Goal: Task Accomplishment & Management: Manage account settings

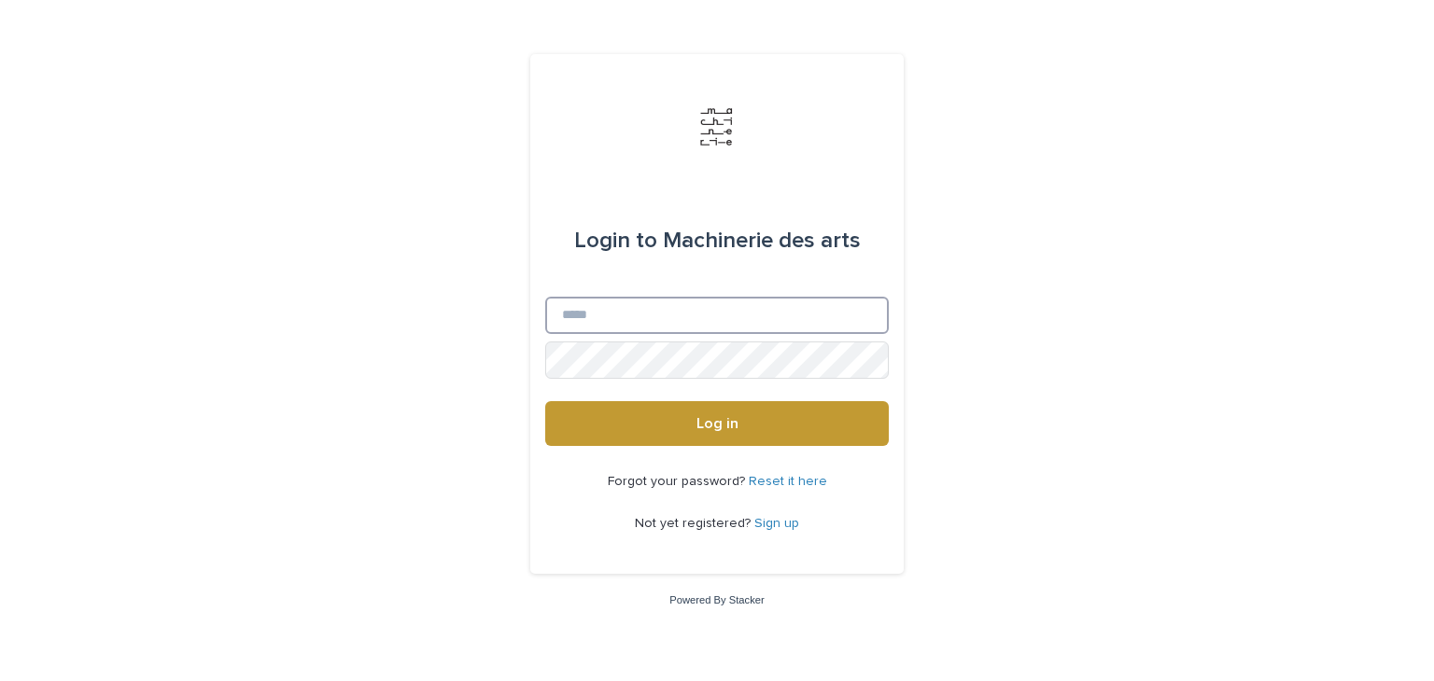
click at [728, 316] on input "Email" at bounding box center [716, 315] width 343 height 37
type input "**********"
click at [545, 401] on button "Log in" at bounding box center [716, 423] width 343 height 45
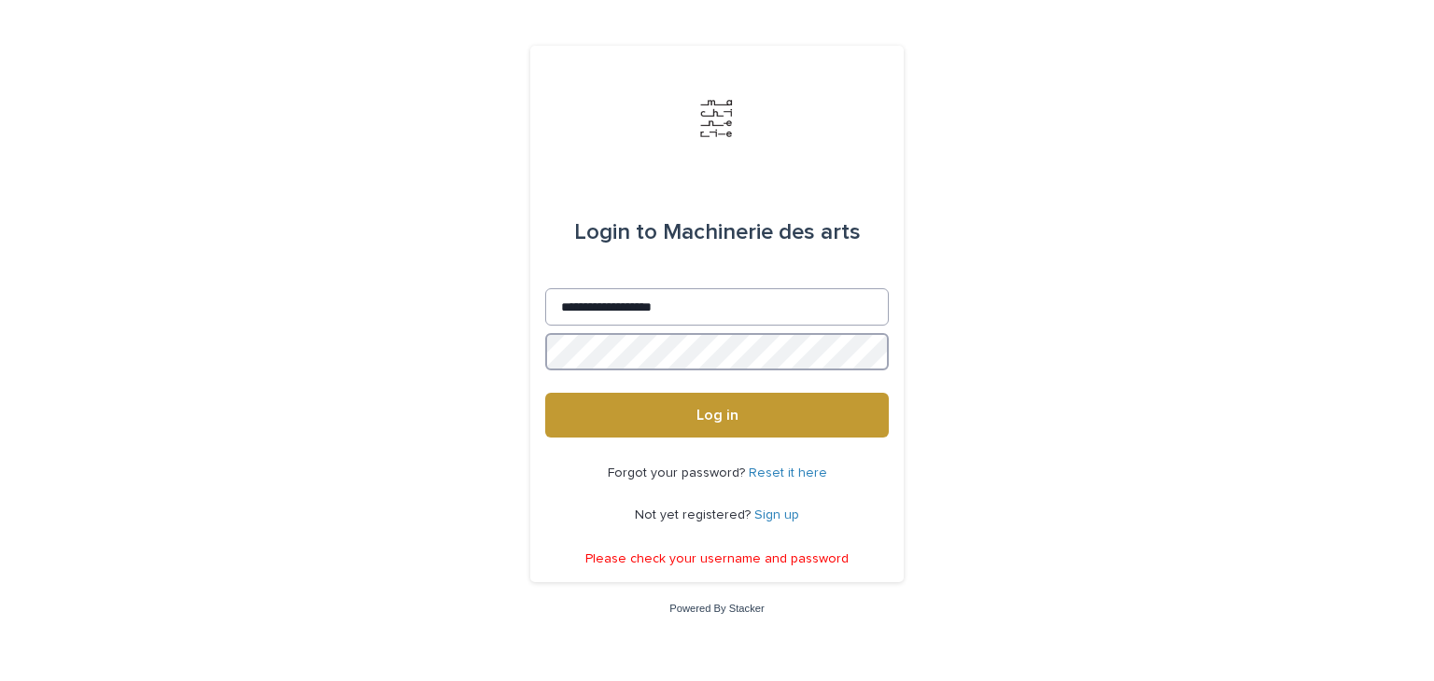
click at [545, 393] on button "Log in" at bounding box center [716, 415] width 343 height 45
drag, startPoint x: 651, startPoint y: 297, endPoint x: 332, endPoint y: 247, distance: 323.0
click at [332, 247] on div "**********" at bounding box center [717, 340] width 1434 height 681
type input "**********"
click at [545, 393] on button "Log in" at bounding box center [716, 415] width 343 height 45
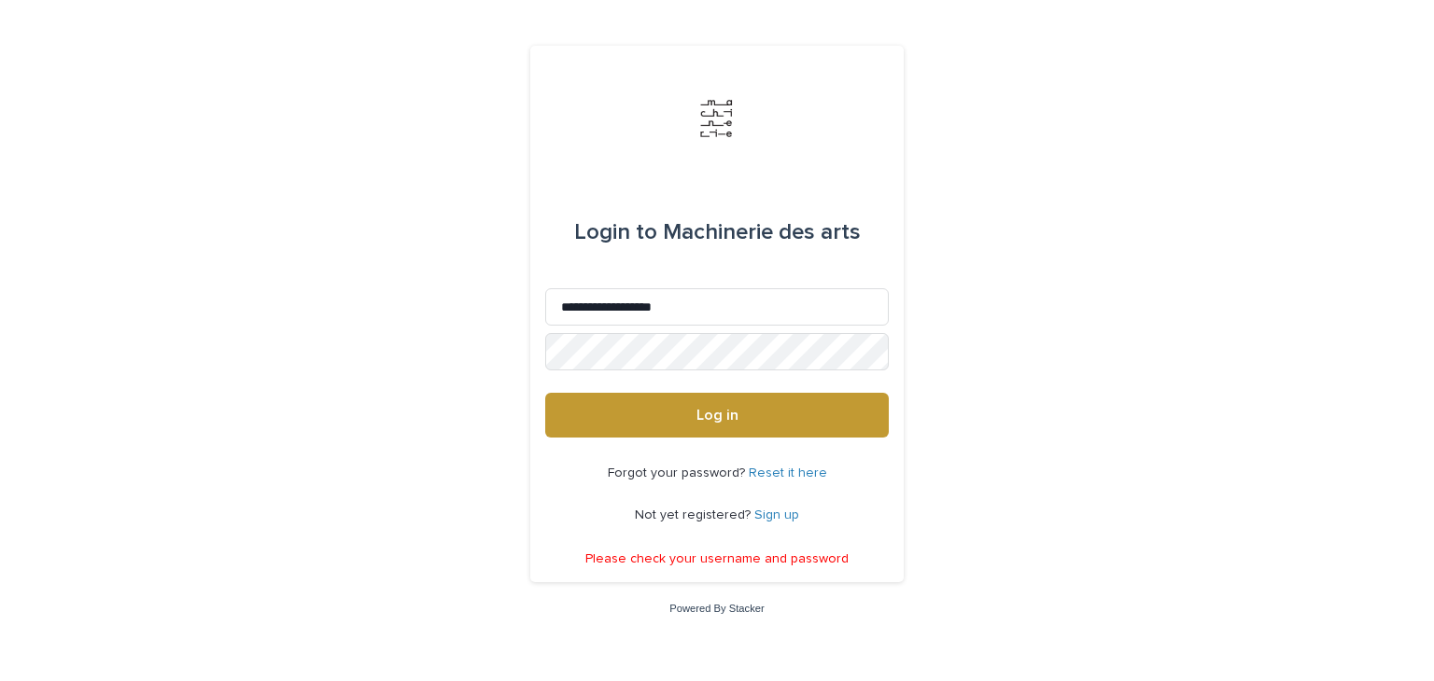
click at [766, 474] on link "Reset it here" at bounding box center [788, 473] width 78 height 13
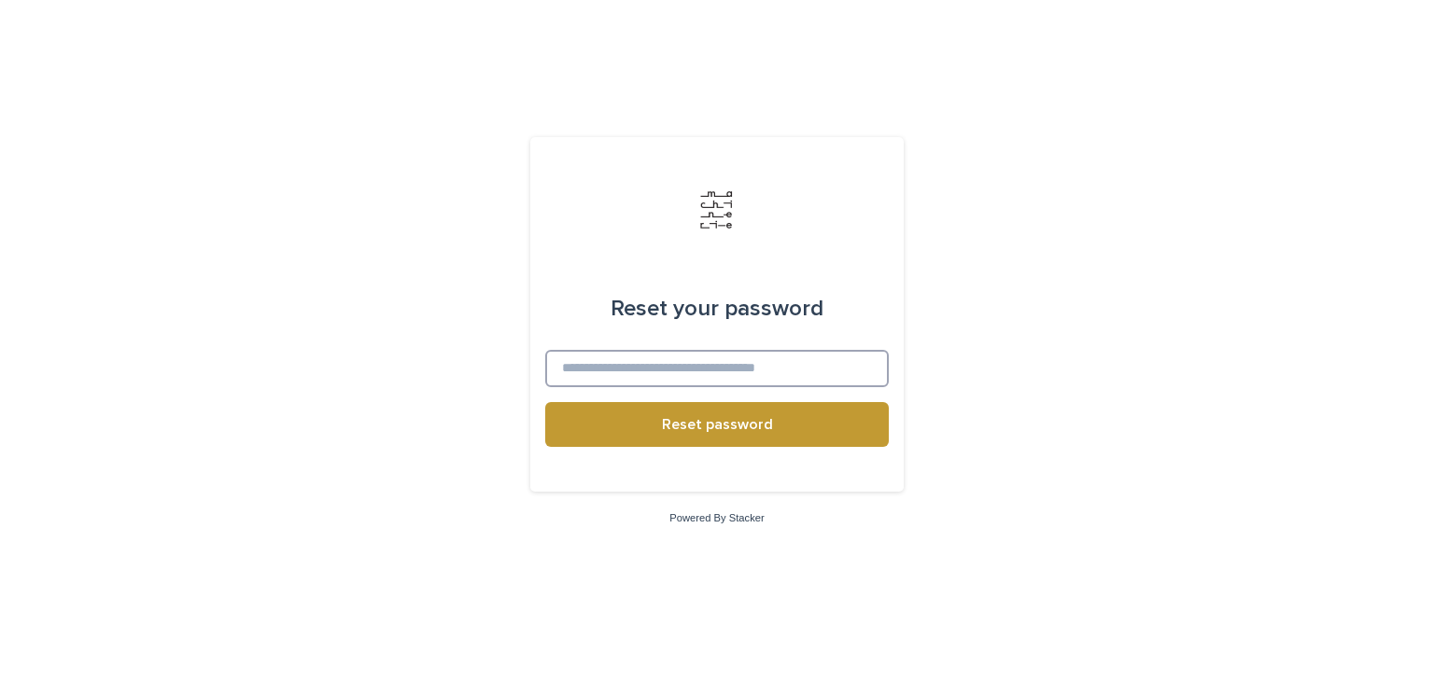
click at [672, 367] on input at bounding box center [716, 368] width 343 height 37
type input "**********"
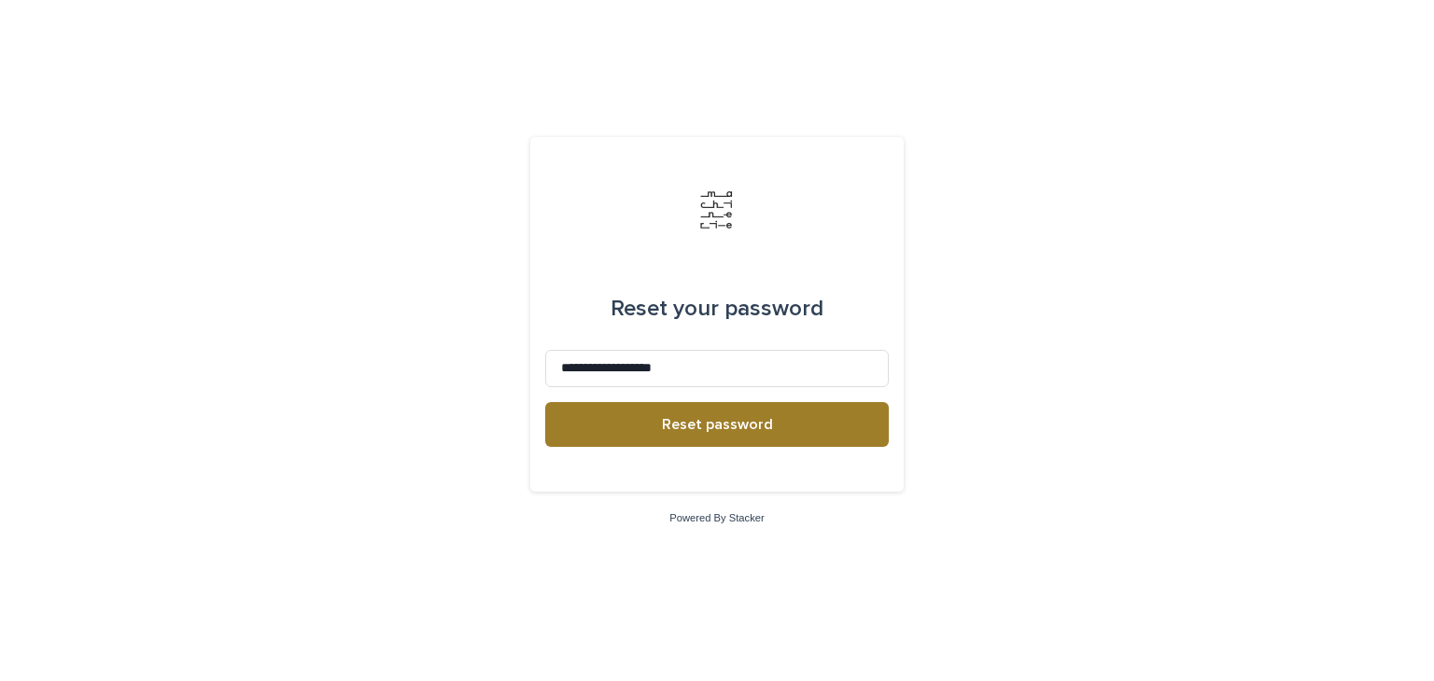
click at [802, 420] on button "Reset password" at bounding box center [716, 424] width 343 height 45
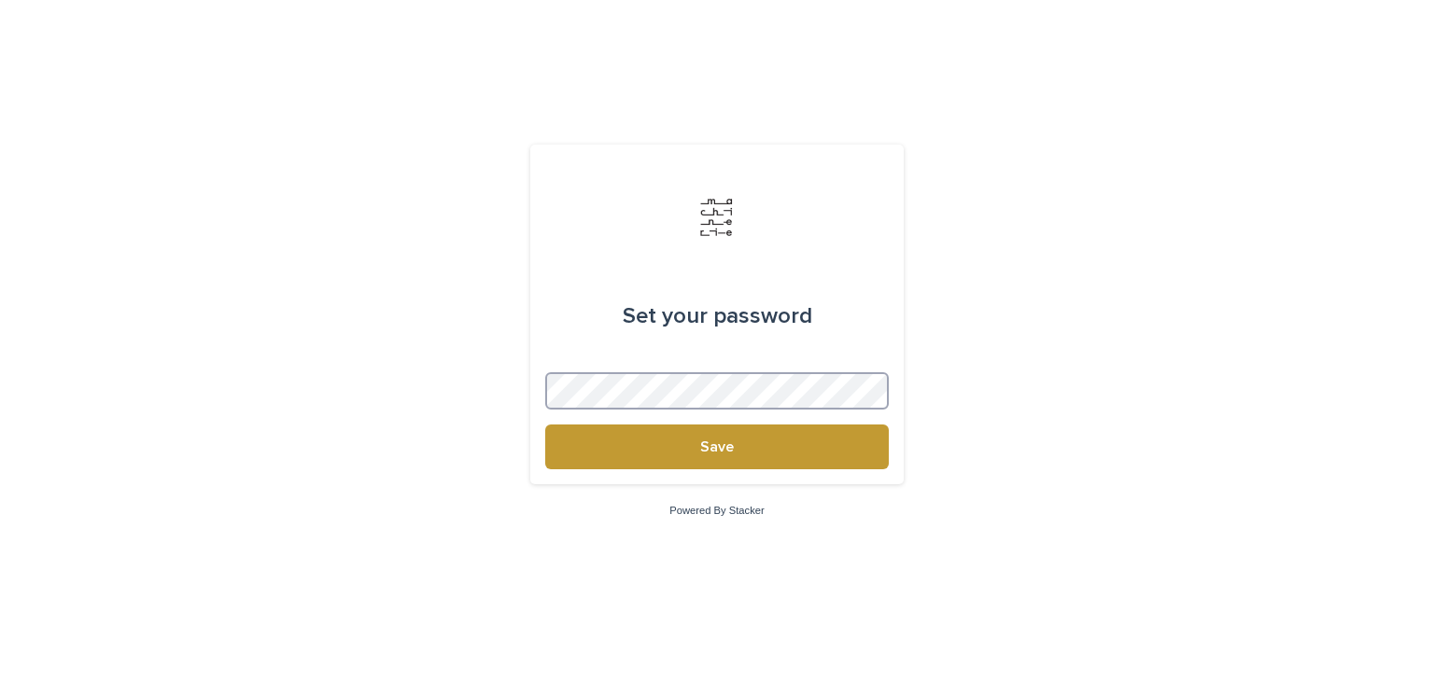
click at [545, 425] on button "Save" at bounding box center [716, 447] width 343 height 45
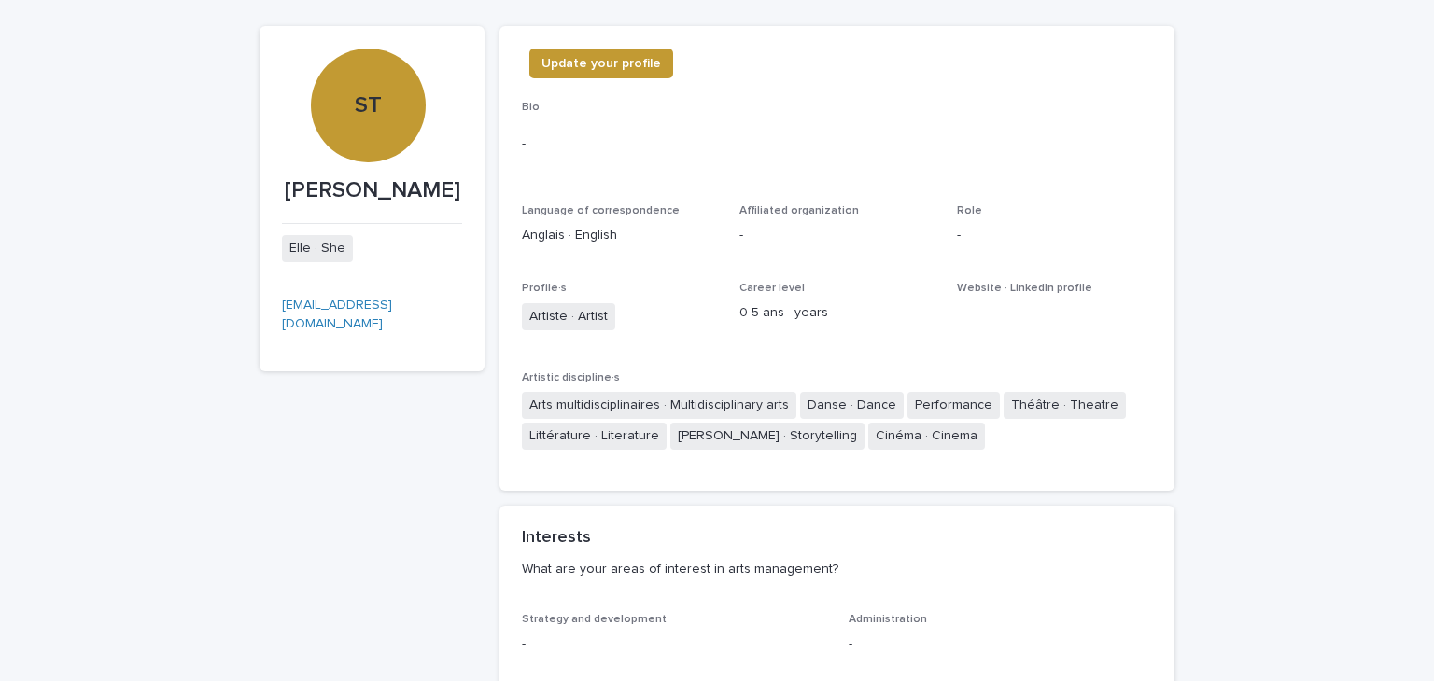
scroll to position [282, 0]
drag, startPoint x: 644, startPoint y: 59, endPoint x: 562, endPoint y: 77, distance: 84.2
click at [562, 77] on div "Update your profile" at bounding box center [597, 65] width 151 height 37
click at [609, 58] on span "Update your profile" at bounding box center [600, 61] width 119 height 19
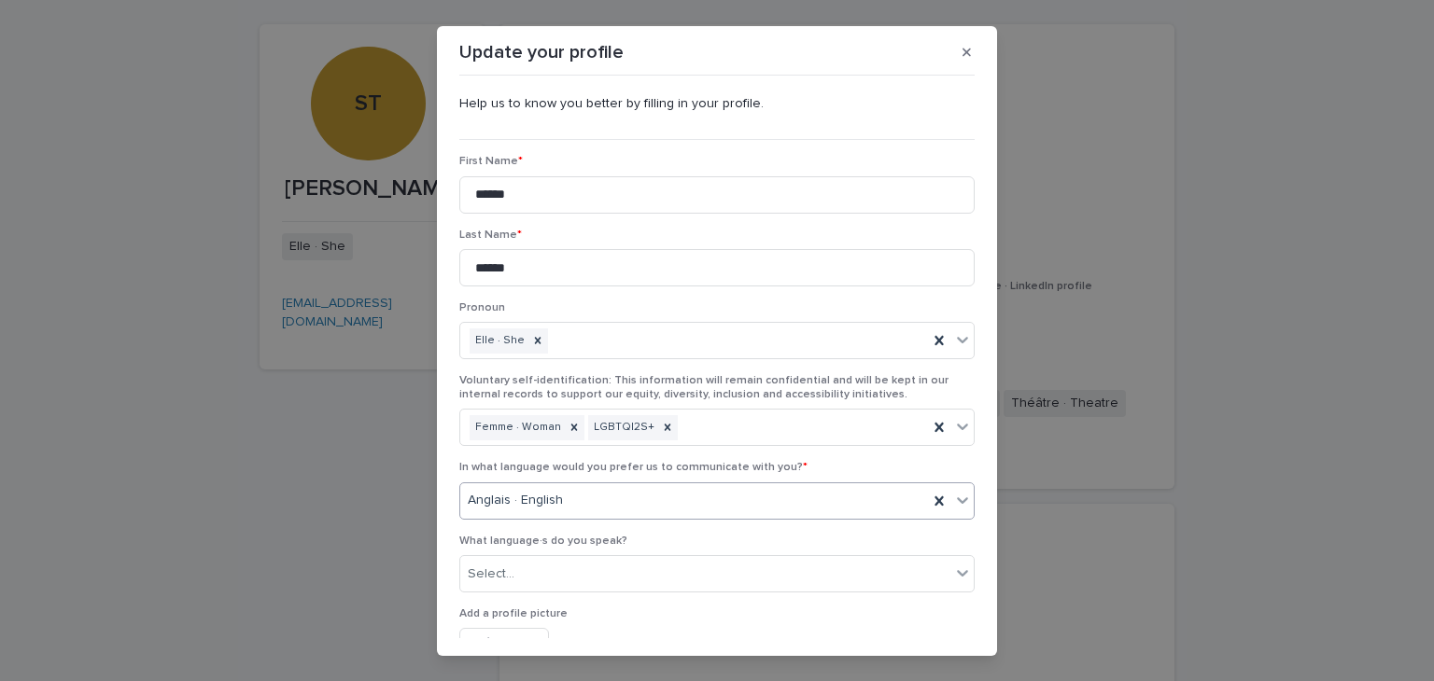
scroll to position [29, 0]
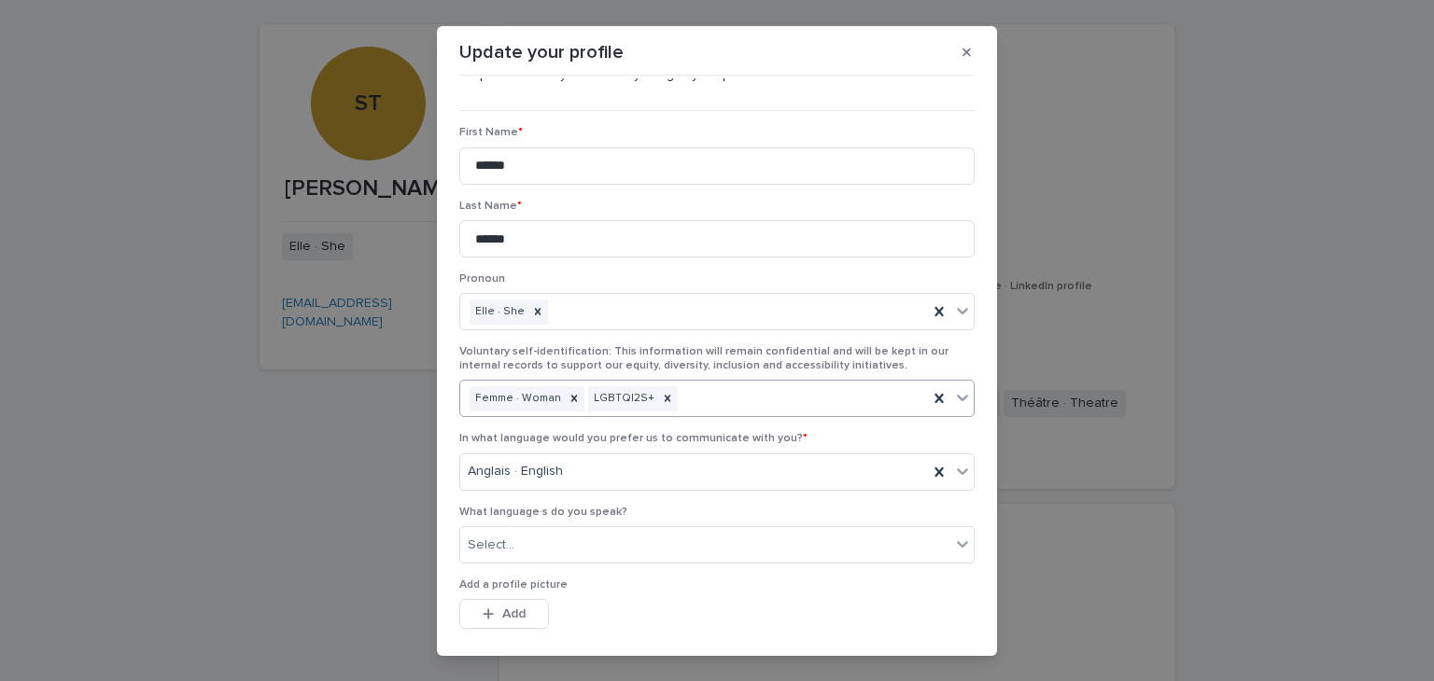
click at [953, 390] on icon at bounding box center [962, 397] width 19 height 19
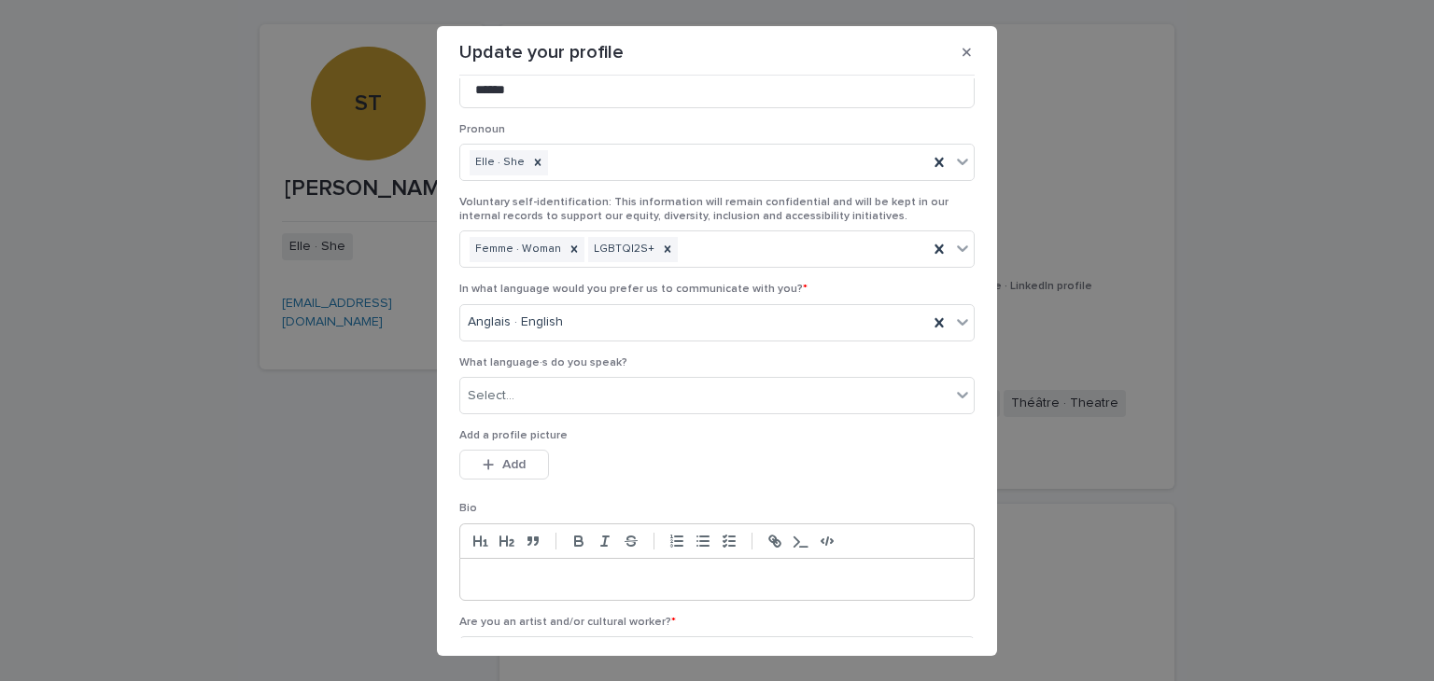
scroll to position [668, 0]
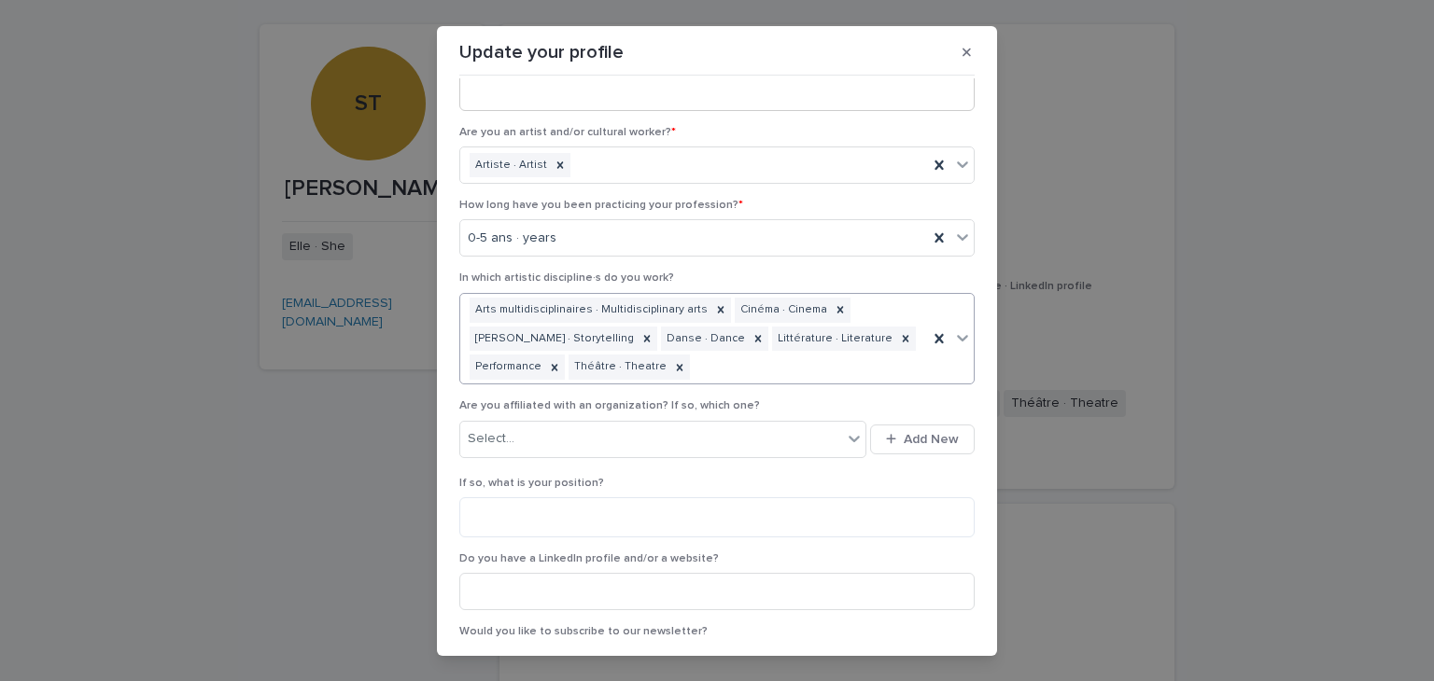
click at [953, 337] on icon at bounding box center [962, 338] width 19 height 19
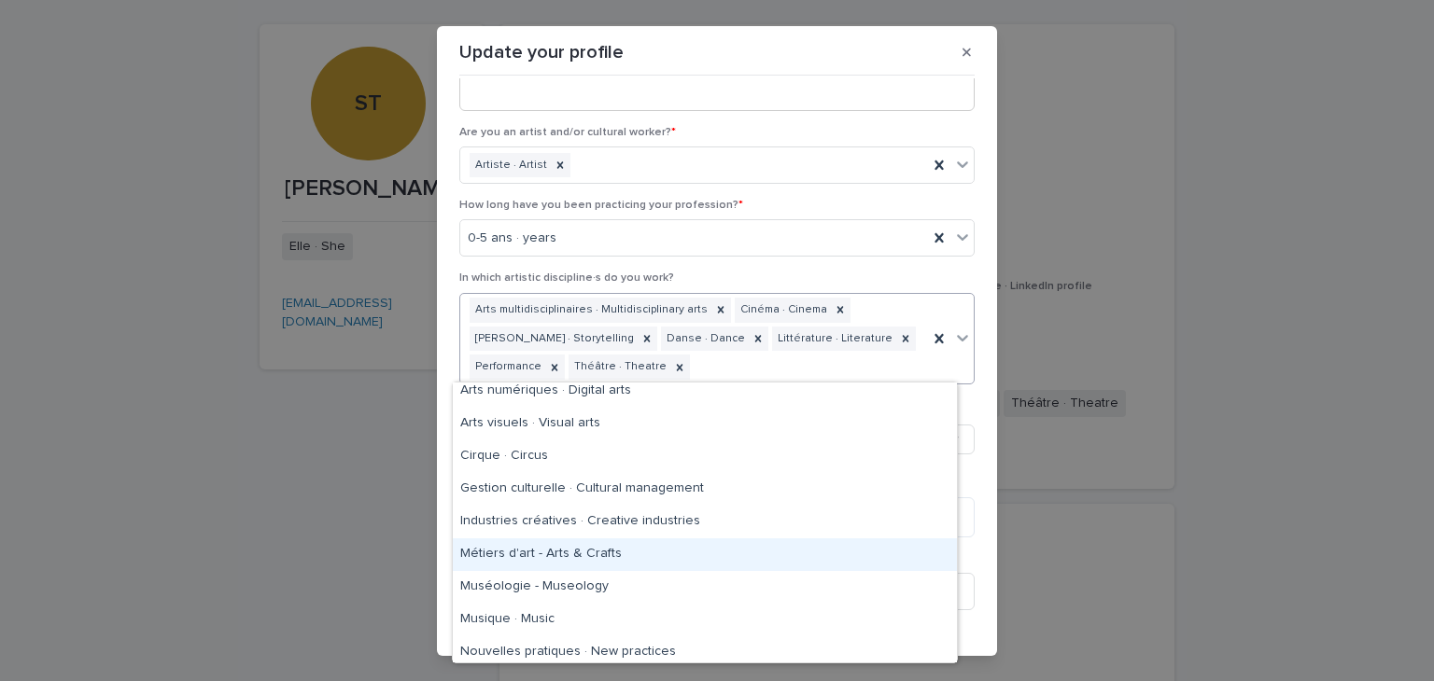
scroll to position [0, 0]
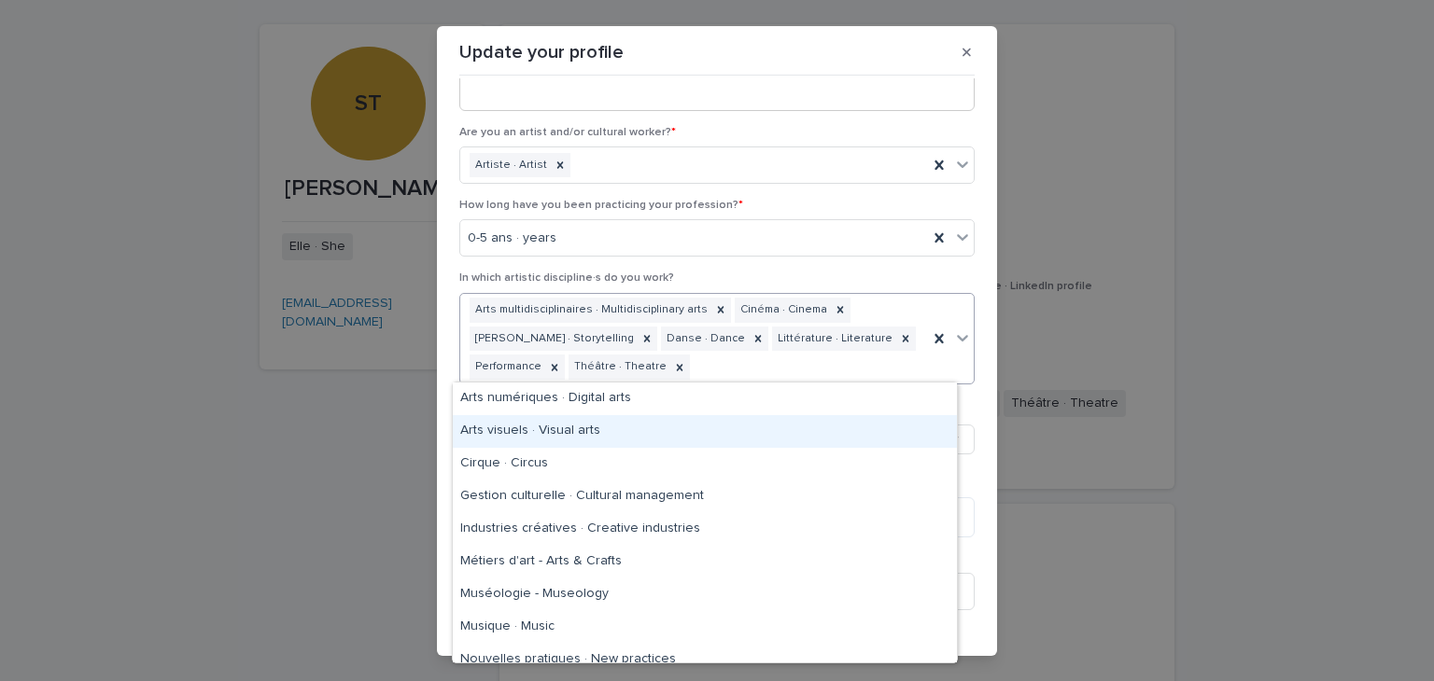
click at [953, 343] on icon at bounding box center [962, 338] width 19 height 19
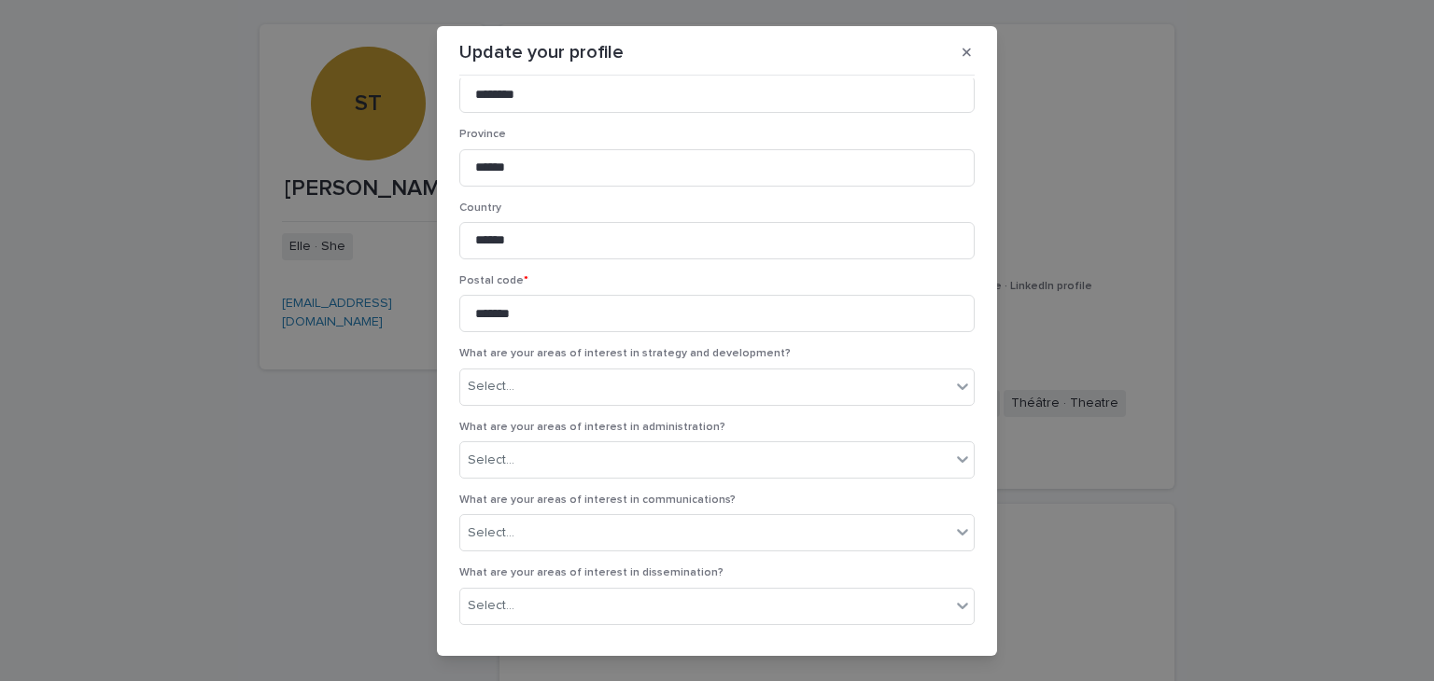
scroll to position [1730, 0]
click at [651, 396] on div "Select..." at bounding box center [705, 386] width 490 height 31
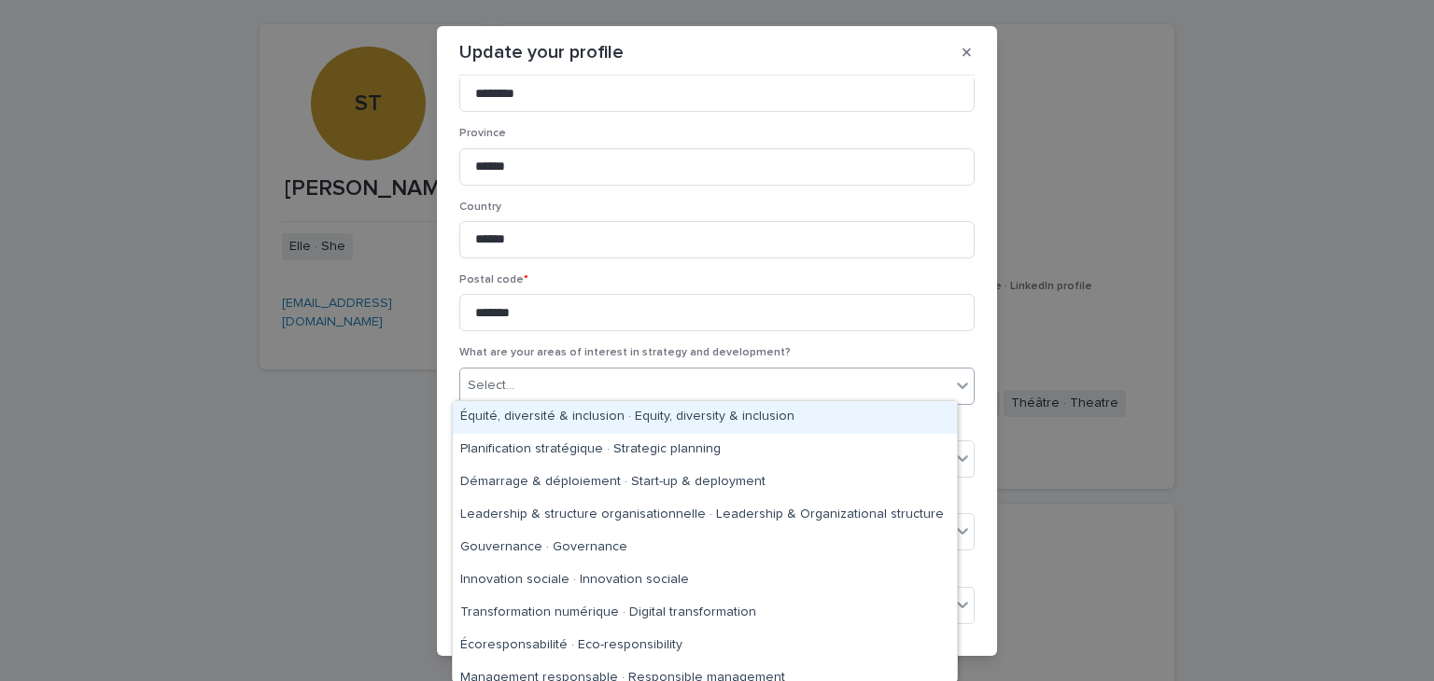
click at [665, 423] on div "Équité, diversité & inclusion · Equity, diversity & inclusion" at bounding box center [705, 417] width 504 height 33
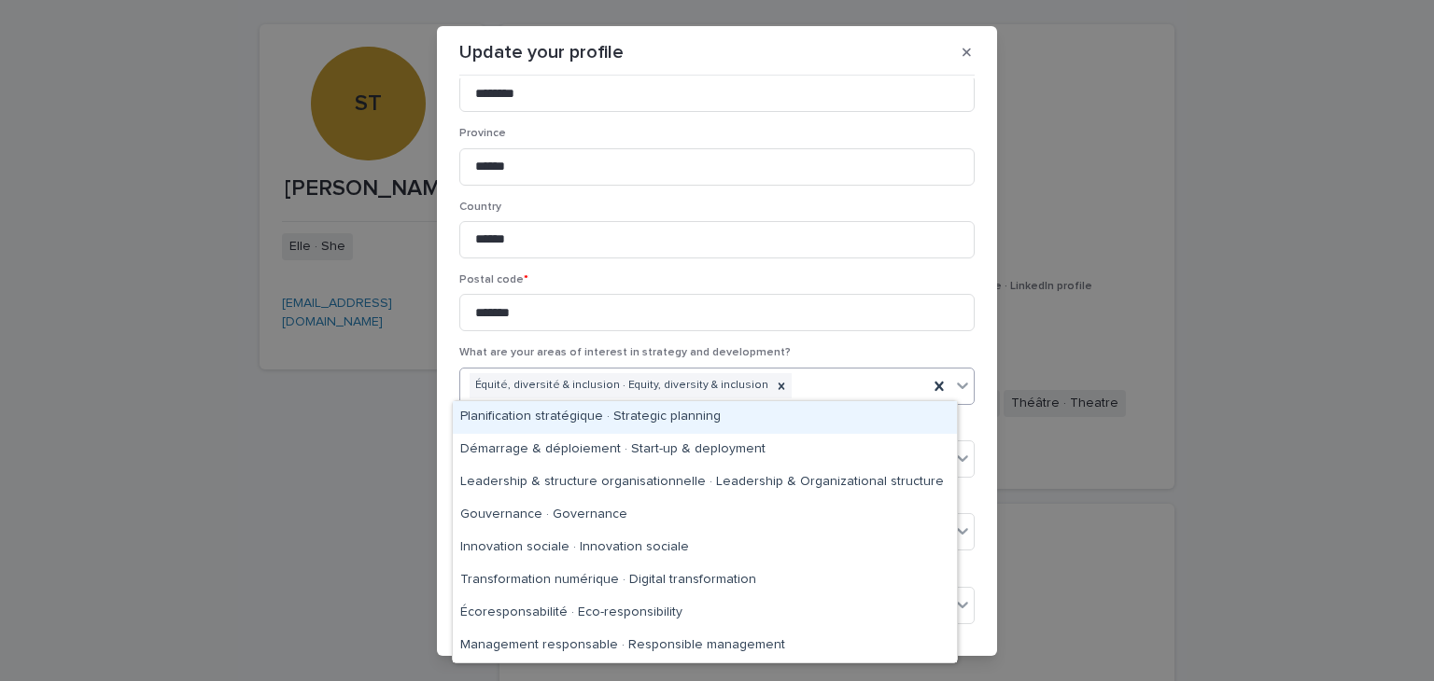
click at [951, 394] on div at bounding box center [962, 386] width 22 height 34
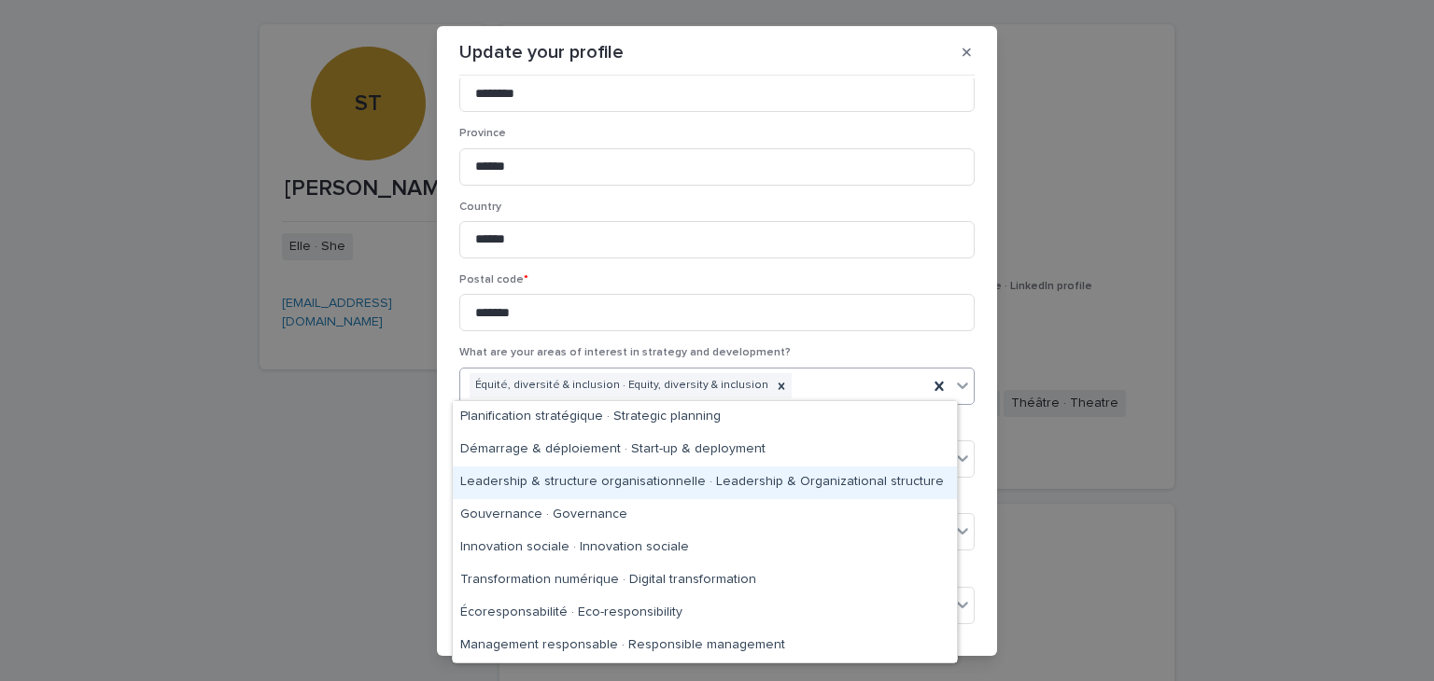
click at [851, 483] on div "Leadership & structure organisationnelle · Leadership & Organizational structure" at bounding box center [705, 483] width 504 height 33
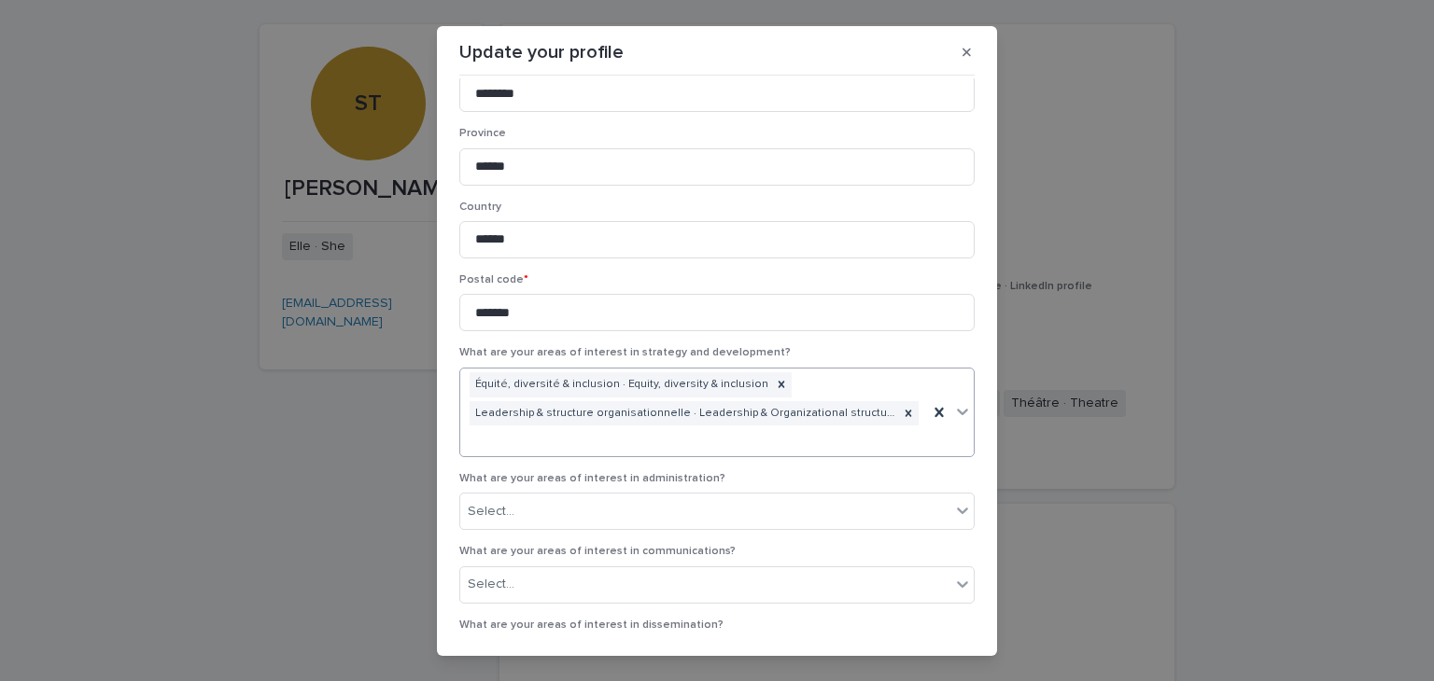
click at [953, 402] on icon at bounding box center [962, 411] width 19 height 19
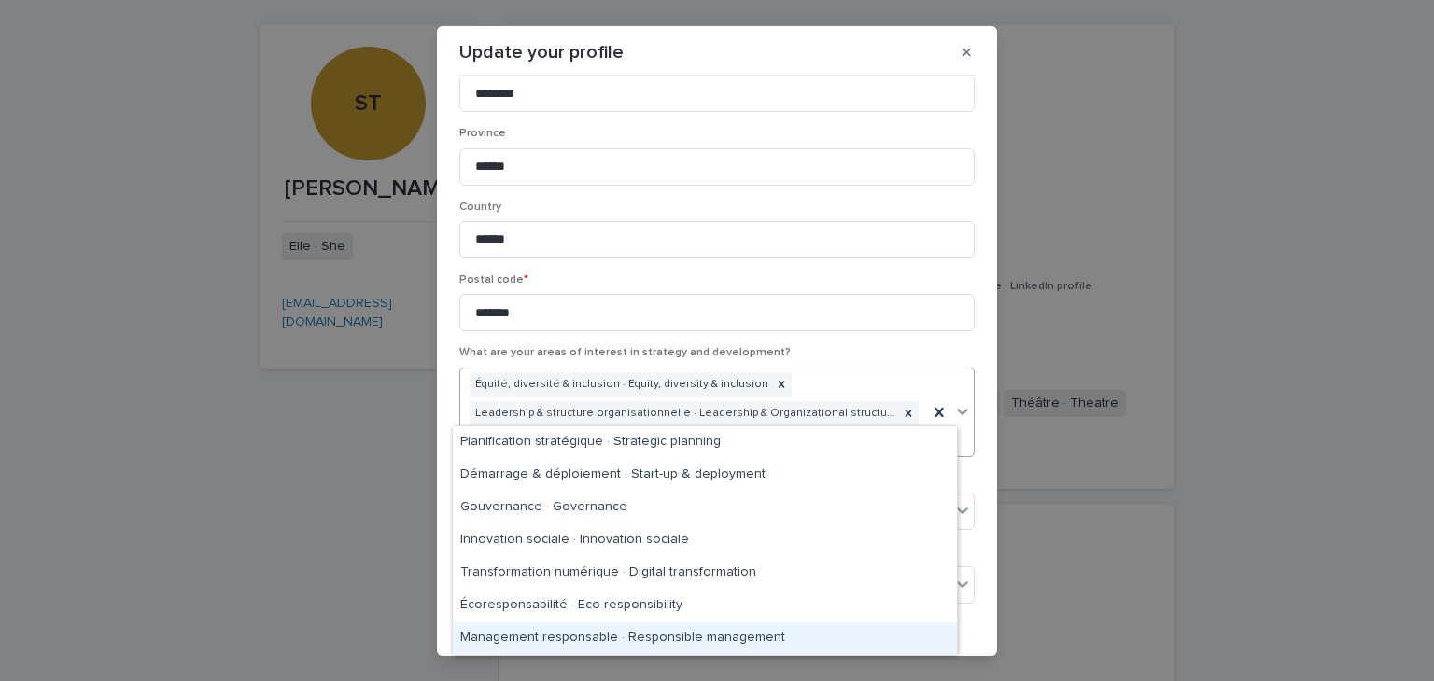
click at [743, 630] on div "Management responsable · Responsible management" at bounding box center [705, 639] width 504 height 33
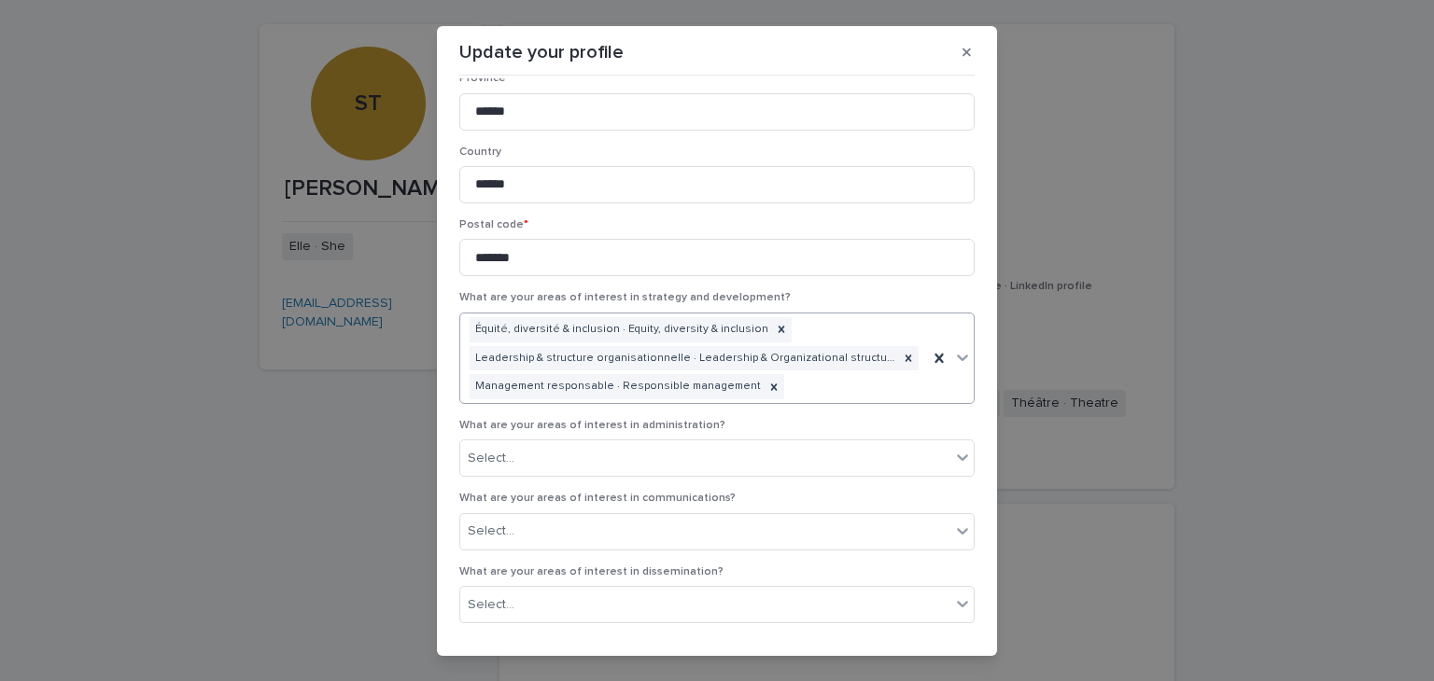
scroll to position [1785, 0]
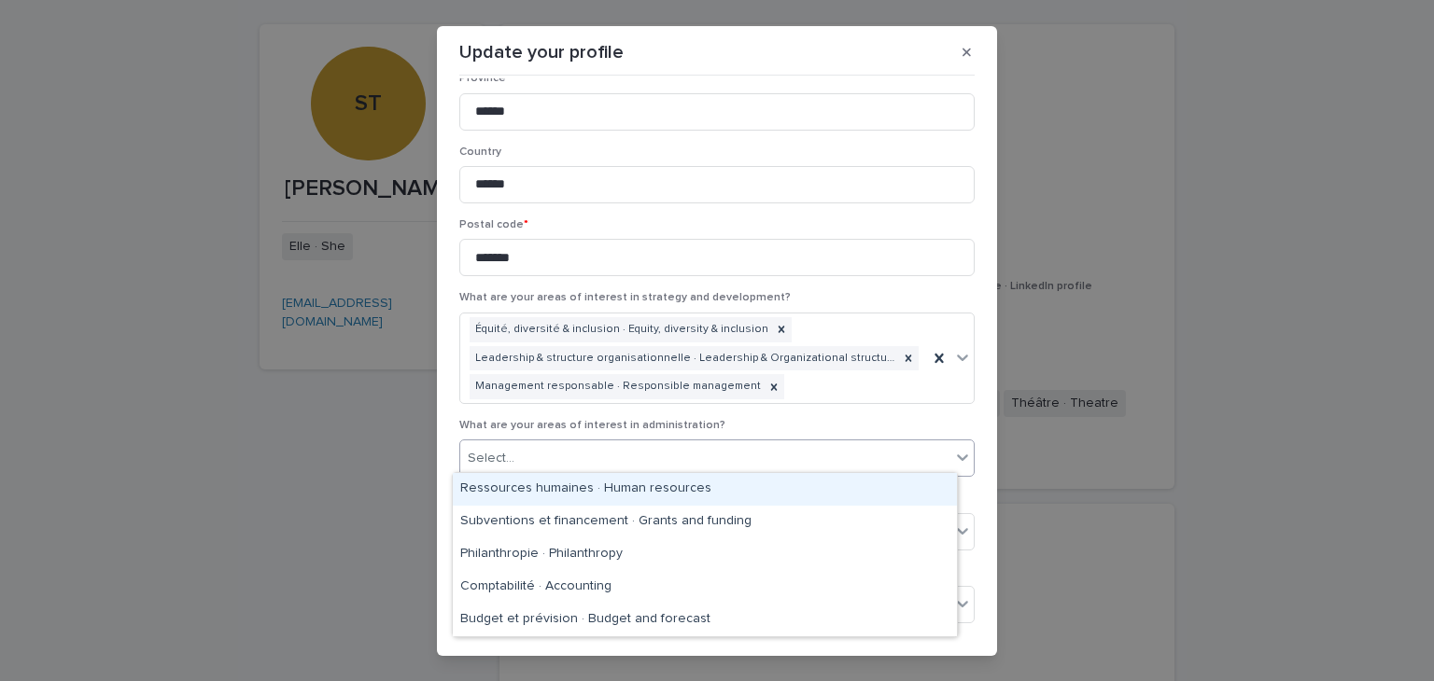
click at [744, 443] on div "Select..." at bounding box center [705, 458] width 490 height 31
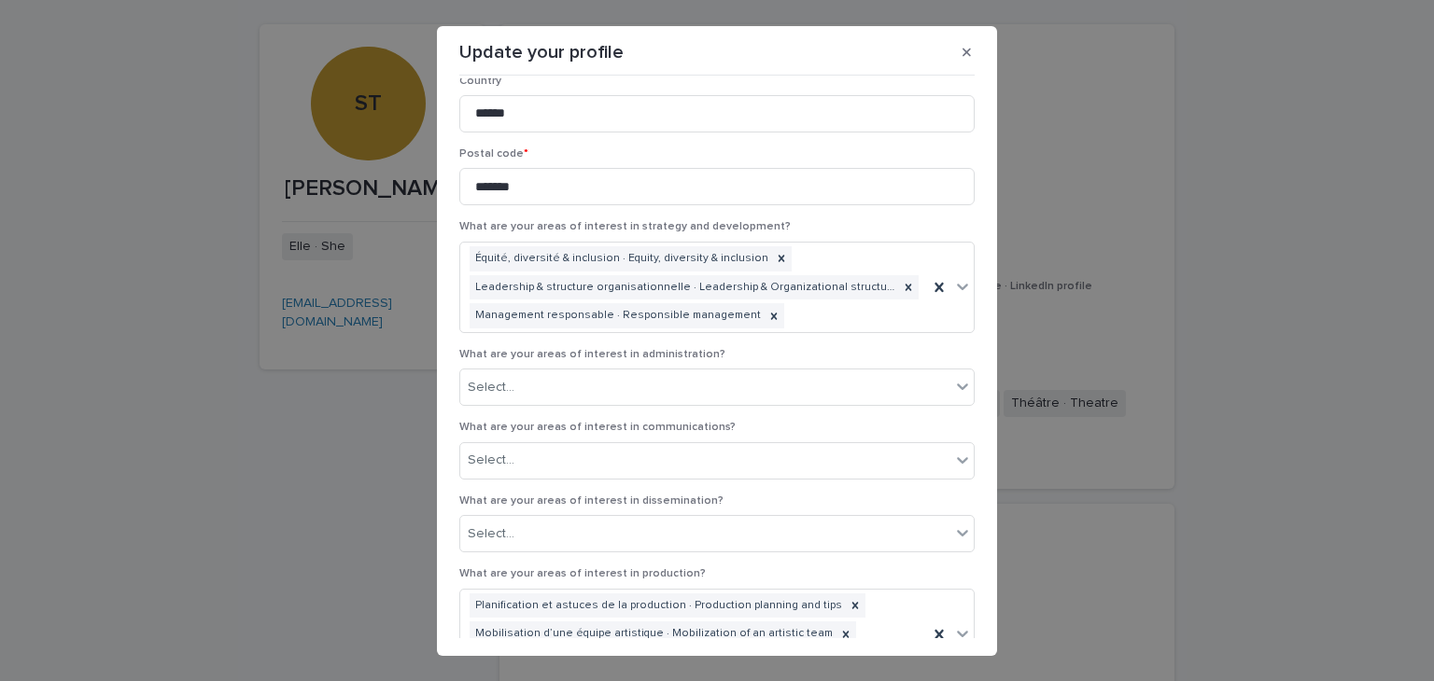
scroll to position [1968, 0]
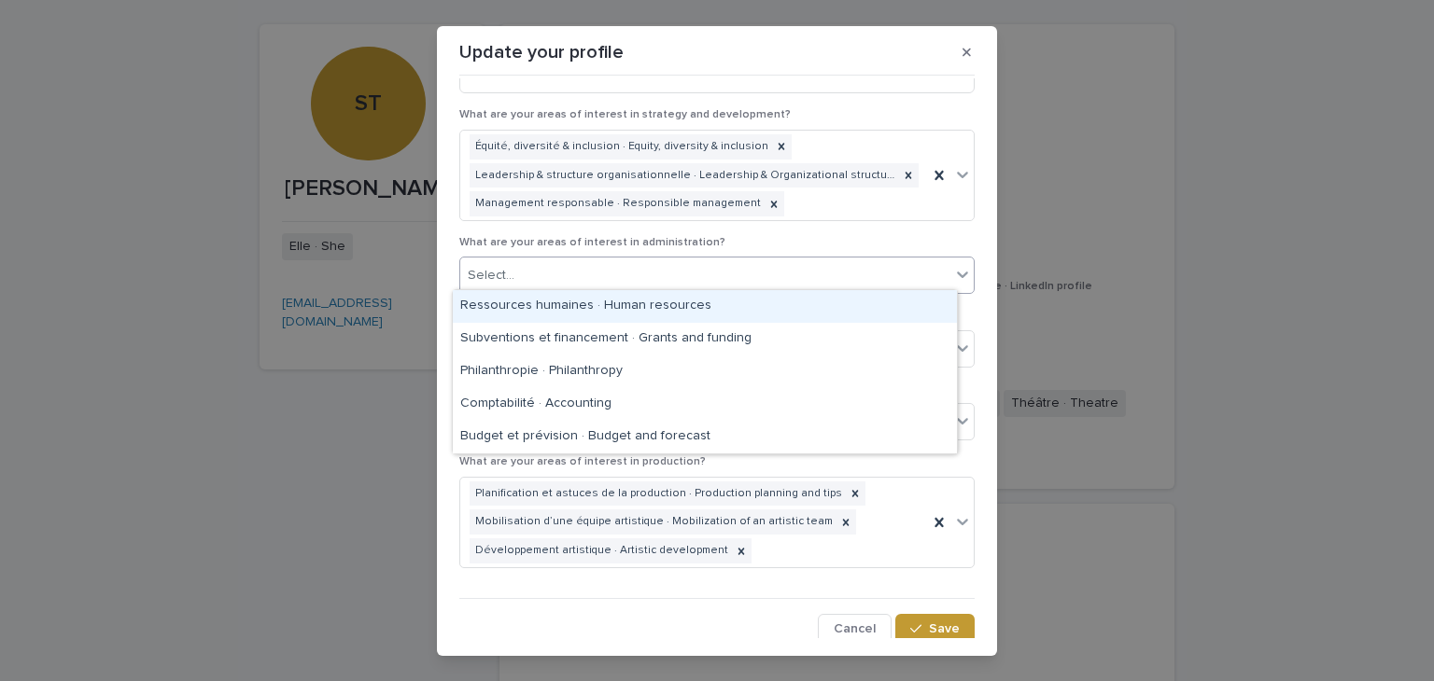
click at [729, 274] on div "Select..." at bounding box center [705, 275] width 490 height 31
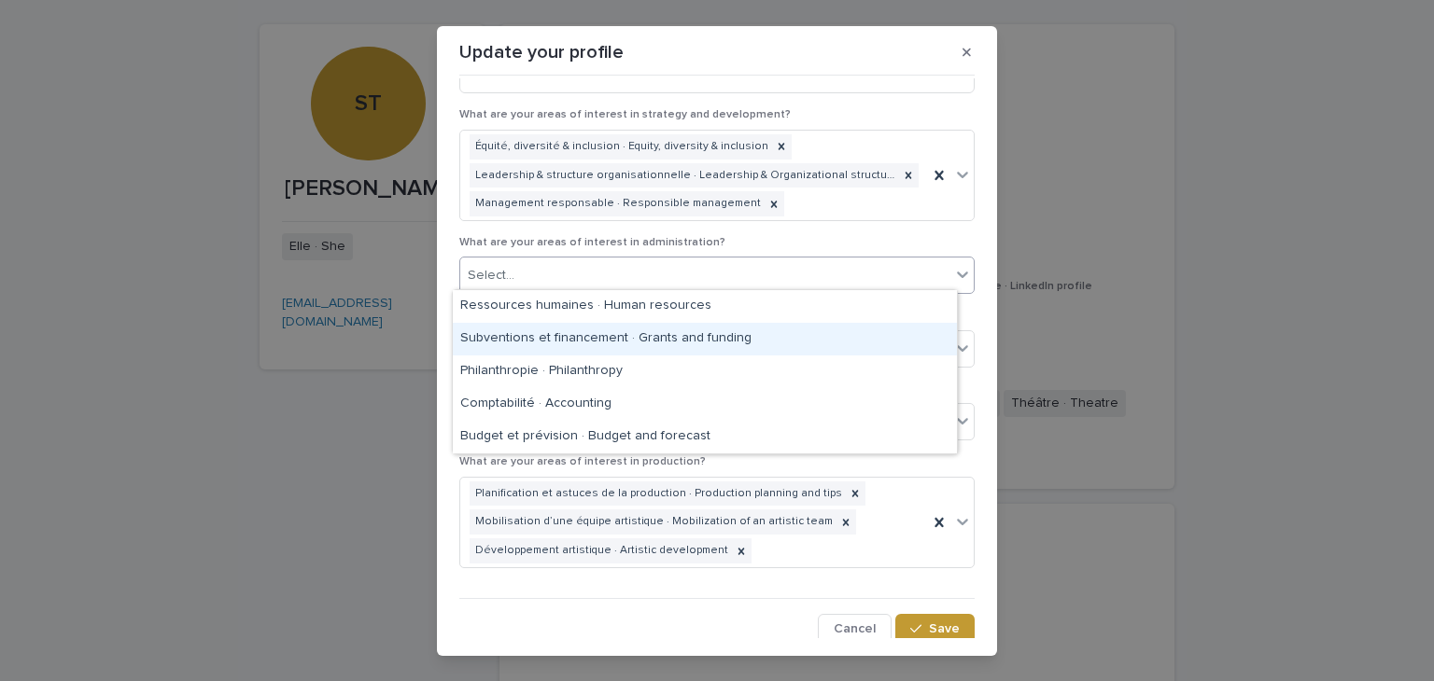
click at [665, 342] on div "Subventions et financement · Grants and funding" at bounding box center [705, 339] width 504 height 33
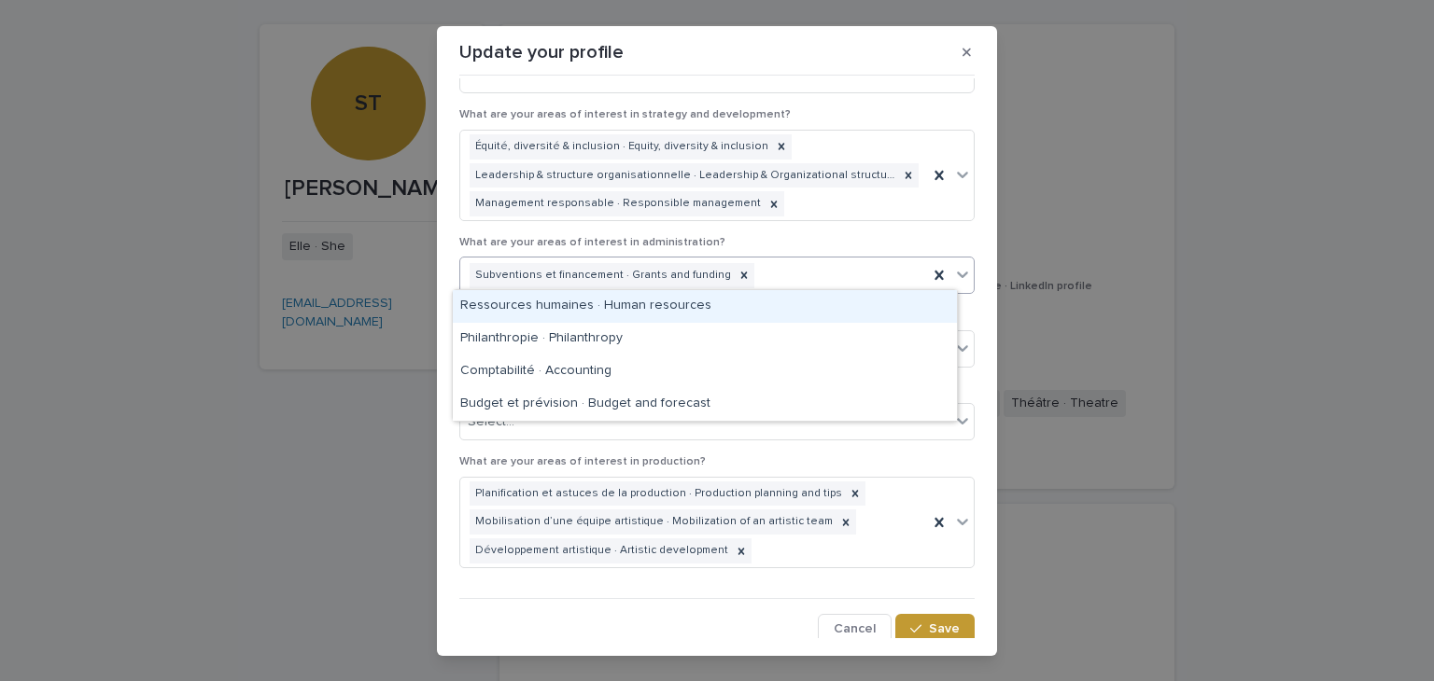
click at [953, 277] on icon at bounding box center [962, 274] width 19 height 19
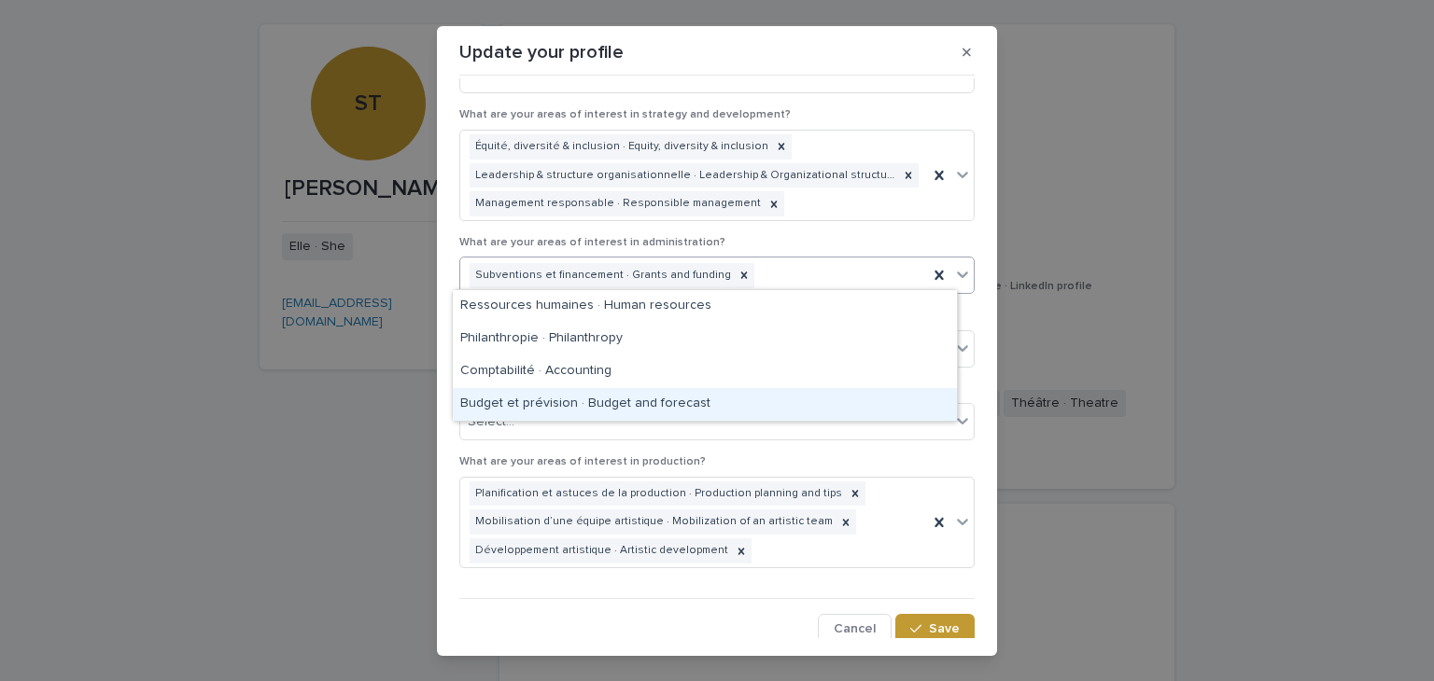
click at [694, 409] on div "Budget et prévision · Budget and forecast" at bounding box center [705, 404] width 504 height 33
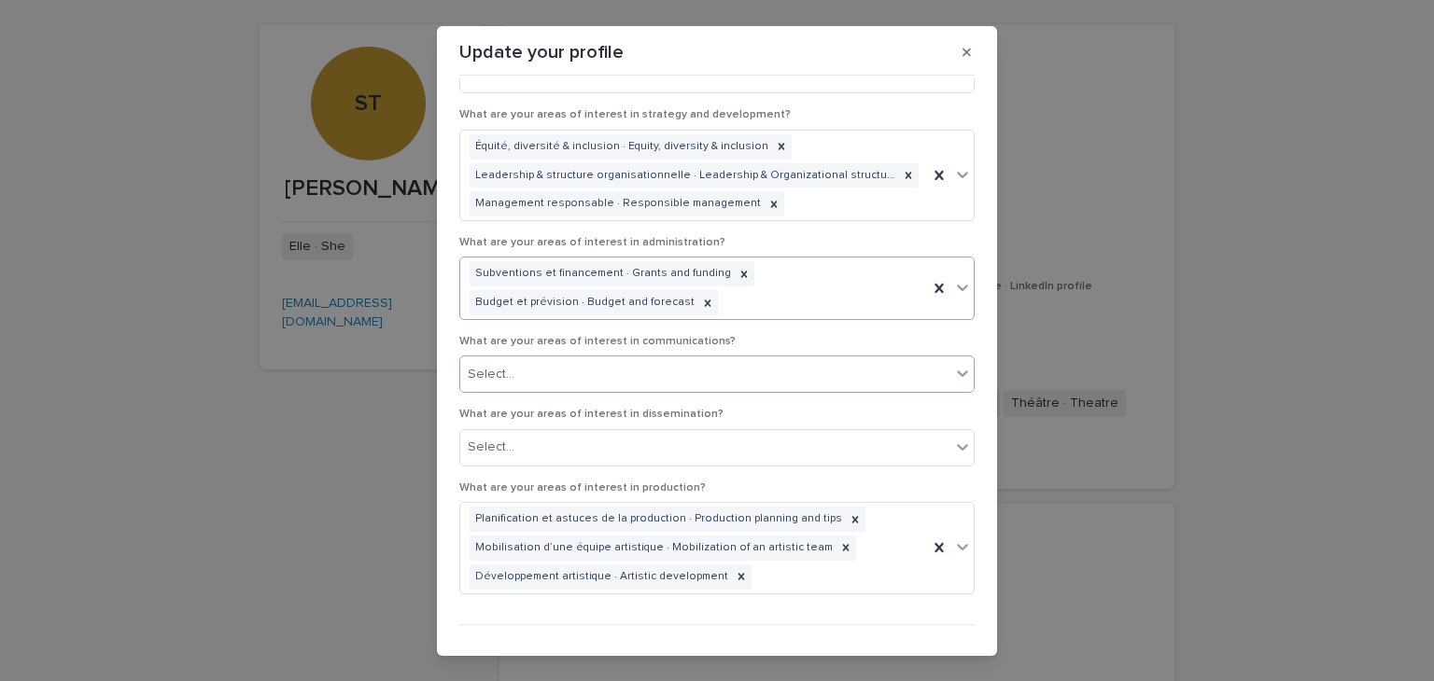
click at [809, 371] on div "Select..." at bounding box center [705, 374] width 490 height 31
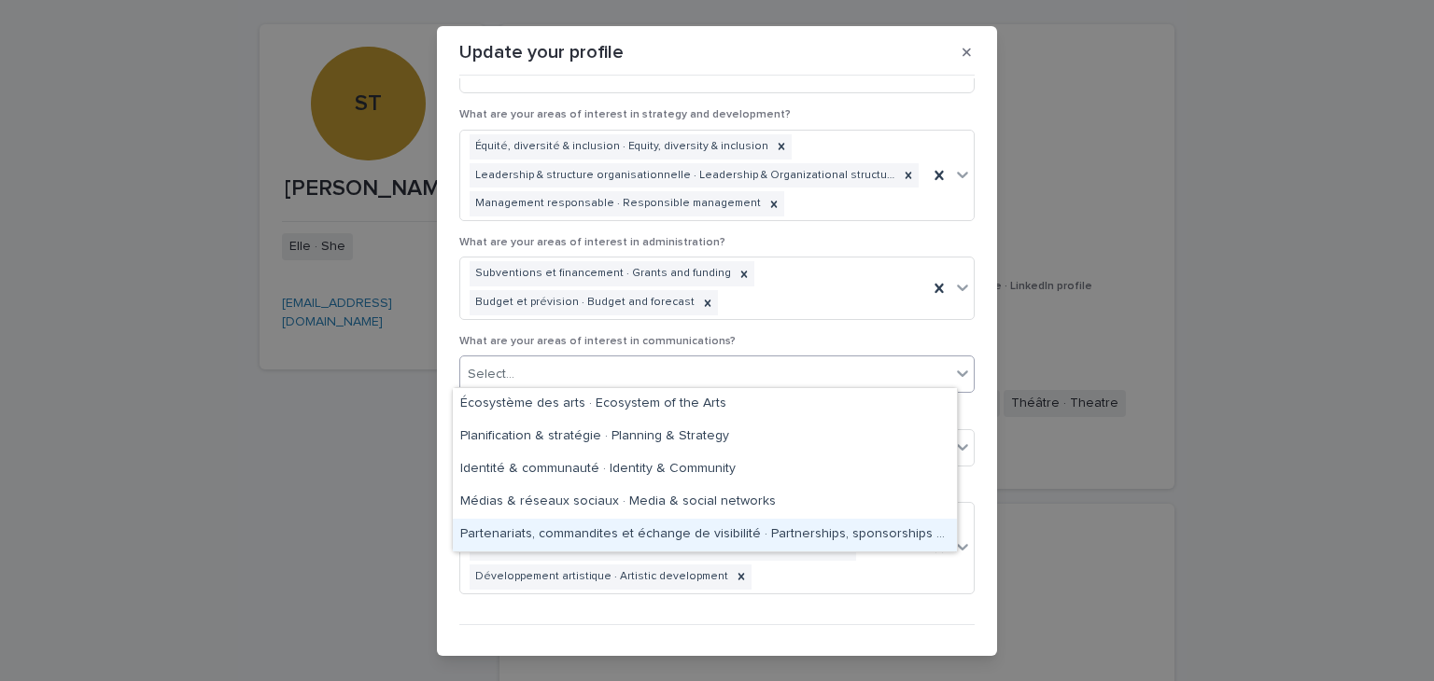
click at [712, 539] on div "Partenariats, commandites et échange de visibilité · Partnerships, sponsorships…" at bounding box center [705, 535] width 504 height 33
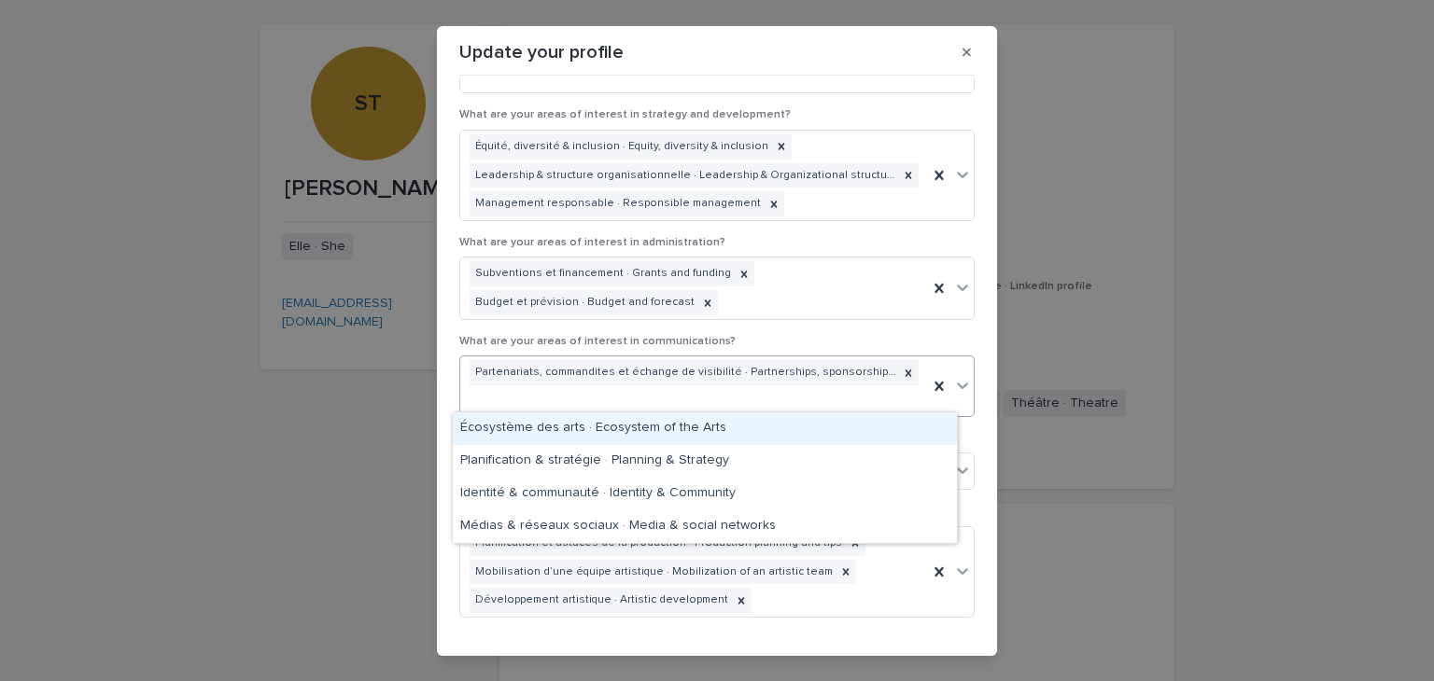
click at [953, 385] on icon at bounding box center [962, 385] width 19 height 19
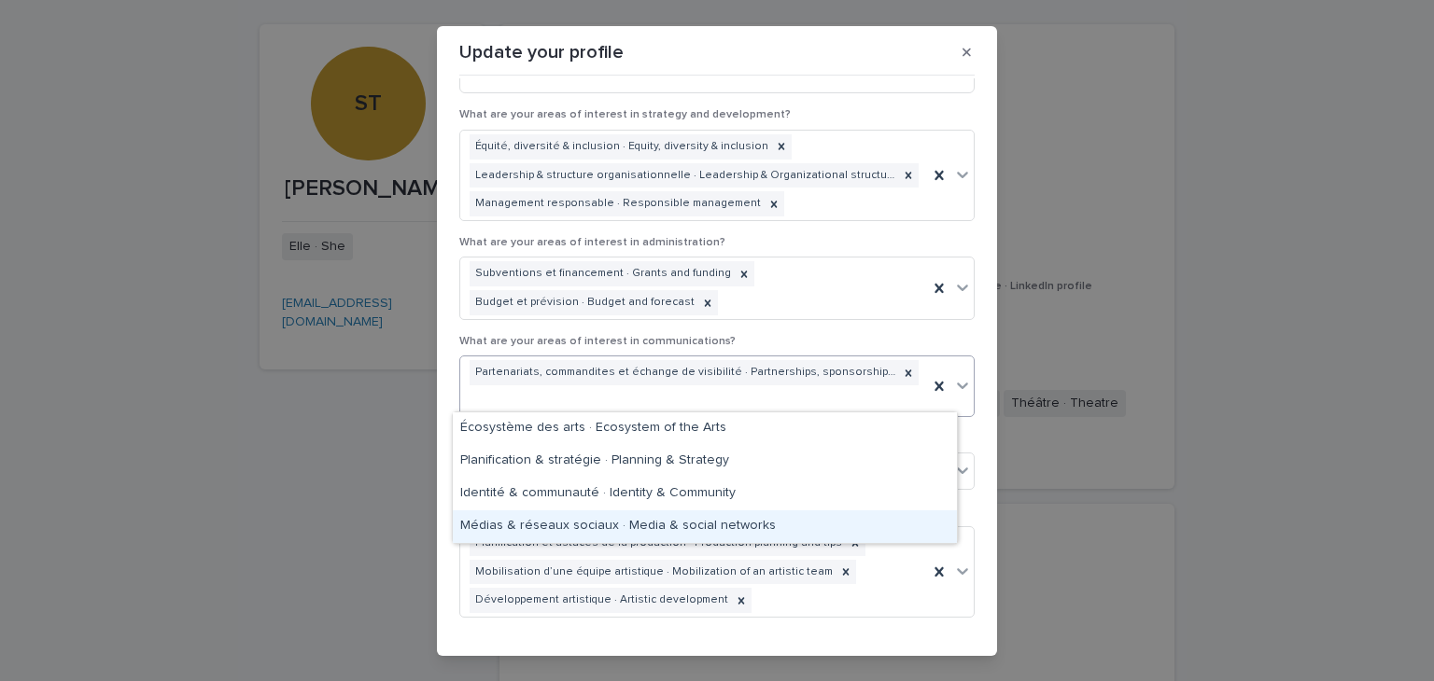
click at [710, 524] on div "Médias & réseaux sociaux · Media & social networks" at bounding box center [705, 527] width 504 height 33
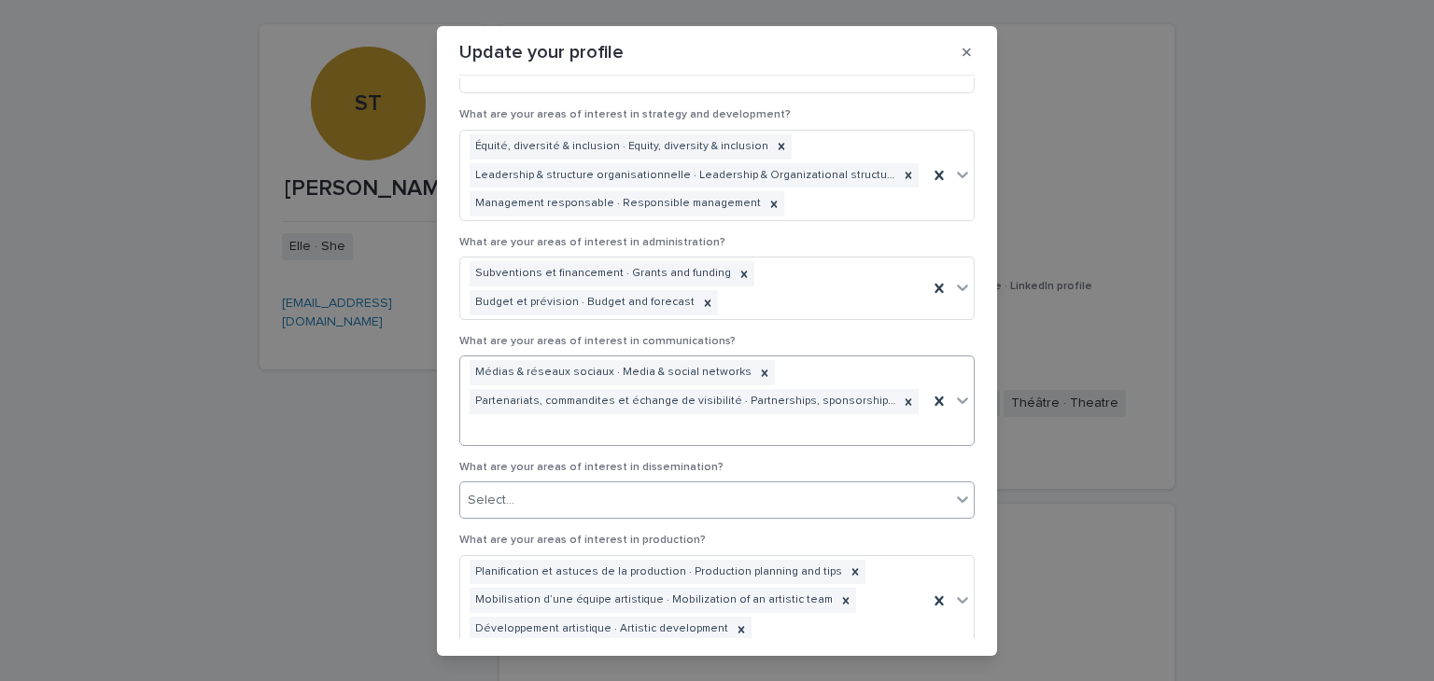
scroll to position [2046, 0]
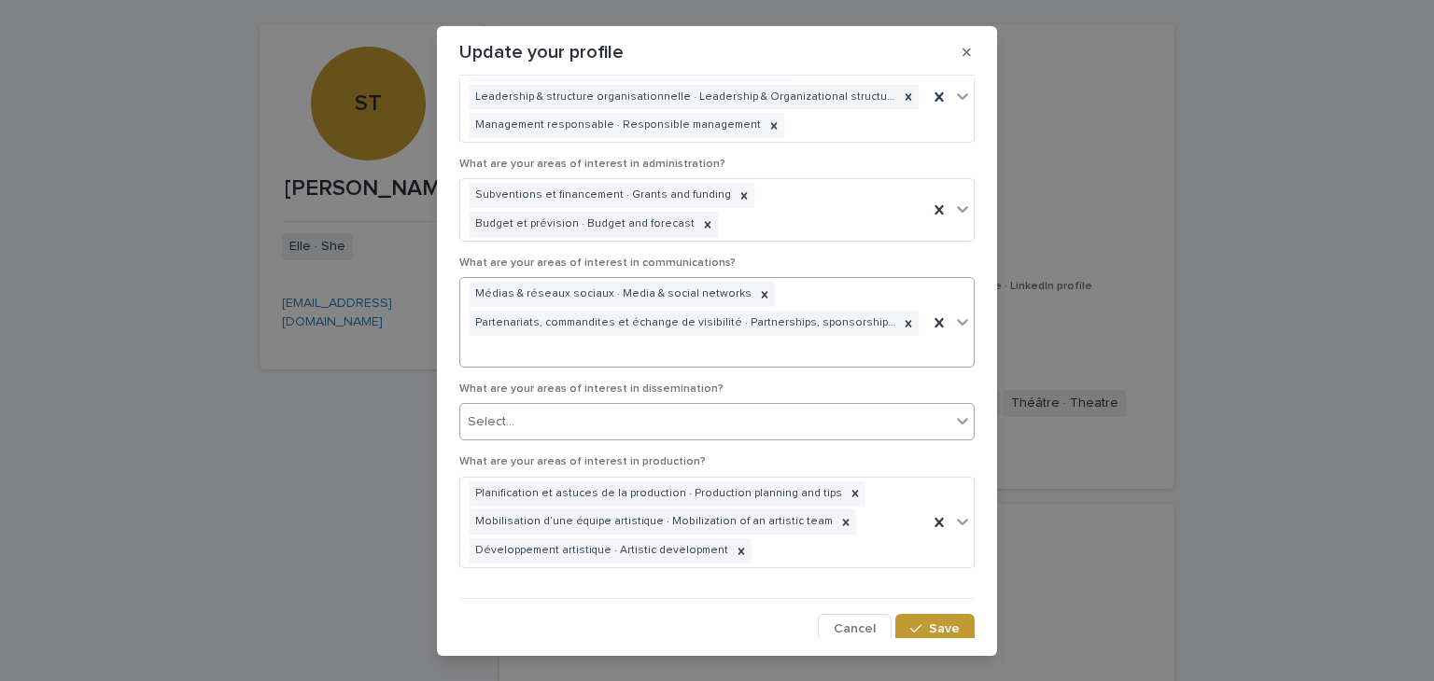
click at [819, 410] on div "Select..." at bounding box center [705, 422] width 490 height 31
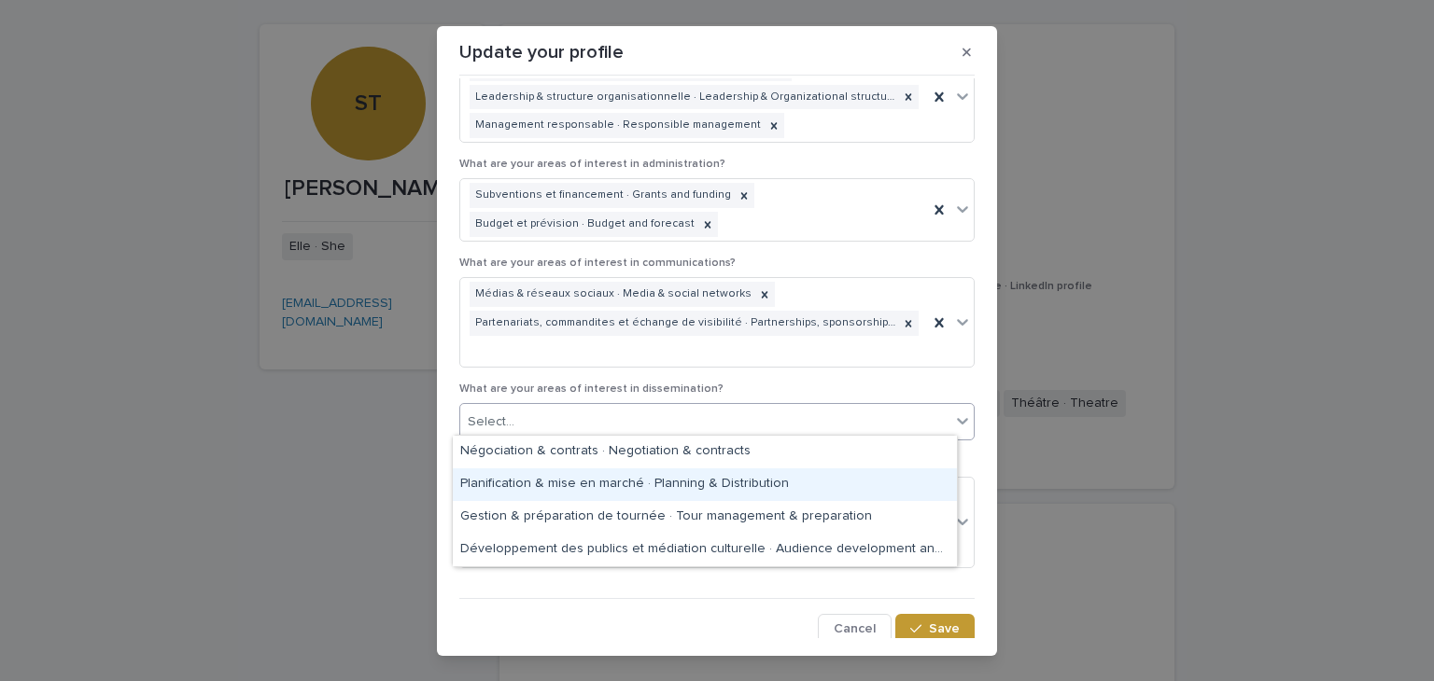
click at [801, 480] on div "Planification & mise en marché · Planning & Distribution" at bounding box center [705, 485] width 504 height 33
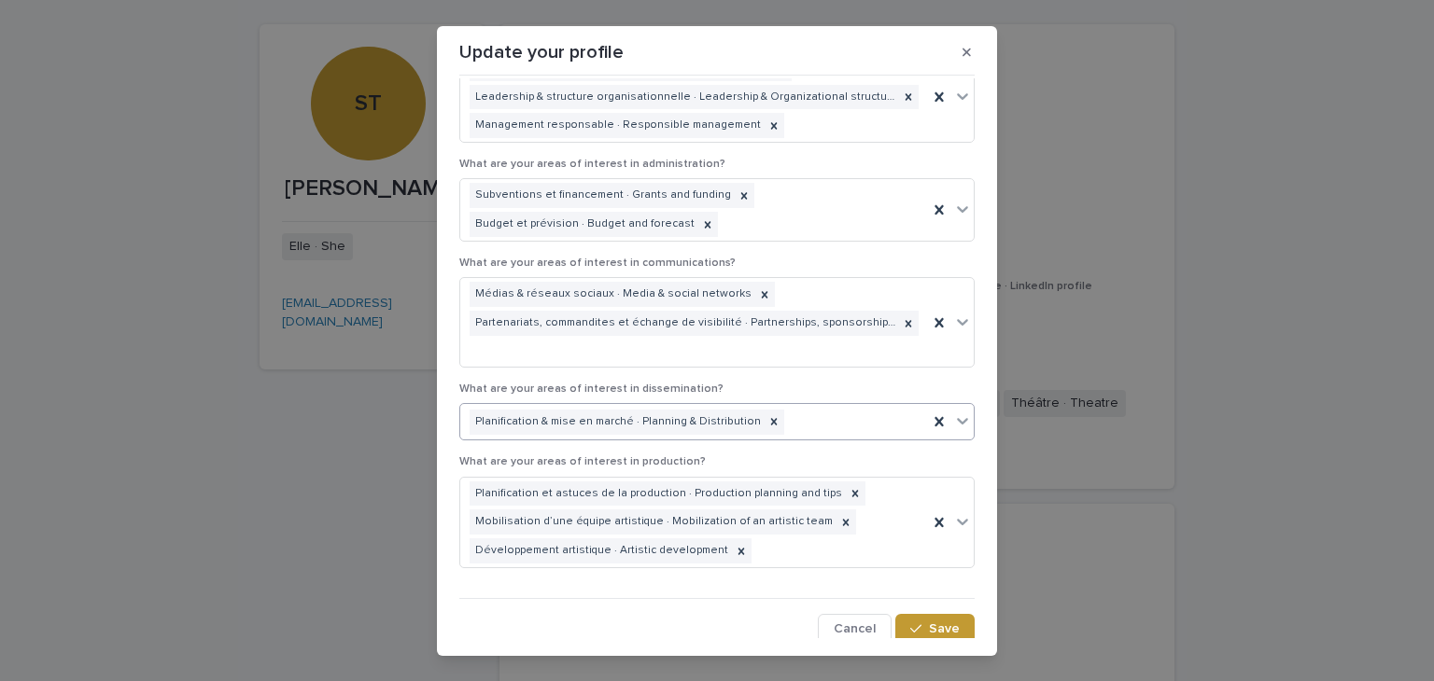
scroll to position [30, 0]
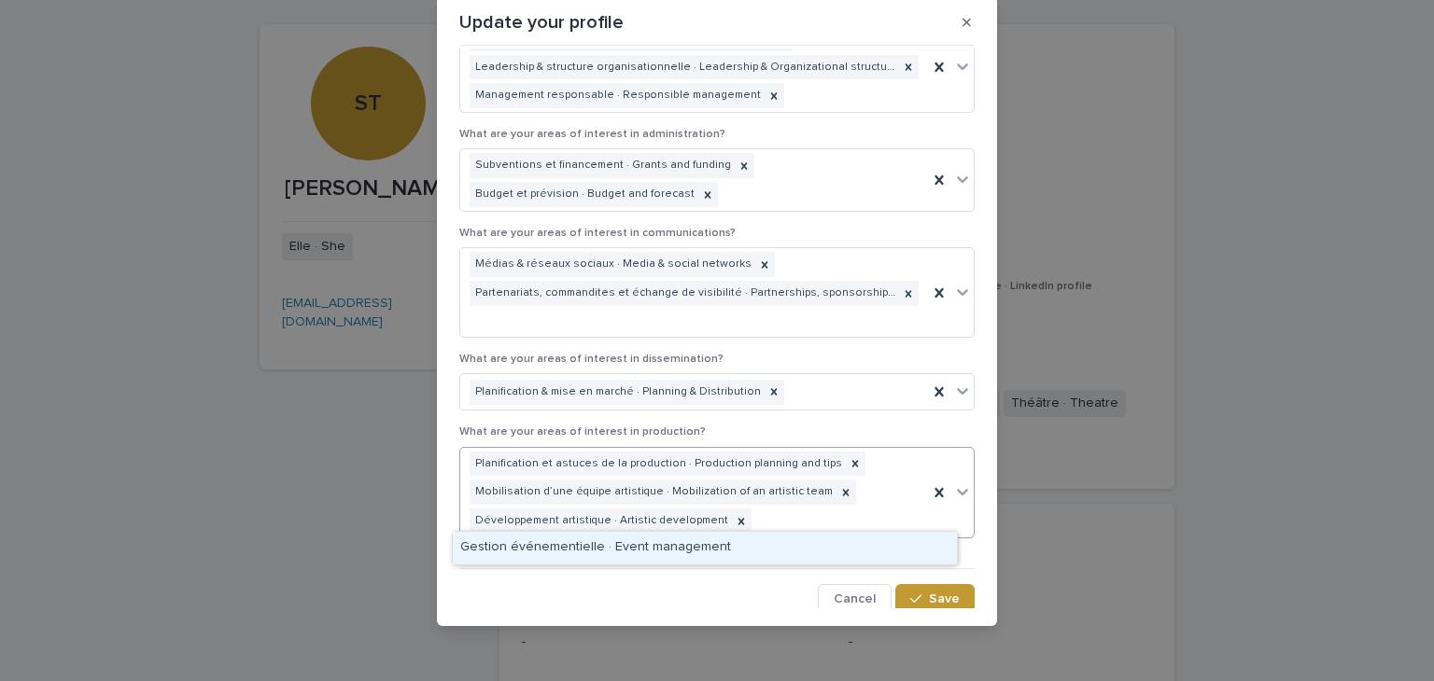
drag, startPoint x: 945, startPoint y: 483, endPoint x: 709, endPoint y: 551, distance: 245.8
click at [709, 551] on div "Gestion événementielle · Event management" at bounding box center [705, 548] width 504 height 33
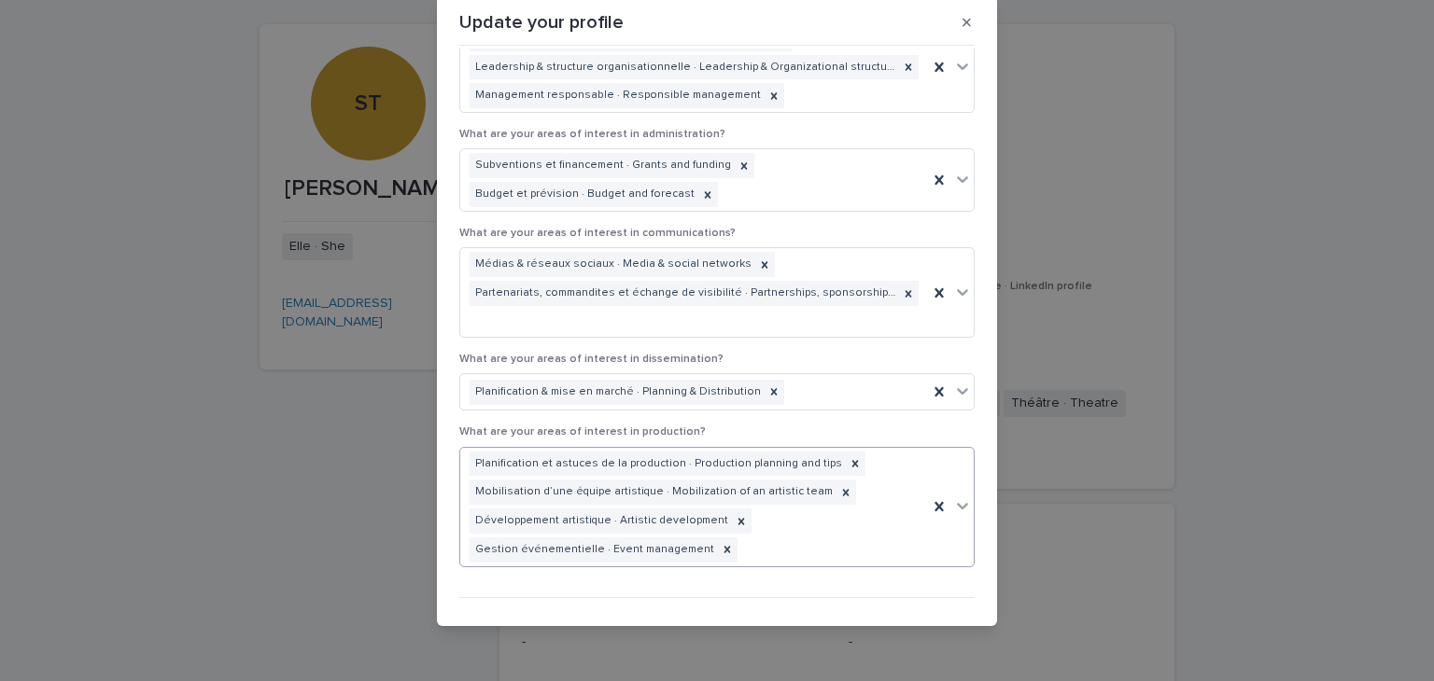
scroll to position [2001, 0]
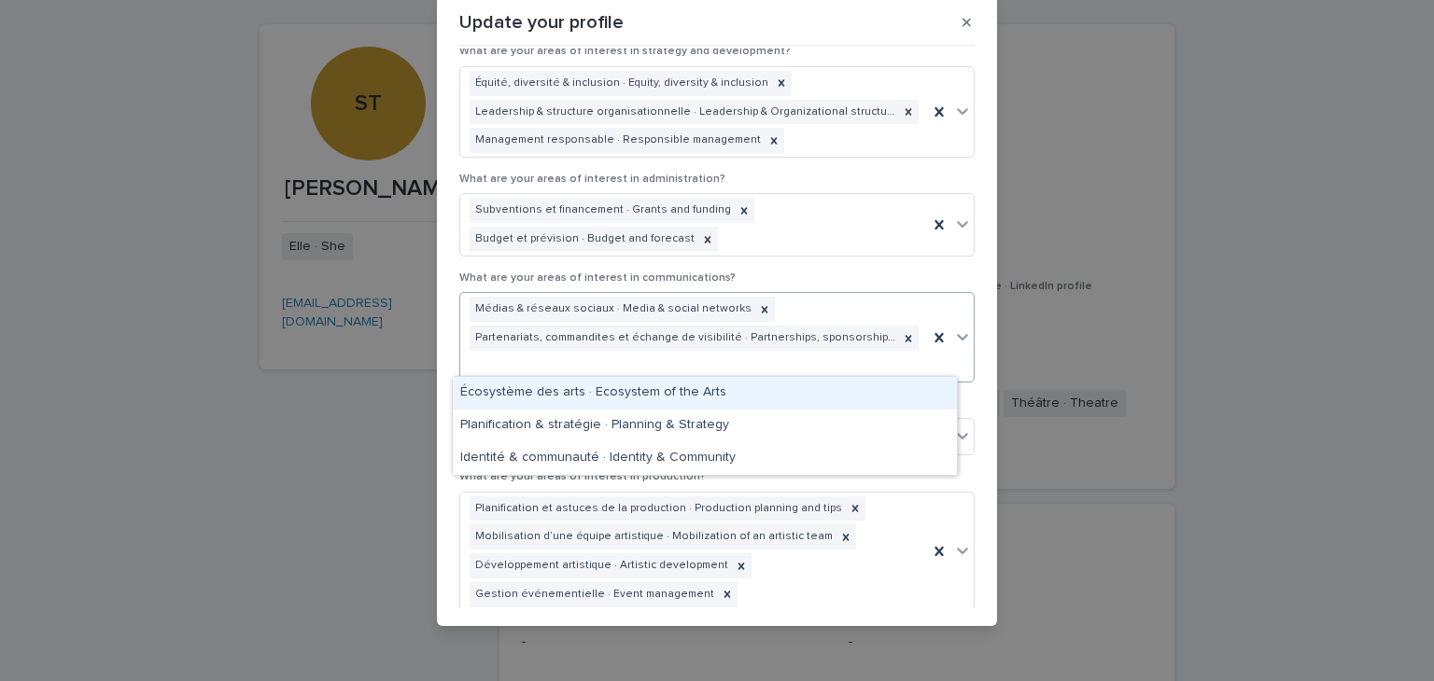
click at [953, 337] on icon at bounding box center [962, 337] width 19 height 19
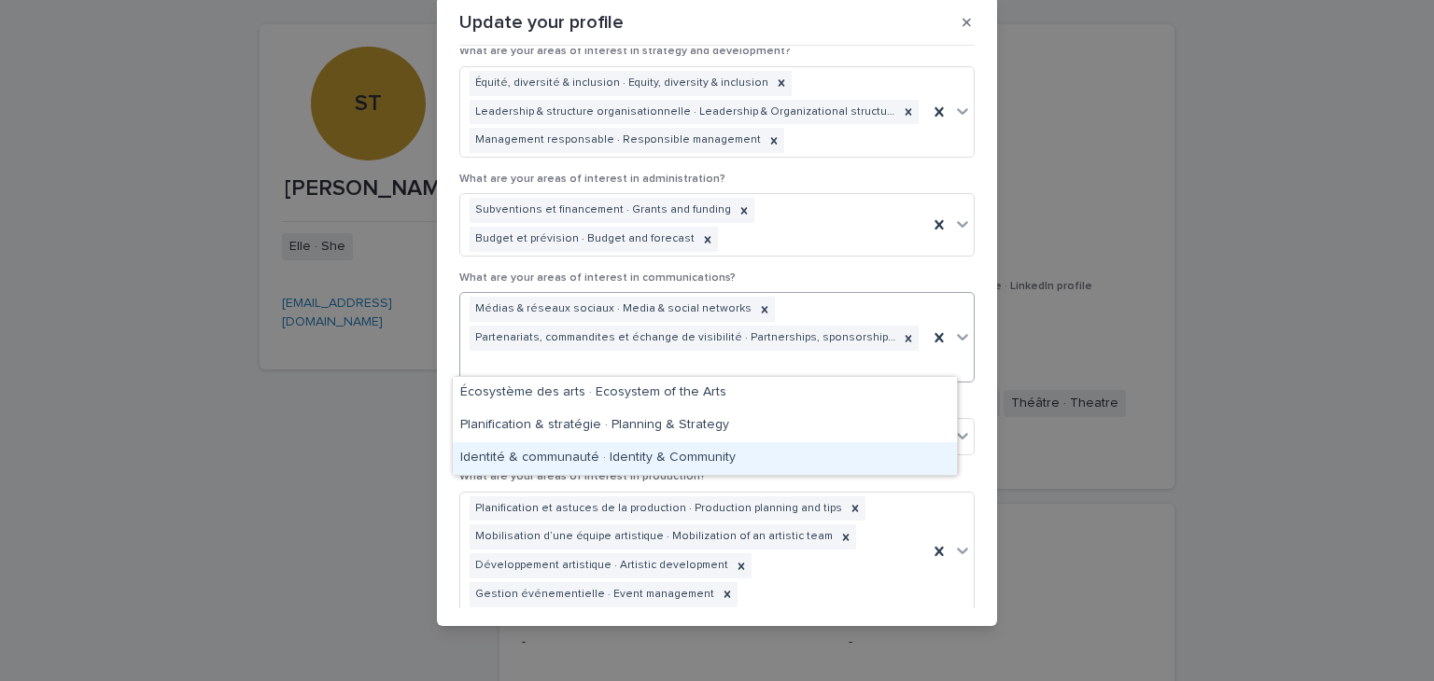
click at [773, 455] on div "Identité & communauté · Identity & Community" at bounding box center [705, 458] width 504 height 33
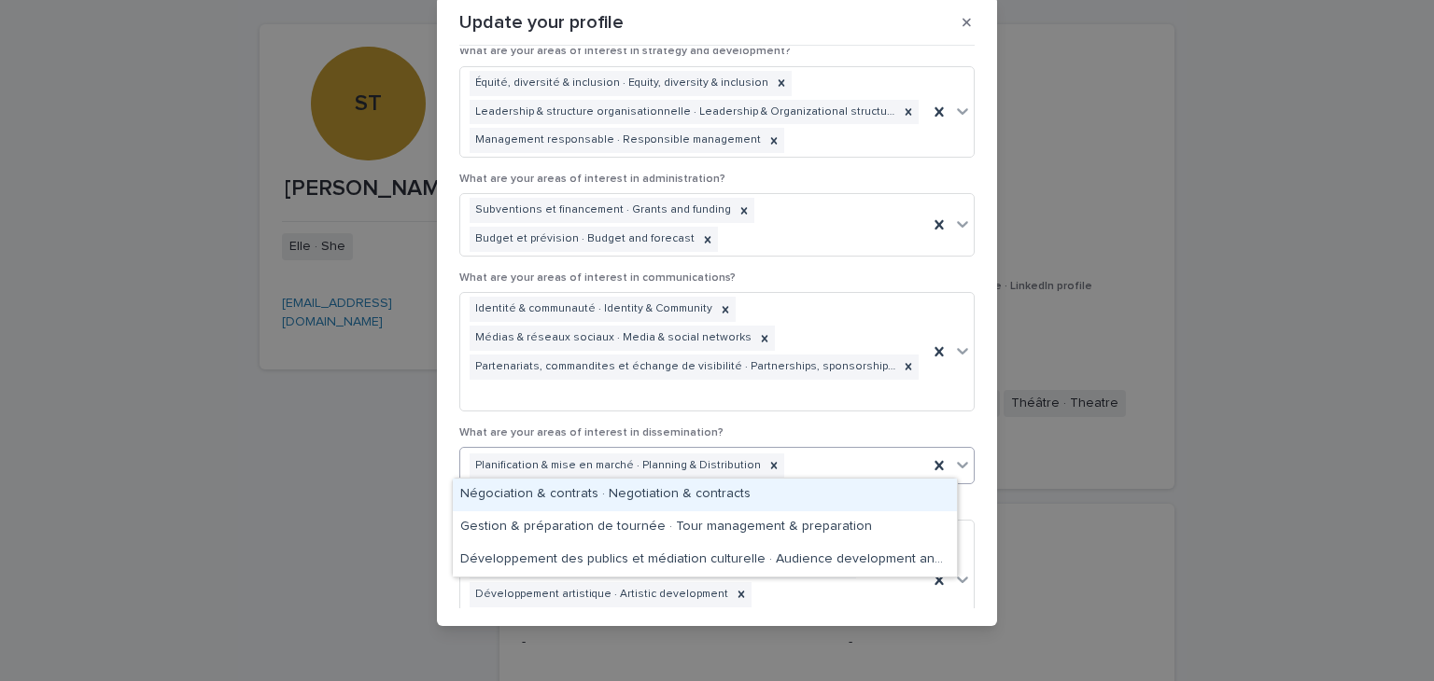
click at [953, 463] on icon at bounding box center [962, 464] width 19 height 19
click at [791, 492] on div "Négociation & contrats · Negotiation & contracts" at bounding box center [705, 495] width 504 height 33
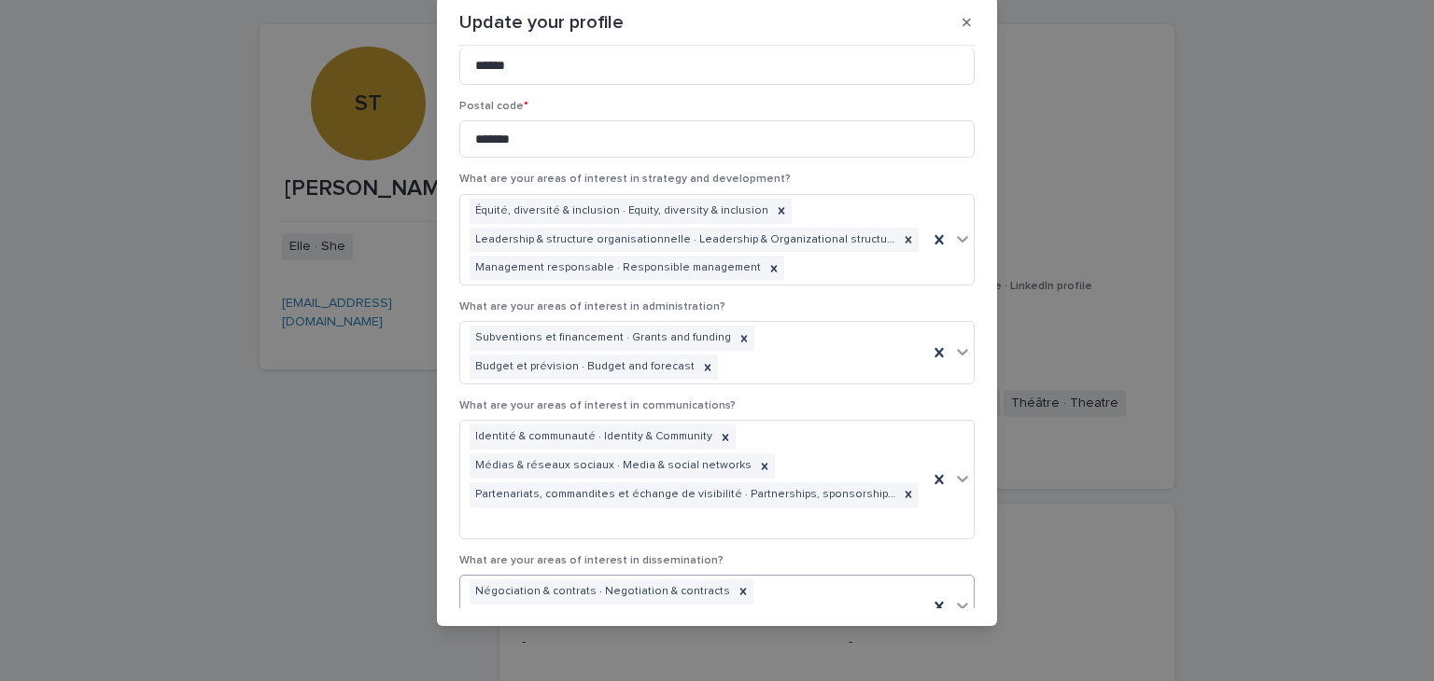
scroll to position [1871, 0]
click at [951, 359] on div at bounding box center [962, 354] width 22 height 34
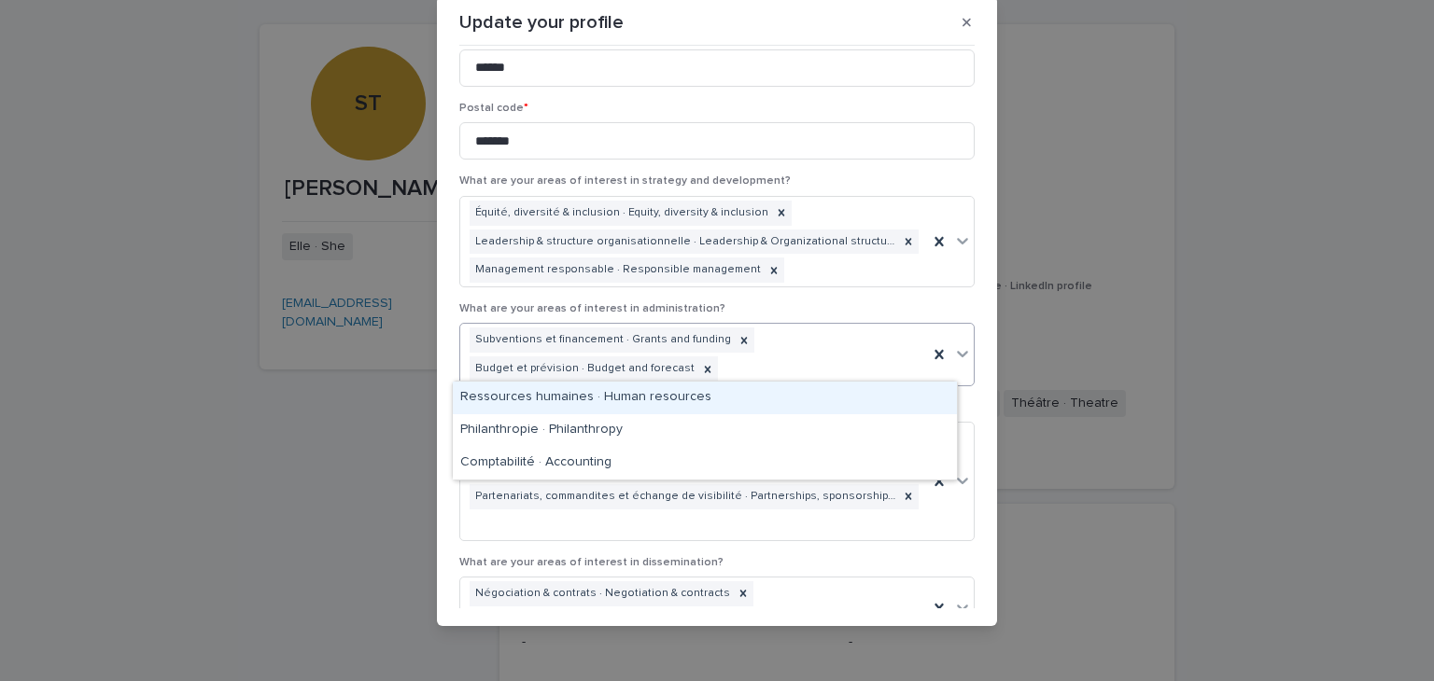
click at [954, 349] on icon at bounding box center [962, 353] width 19 height 19
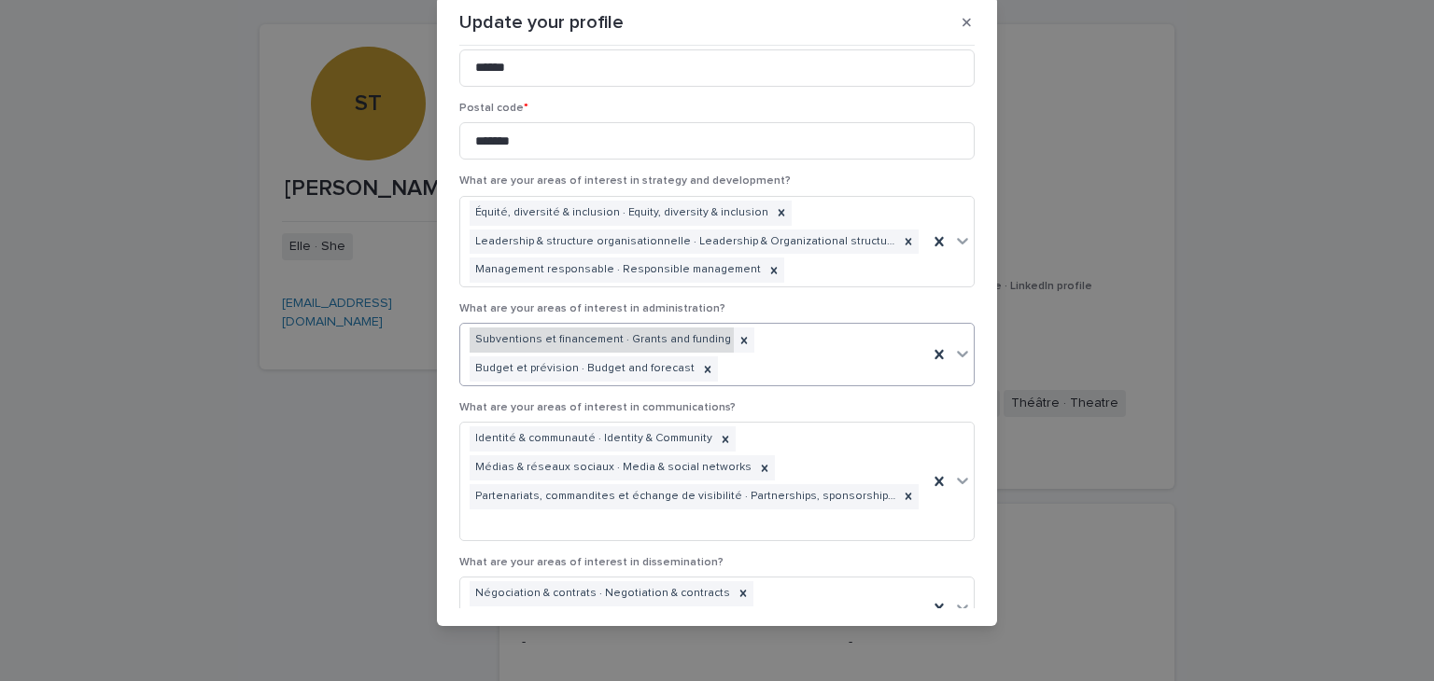
scroll to position [2129, 0]
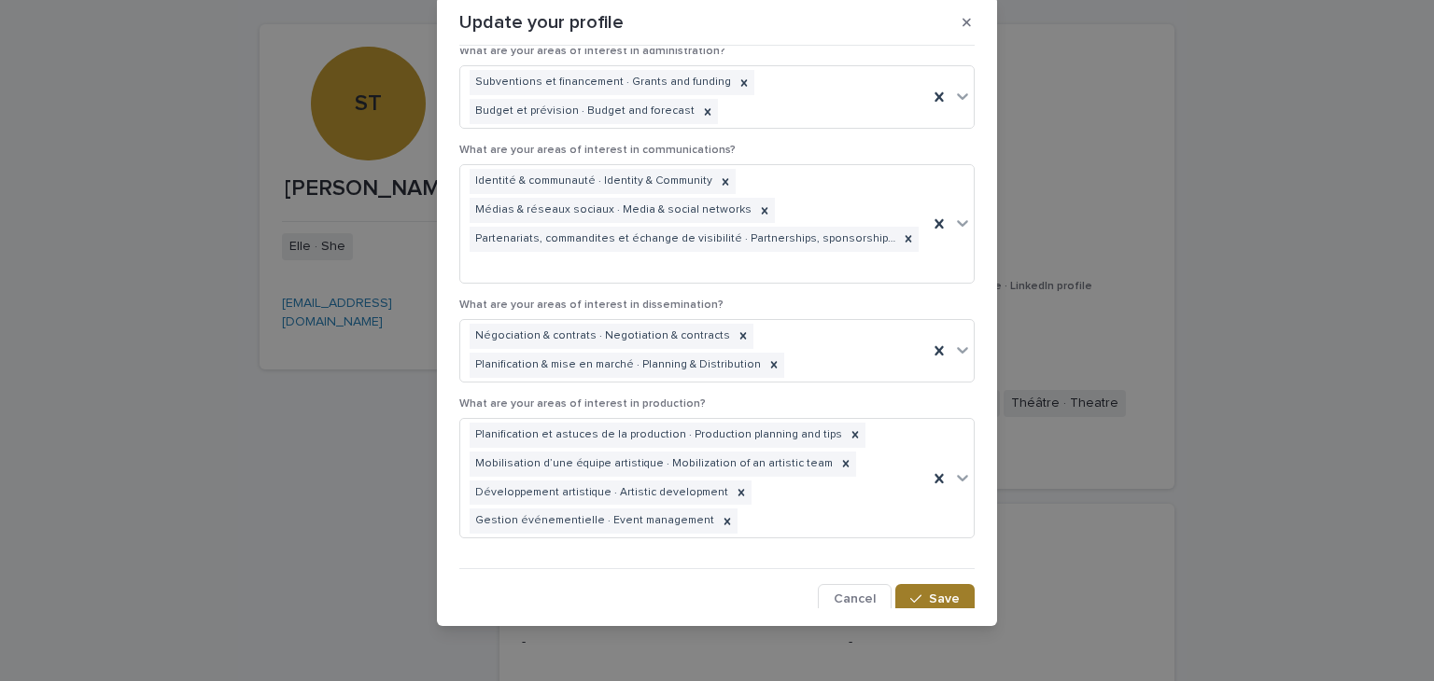
click at [910, 595] on div "button" at bounding box center [919, 599] width 19 height 13
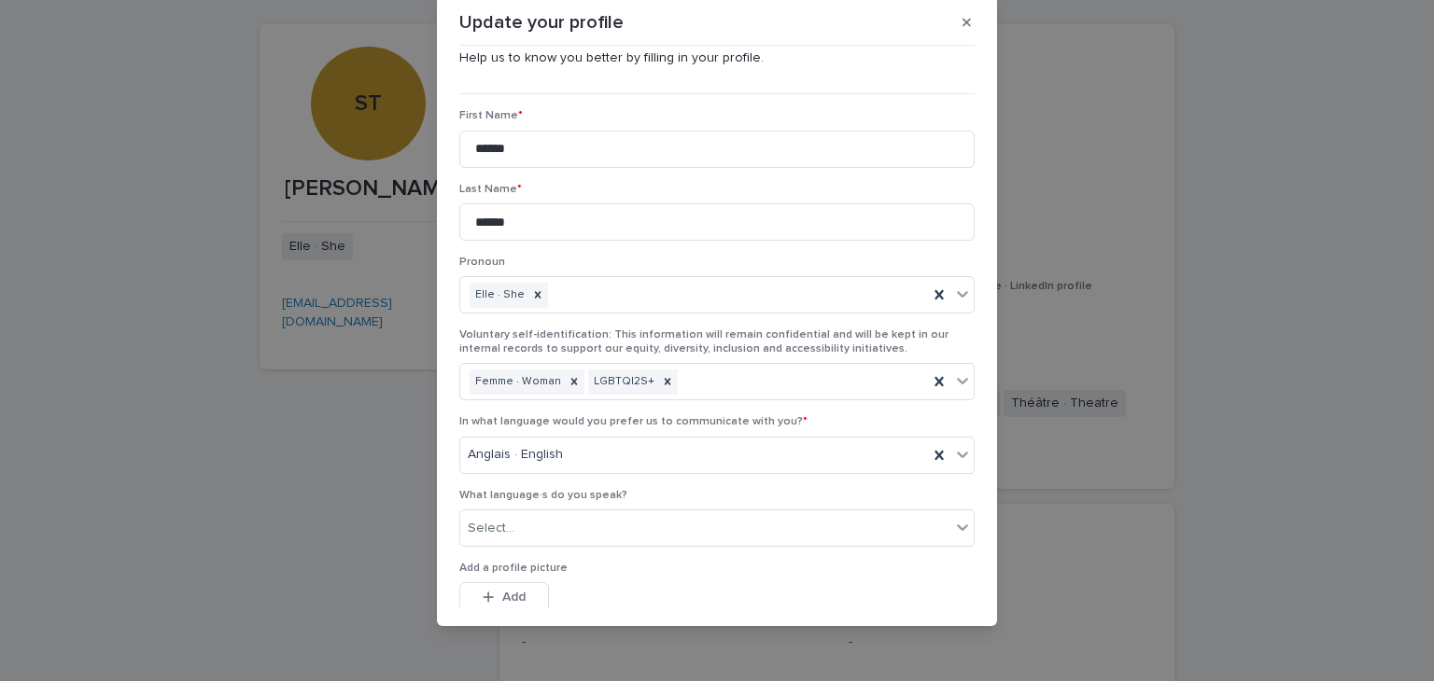
scroll to position [0, 0]
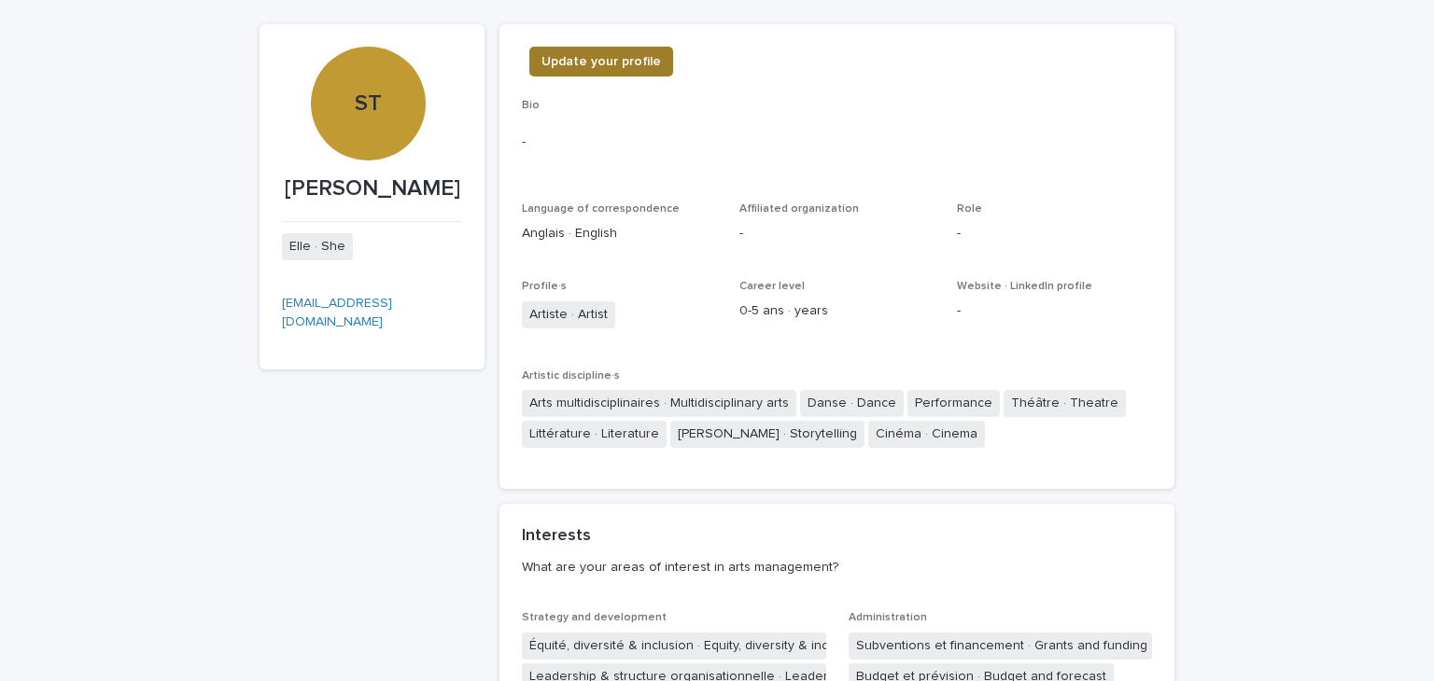
click at [597, 52] on span "Update your profile" at bounding box center [600, 61] width 119 height 19
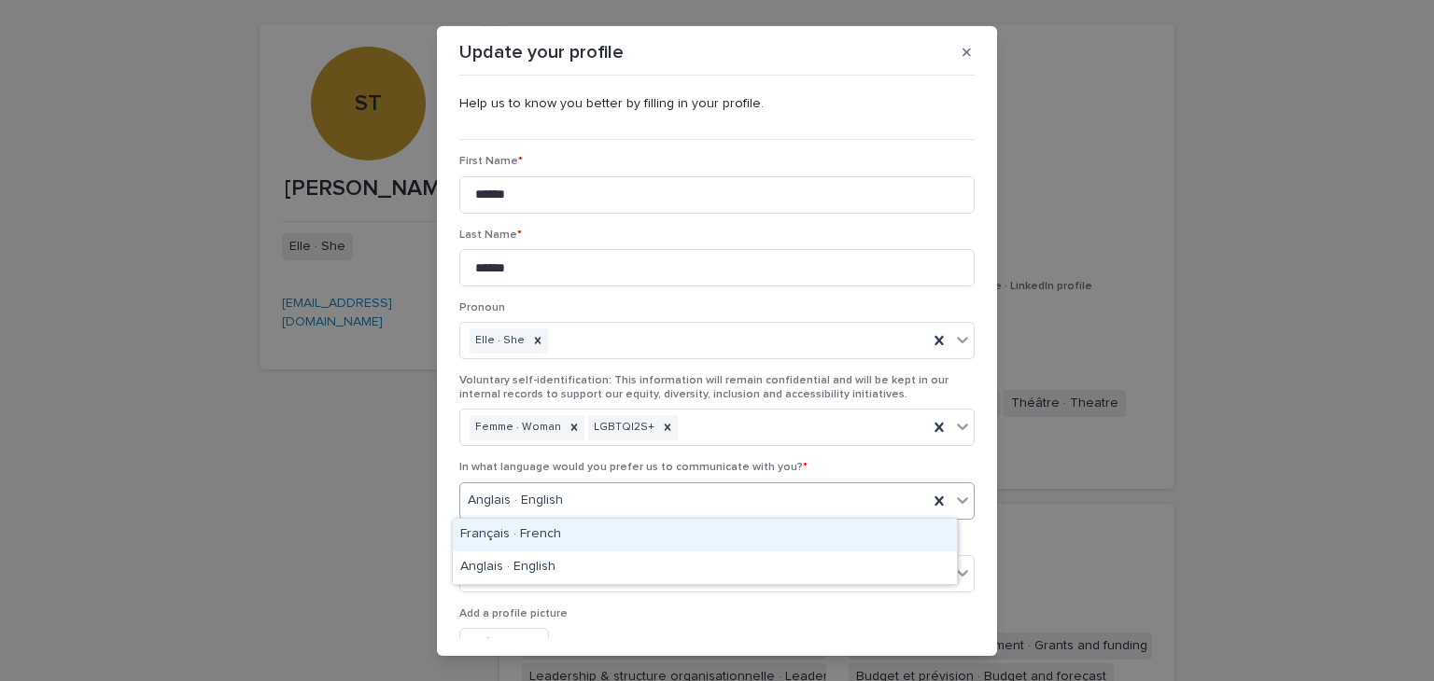
click at [957, 501] on icon at bounding box center [962, 500] width 11 height 7
click at [830, 544] on div "Français · French" at bounding box center [705, 535] width 504 height 33
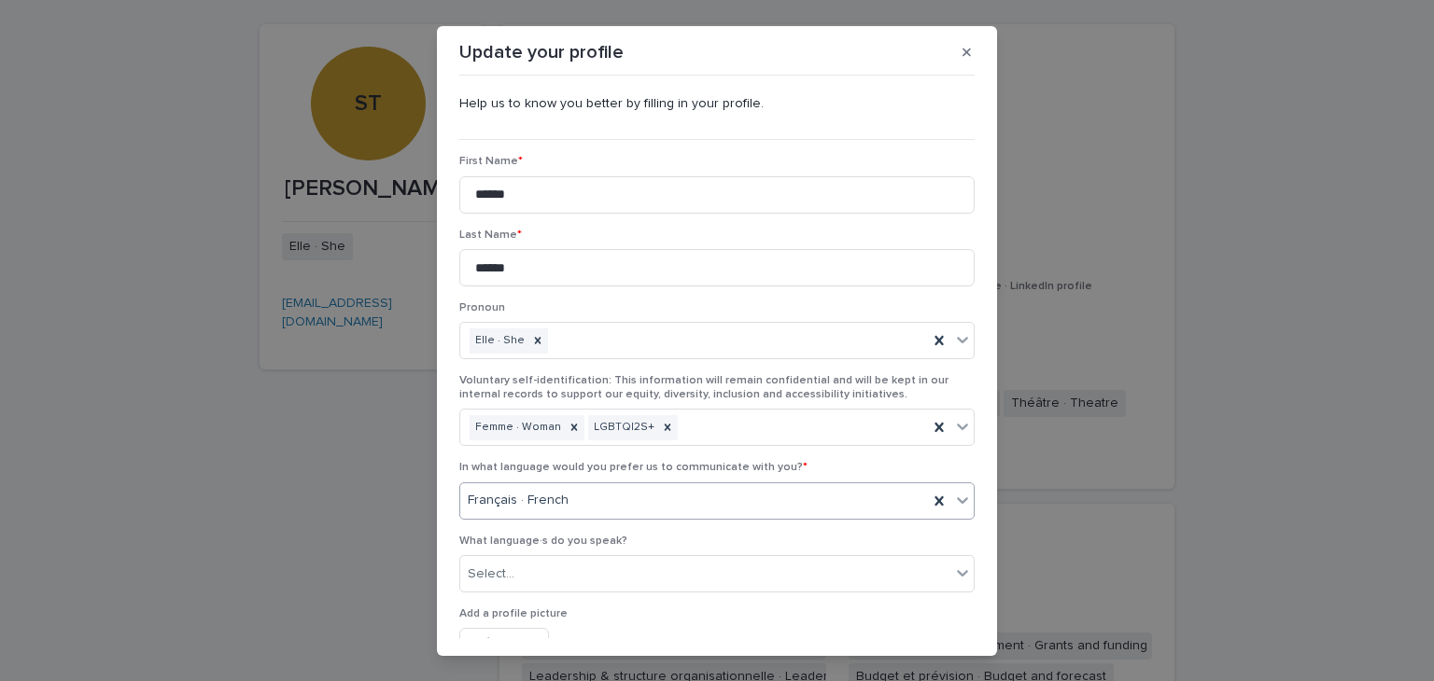
click at [954, 496] on icon at bounding box center [962, 500] width 19 height 19
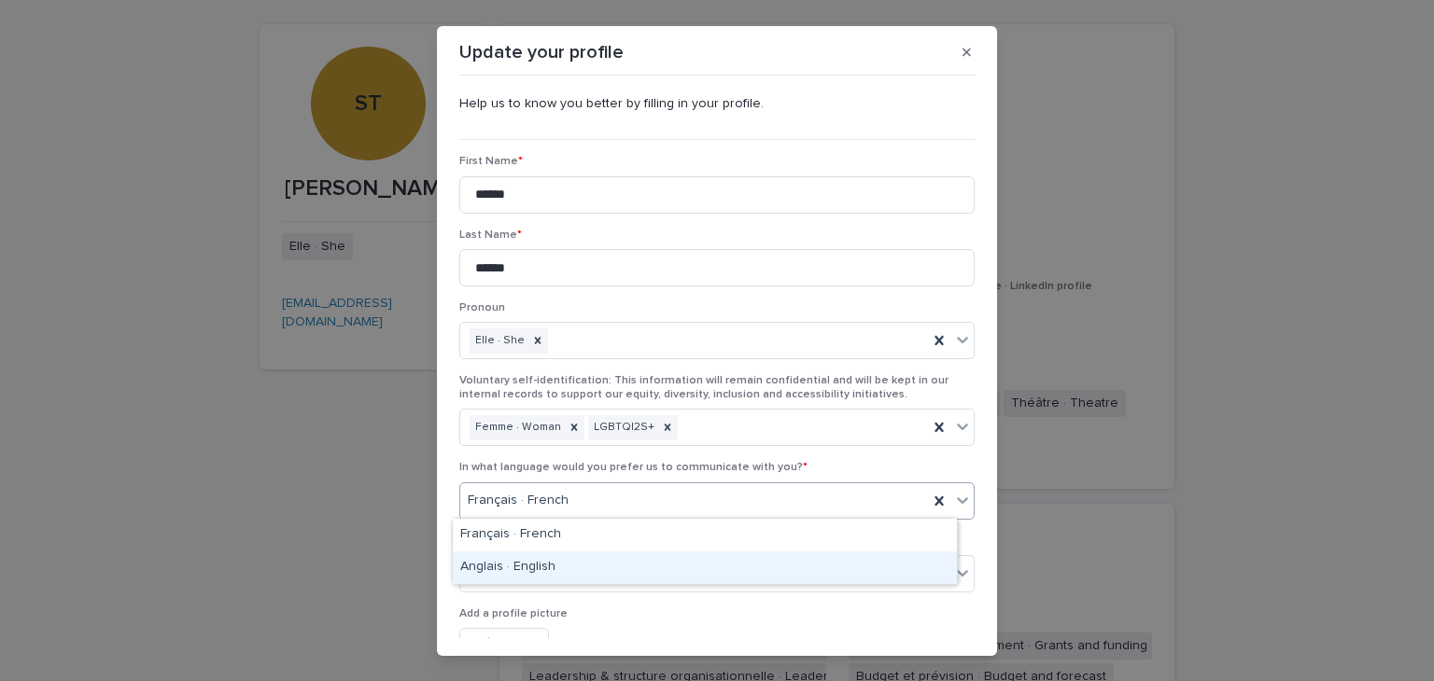
click at [842, 578] on div "Anglais · English" at bounding box center [705, 568] width 504 height 33
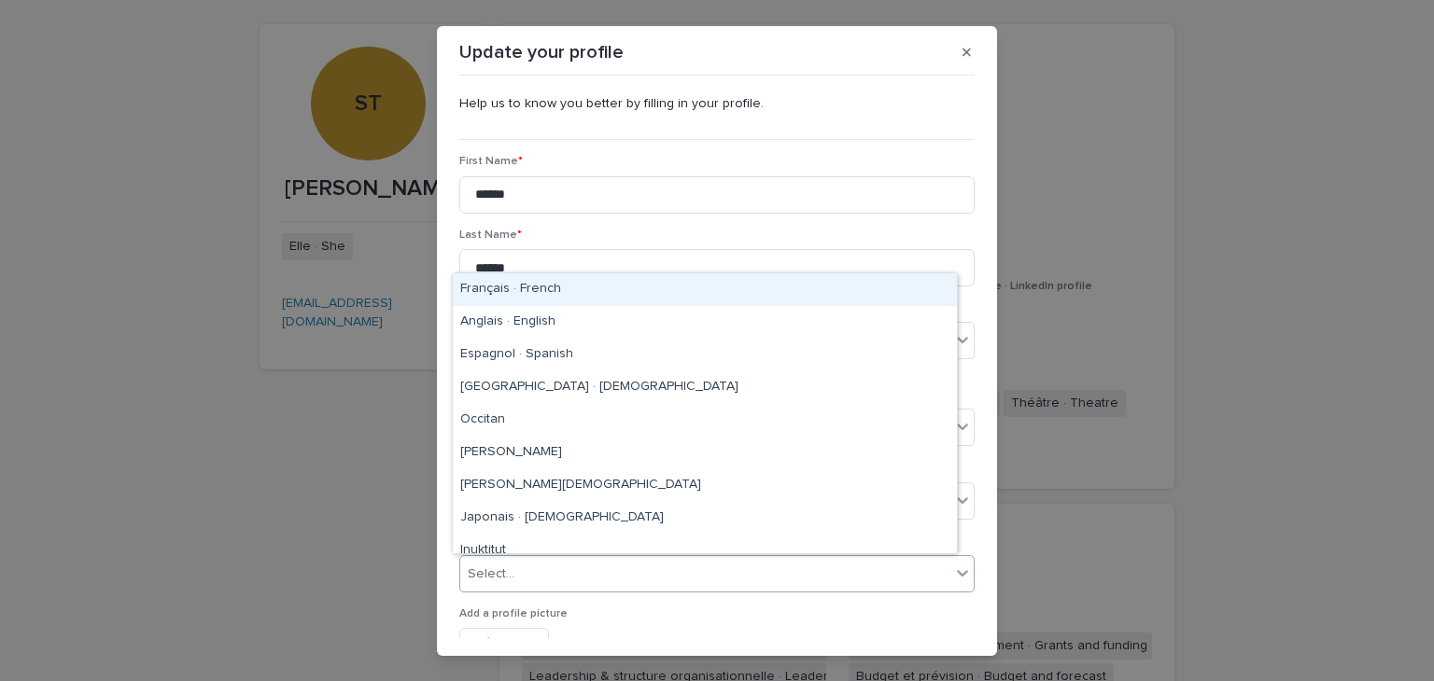
click at [833, 570] on div "Select..." at bounding box center [705, 574] width 490 height 31
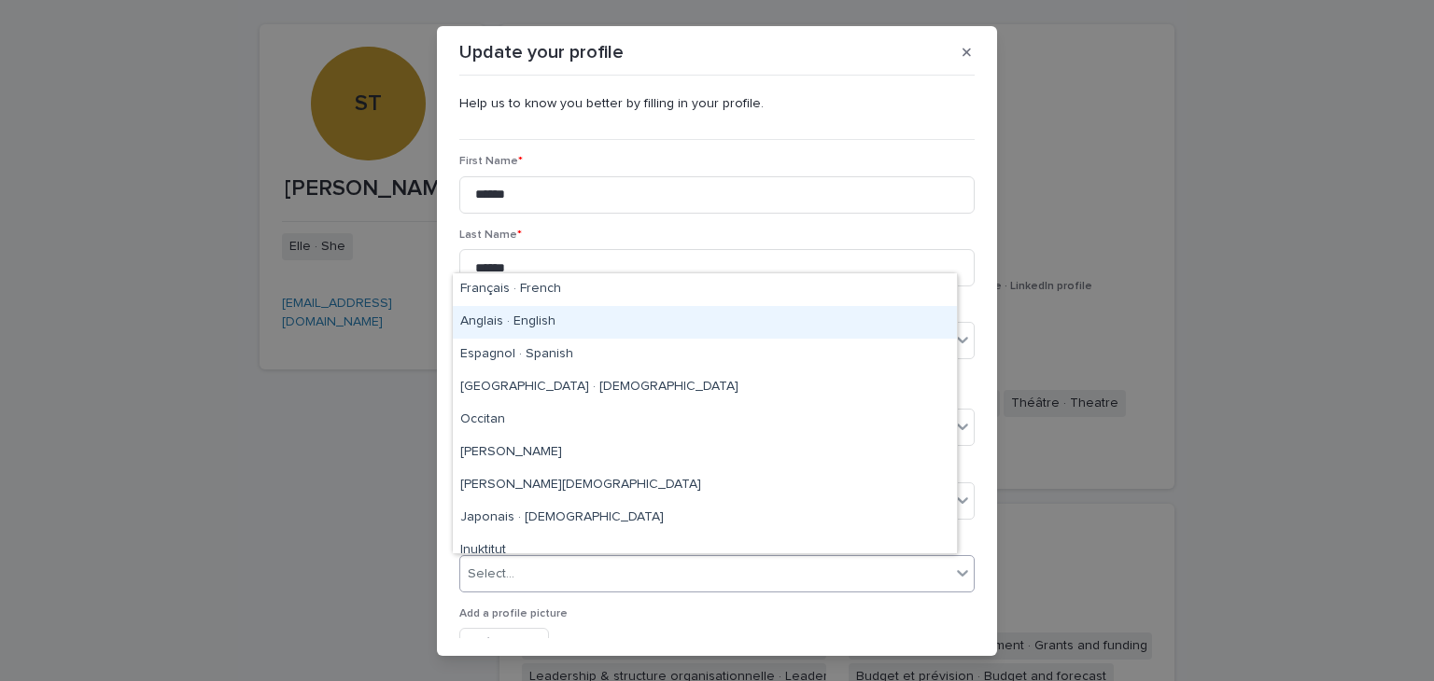
click at [613, 317] on div "Anglais · English" at bounding box center [705, 322] width 504 height 33
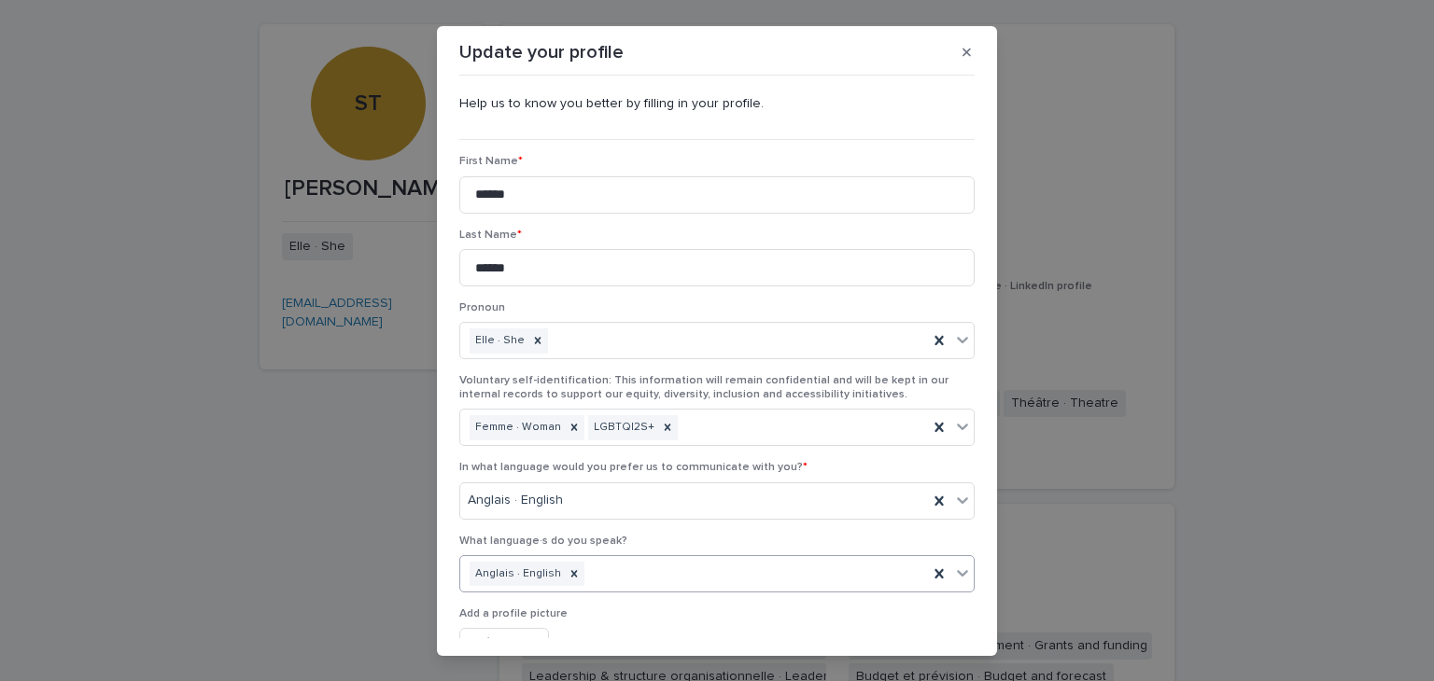
click at [953, 578] on icon at bounding box center [962, 573] width 19 height 19
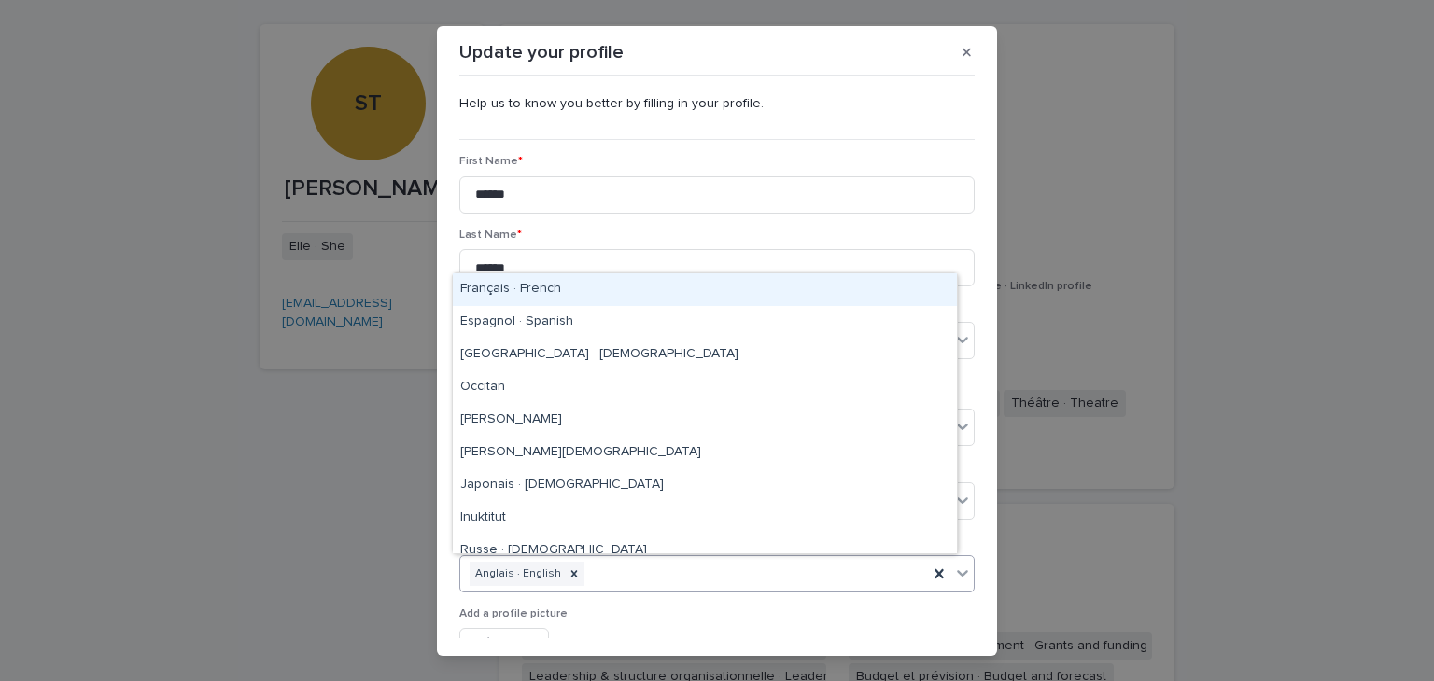
click at [621, 296] on div "Français · French" at bounding box center [705, 289] width 504 height 33
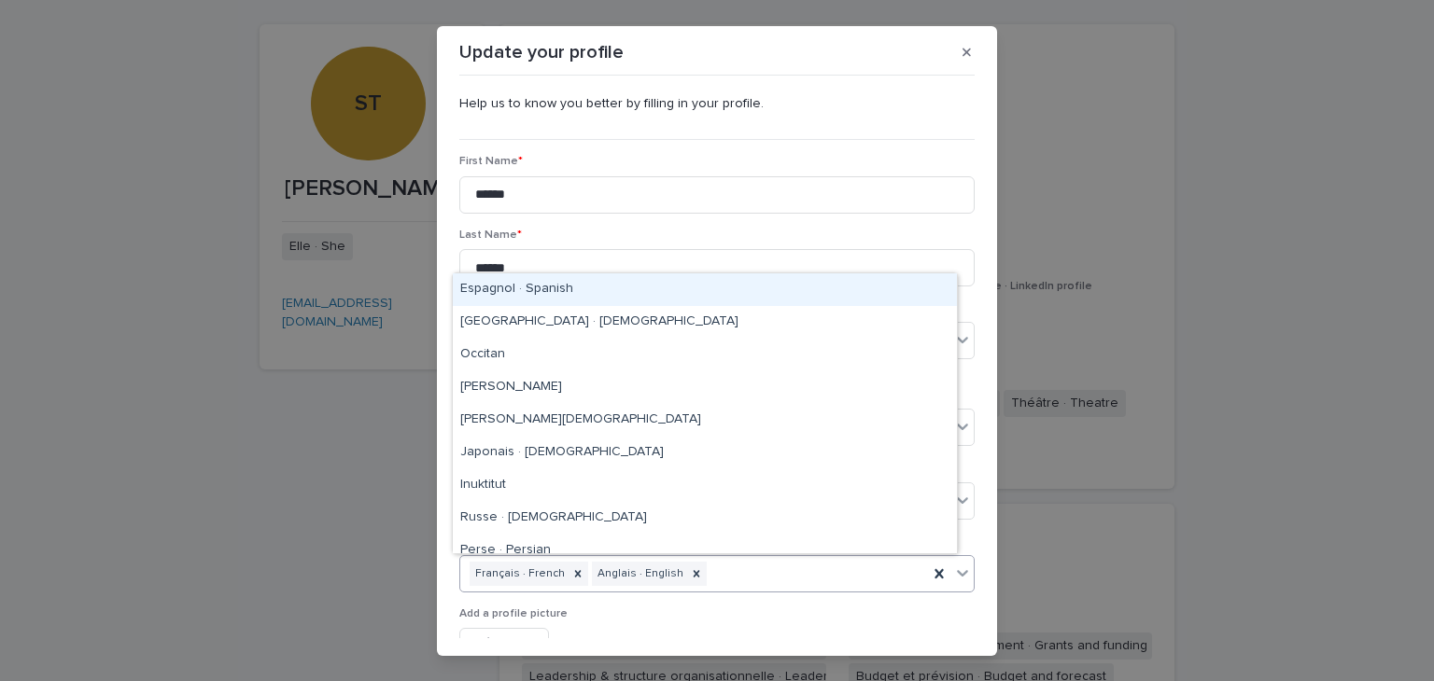
click at [956, 580] on div at bounding box center [962, 573] width 22 height 34
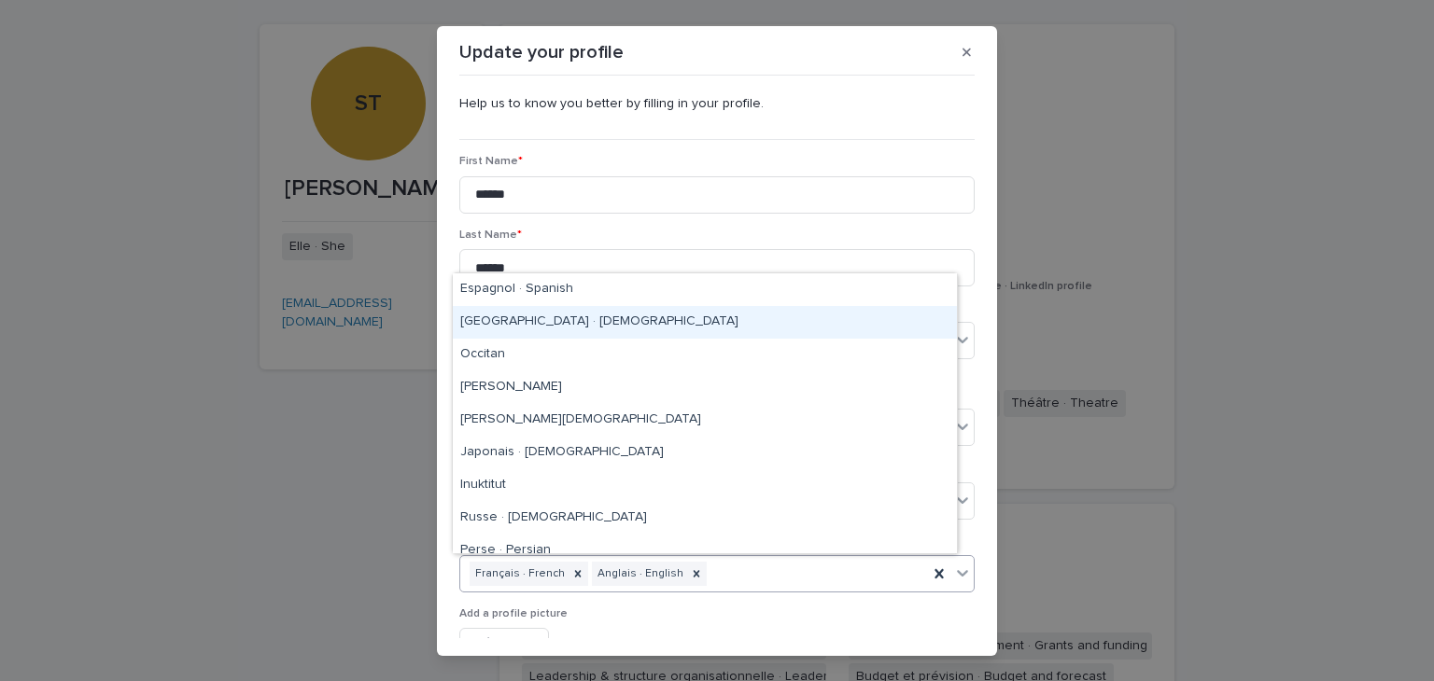
click at [579, 326] on div "[GEOGRAPHIC_DATA] · [DEMOGRAPHIC_DATA]" at bounding box center [705, 322] width 504 height 33
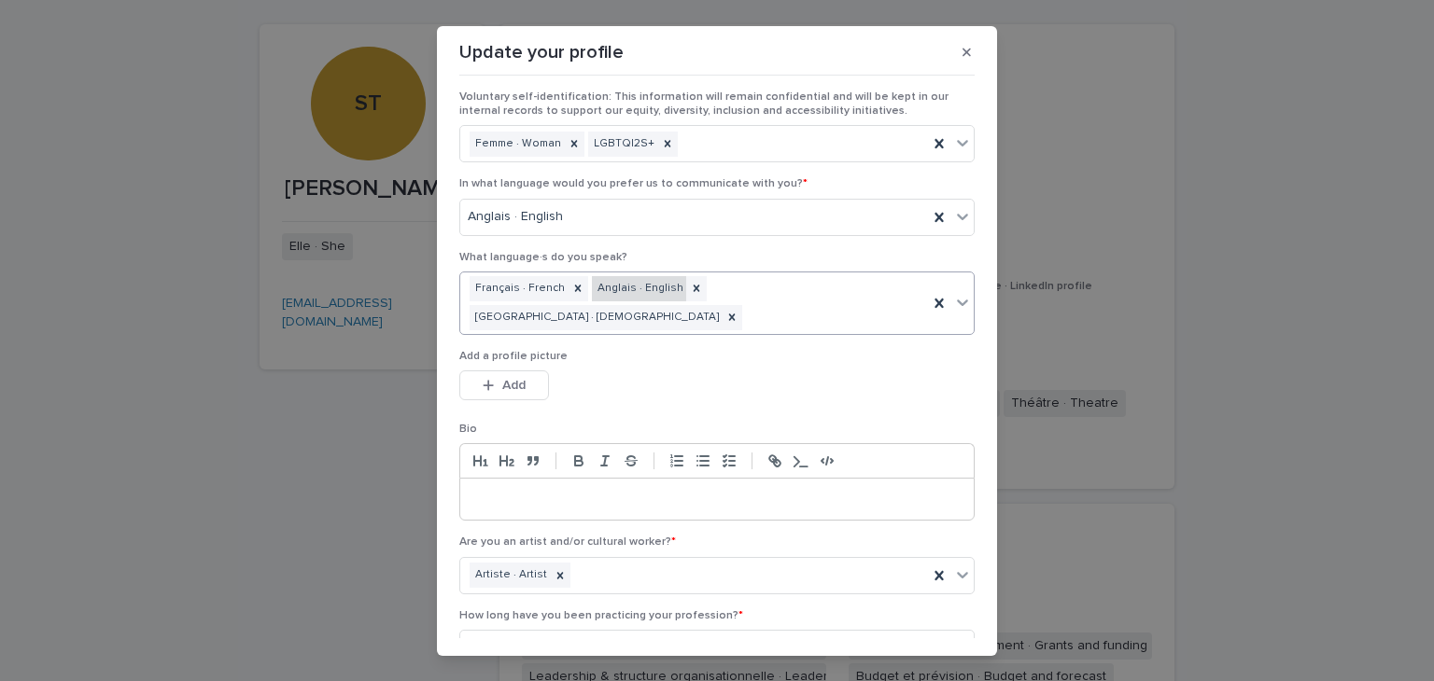
scroll to position [289, 0]
click at [953, 560] on icon at bounding box center [962, 569] width 19 height 19
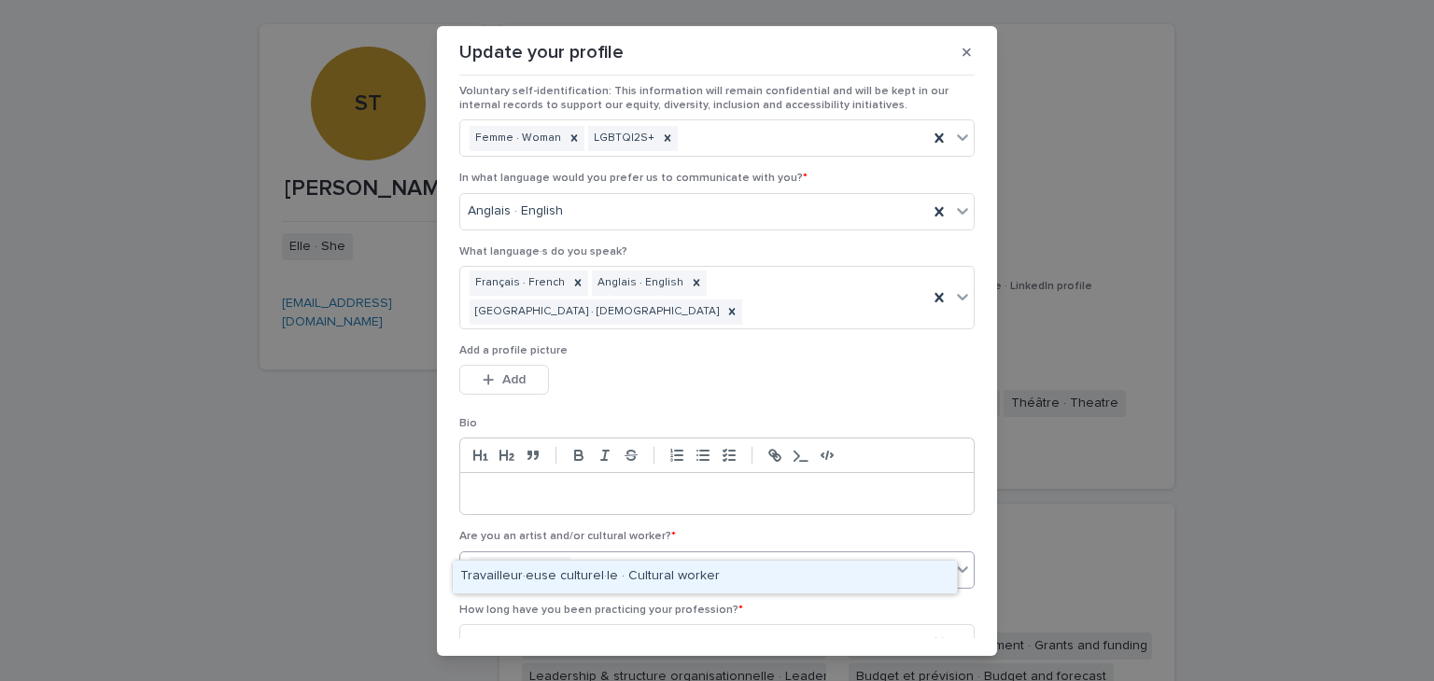
click at [953, 560] on icon at bounding box center [962, 569] width 19 height 19
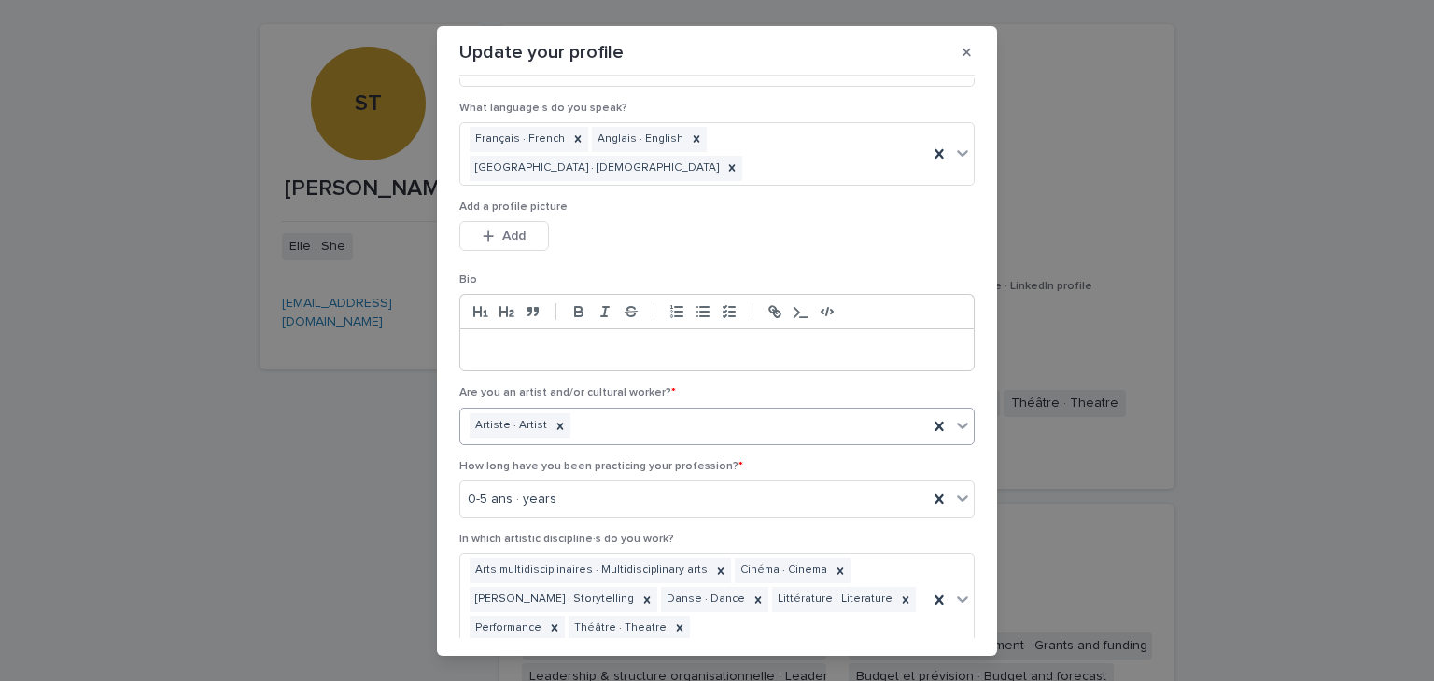
scroll to position [435, 0]
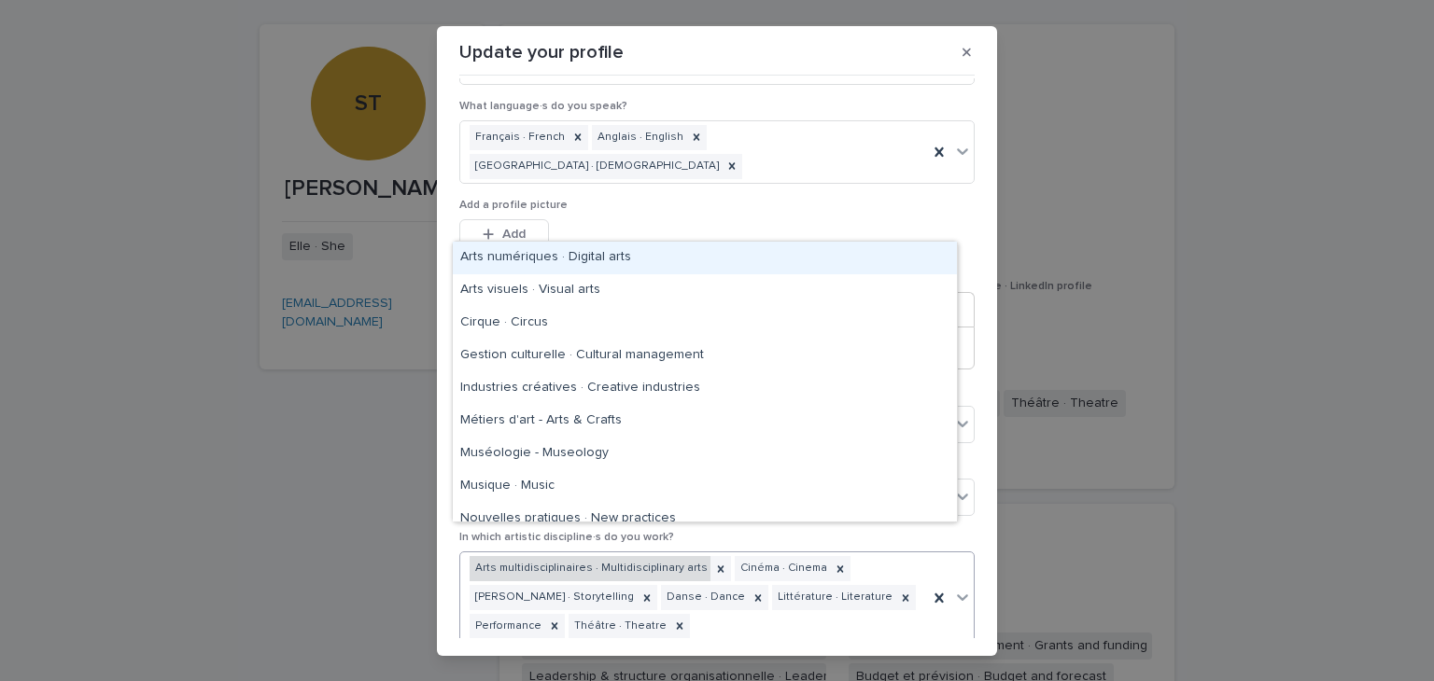
drag, startPoint x: 615, startPoint y: 593, endPoint x: 462, endPoint y: 527, distance: 166.4
click at [462, 553] on div "Arts multidisciplinaires · Multidisciplinary arts Cinéma · Cinema [PERSON_NAME]…" at bounding box center [694, 598] width 468 height 90
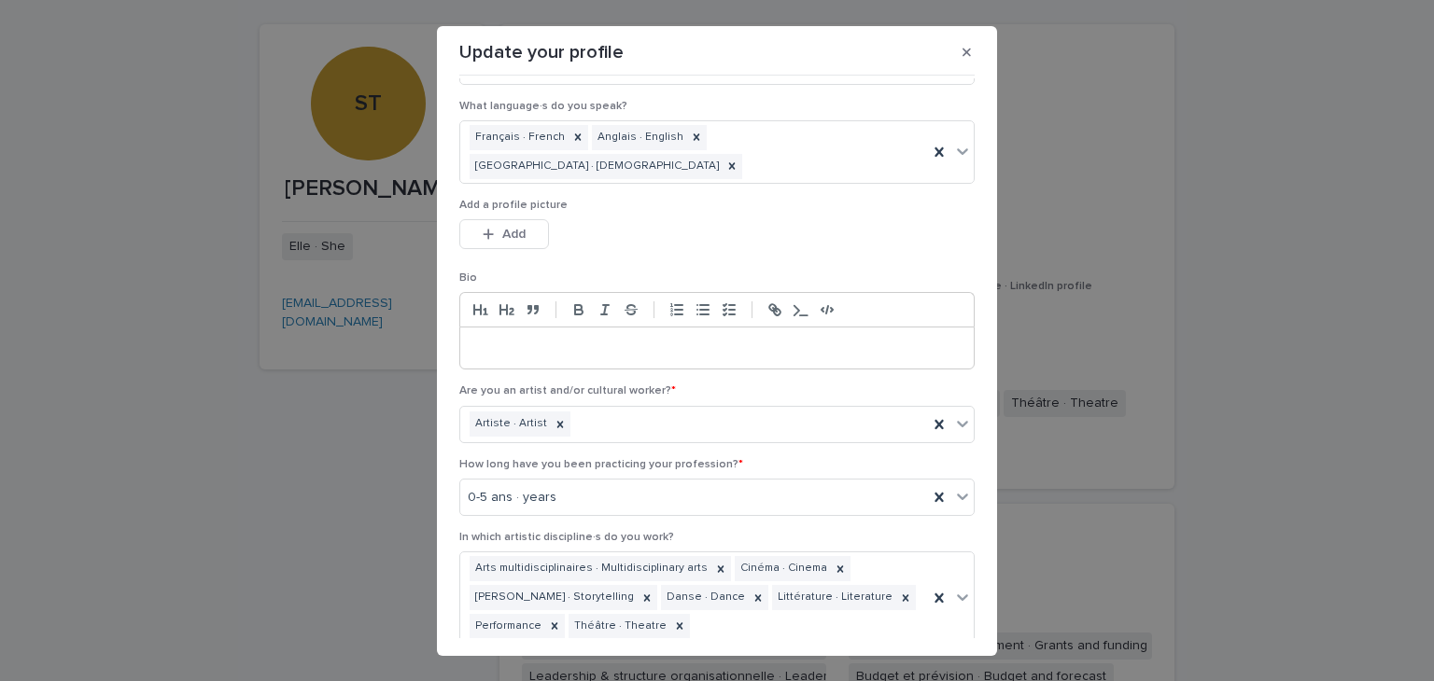
click at [723, 219] on div "This file cannot be opened Download File Add" at bounding box center [716, 237] width 515 height 37
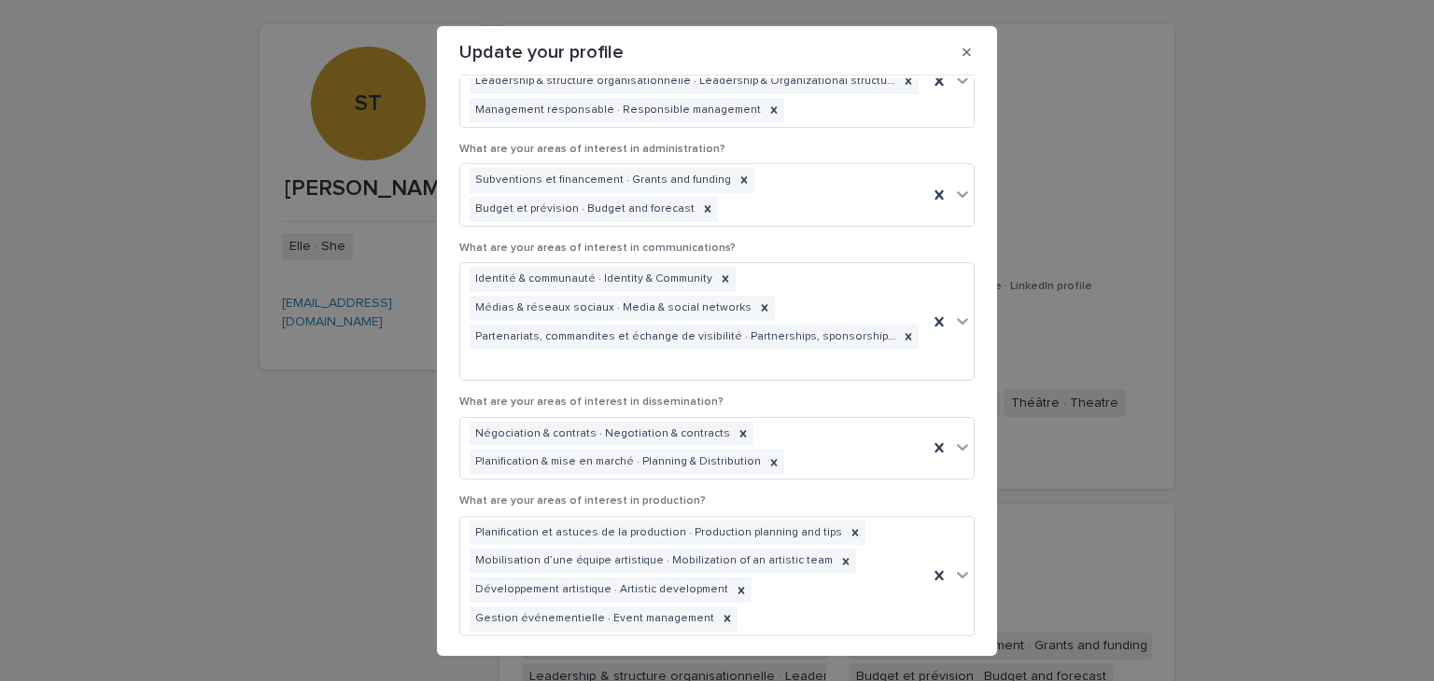
scroll to position [2129, 0]
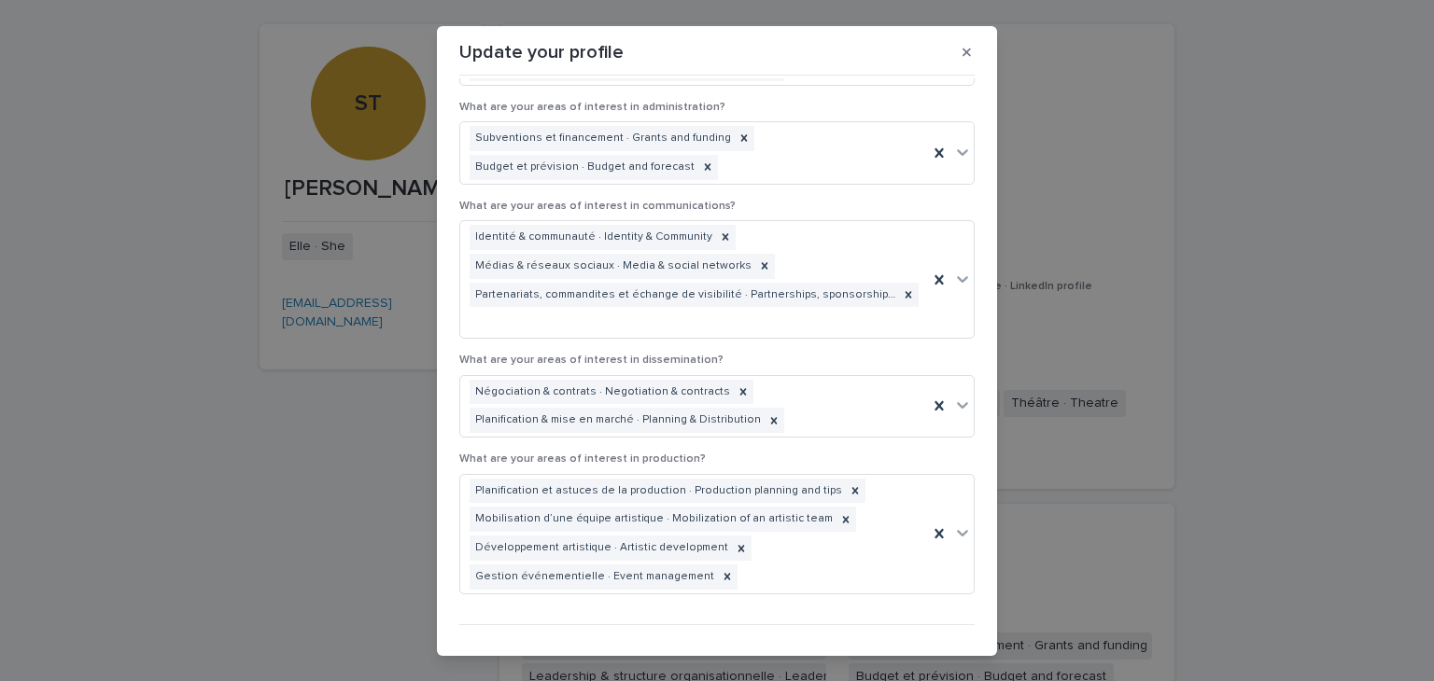
click at [910, 649] on div "button" at bounding box center [919, 655] width 19 height 13
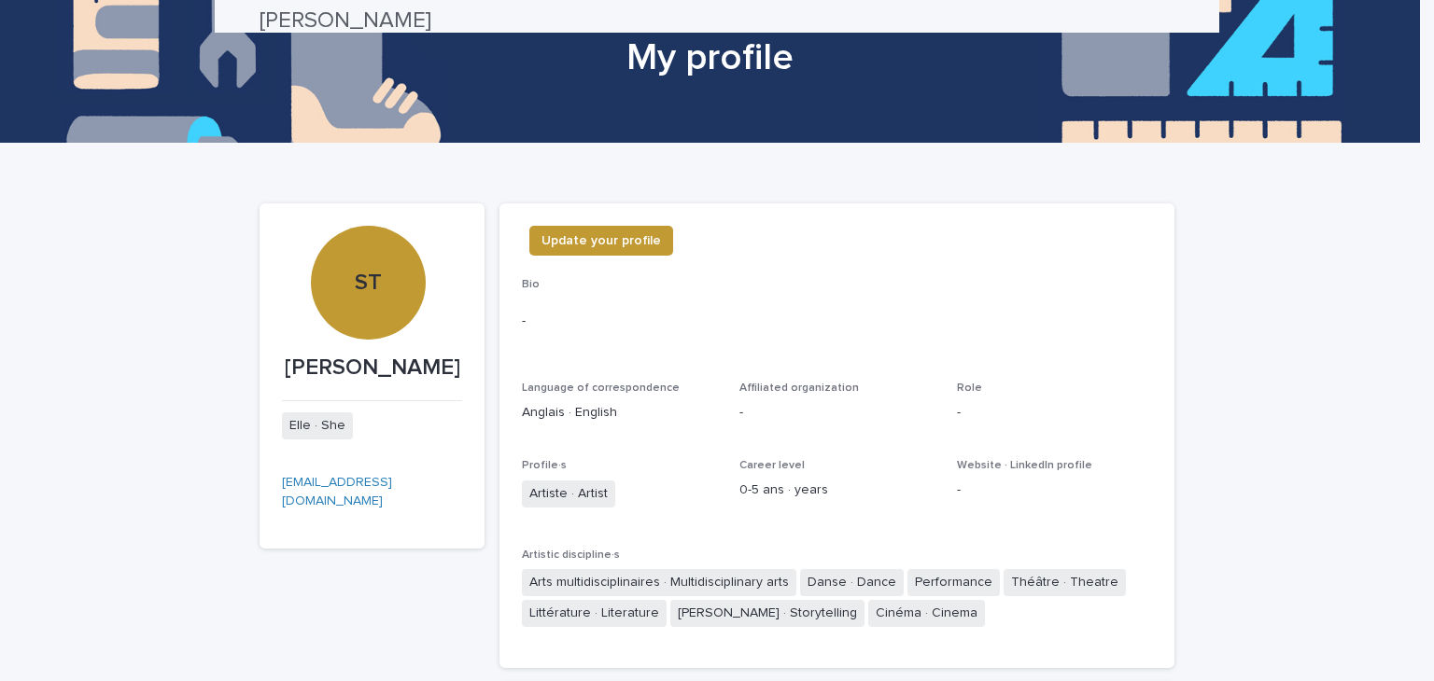
scroll to position [0, 0]
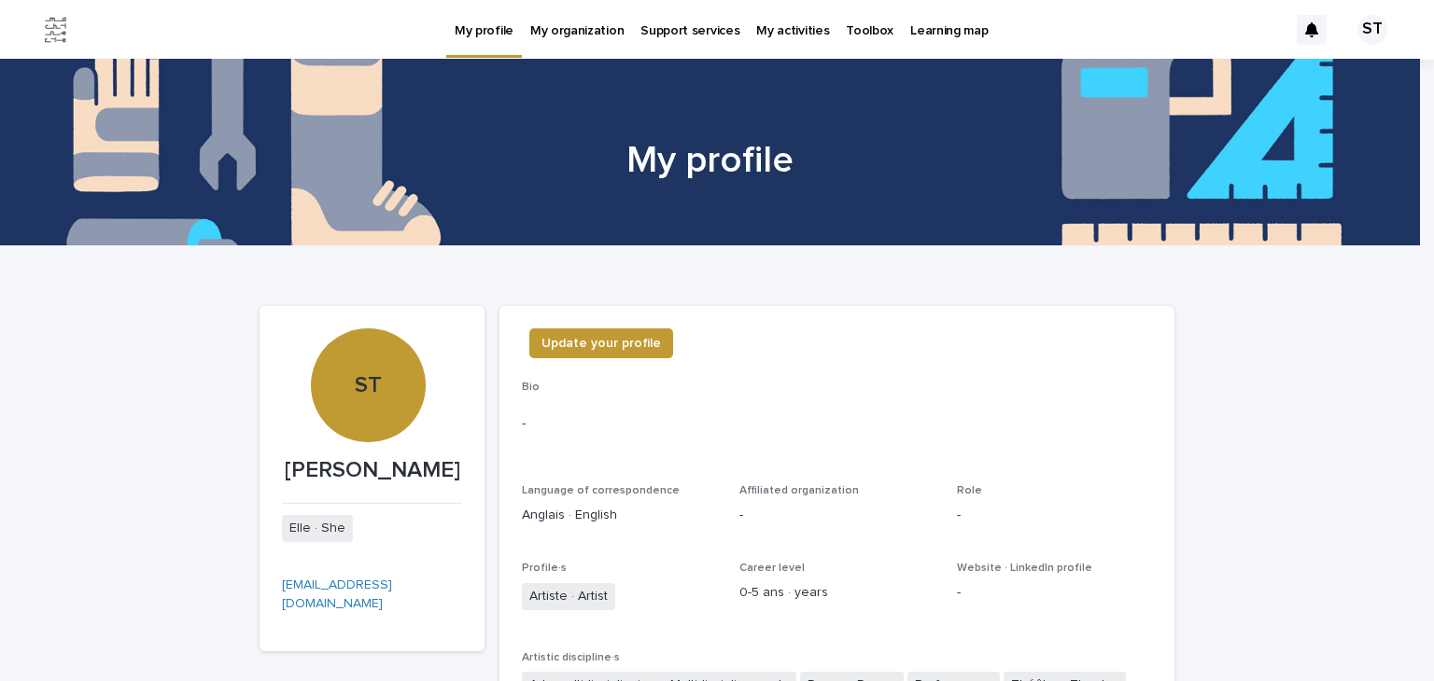
click at [698, 42] on link "Support services" at bounding box center [690, 29] width 116 height 58
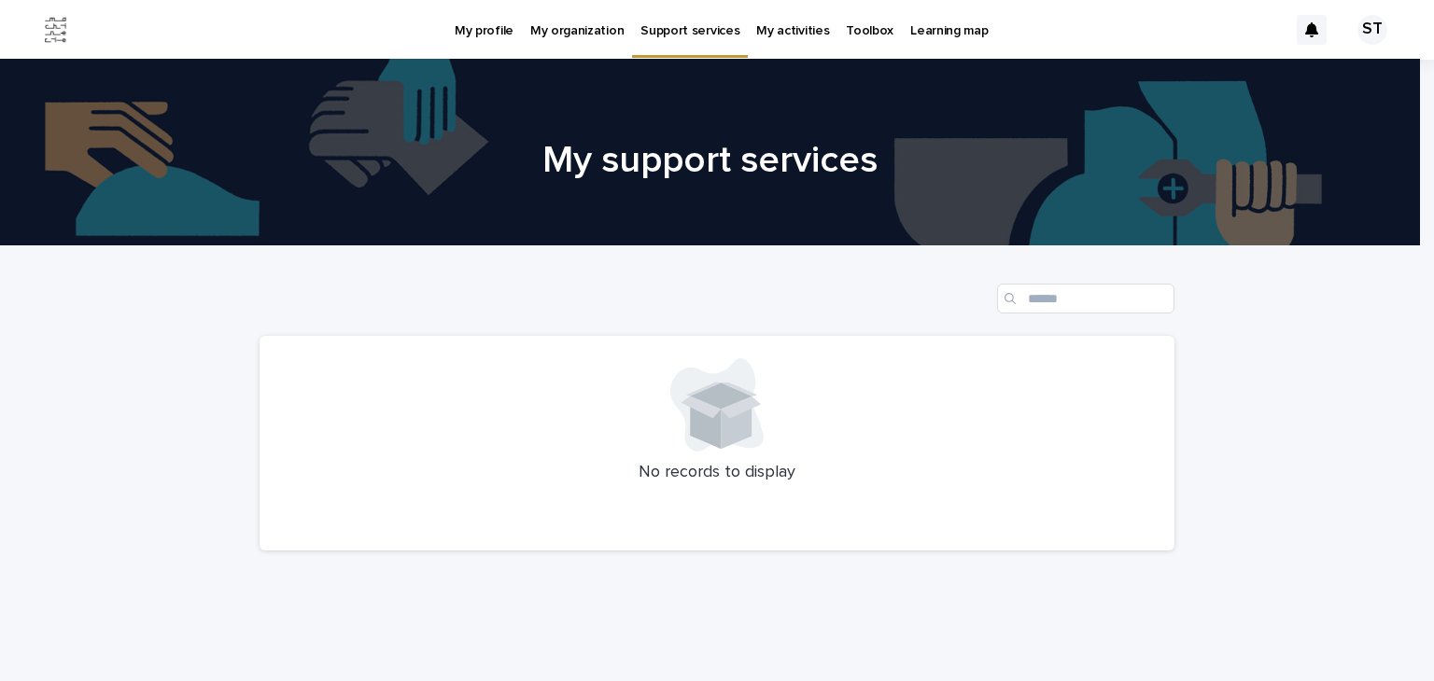
click at [866, 27] on p "Toolbox" at bounding box center [870, 19] width 48 height 39
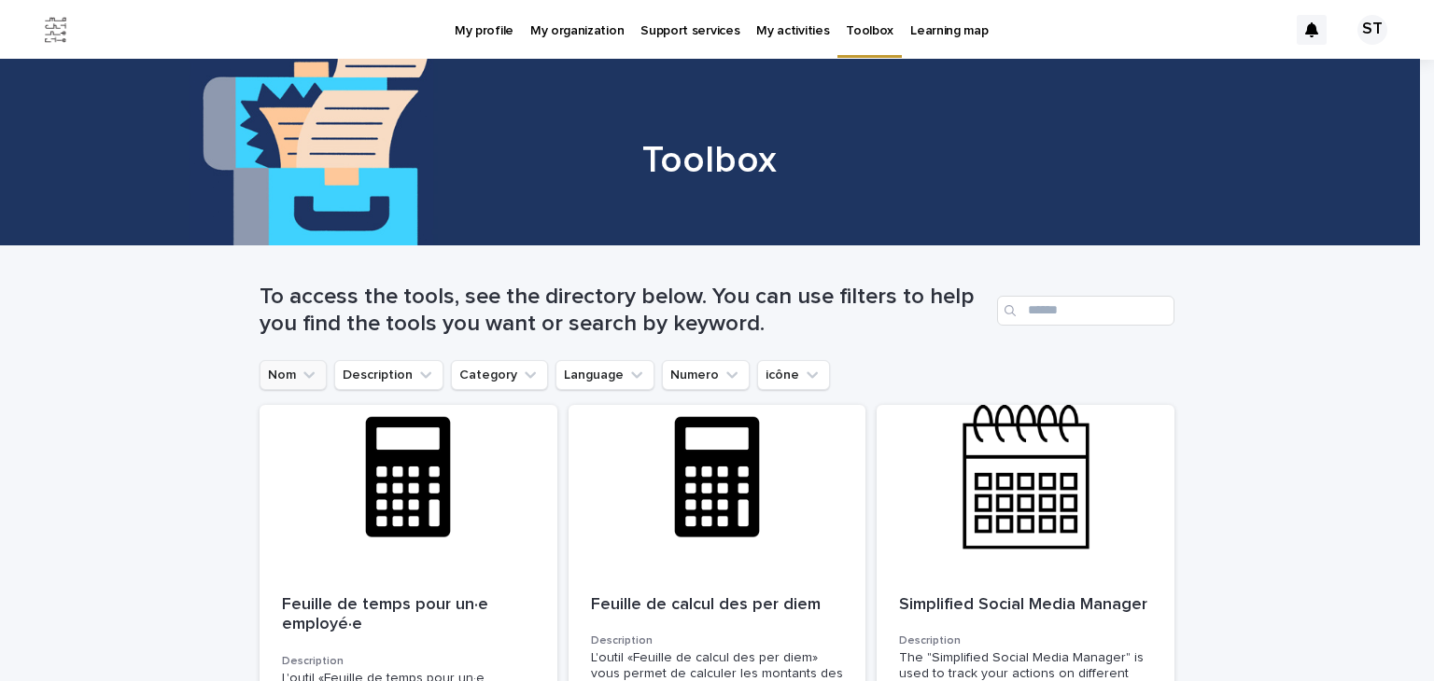
click at [306, 371] on icon "Nom" at bounding box center [309, 375] width 19 height 19
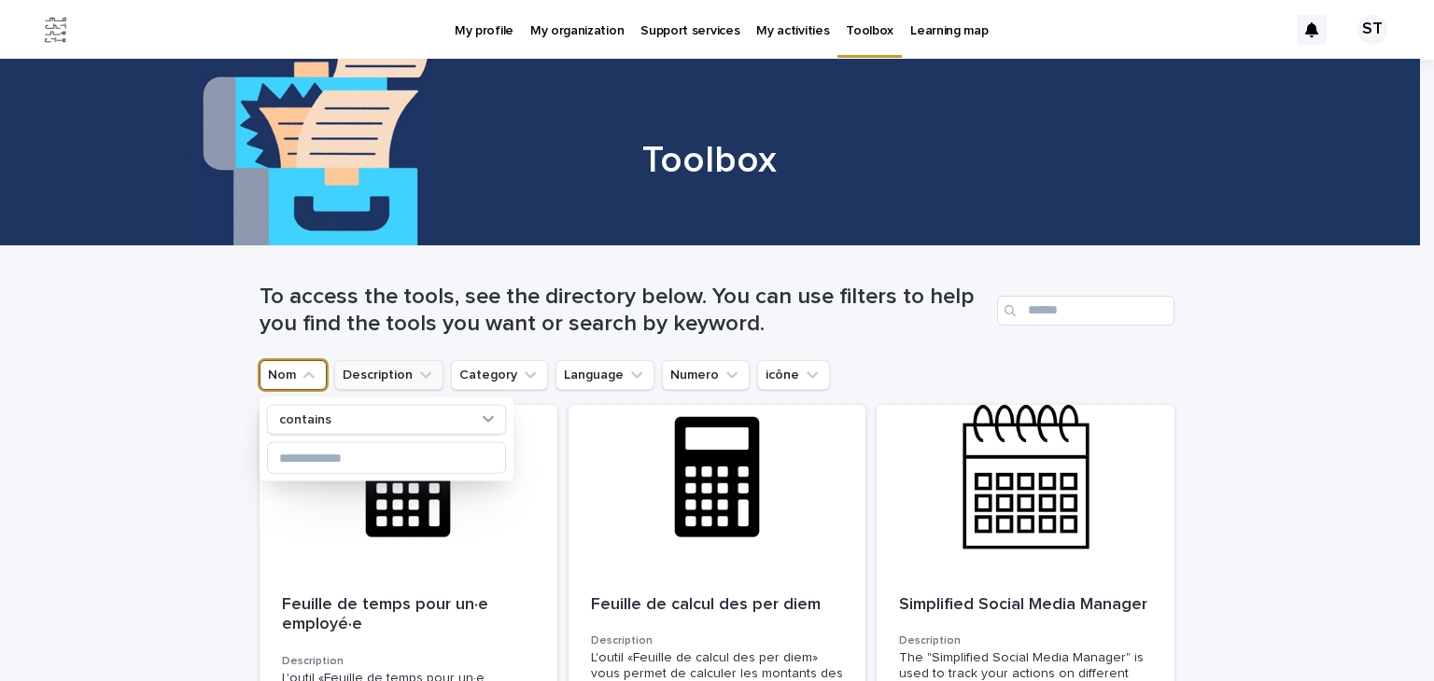
click at [359, 377] on button "Description" at bounding box center [388, 375] width 109 height 30
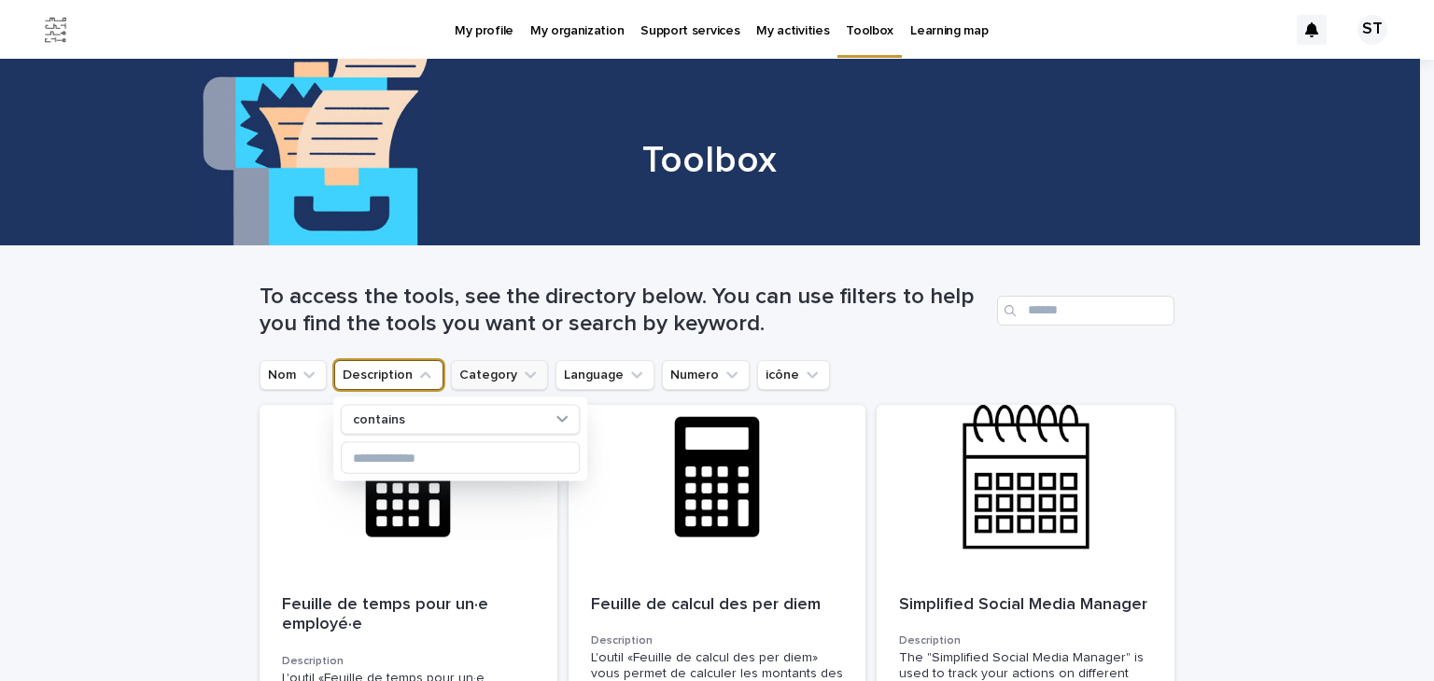
click at [496, 371] on button "Category" at bounding box center [499, 375] width 97 height 30
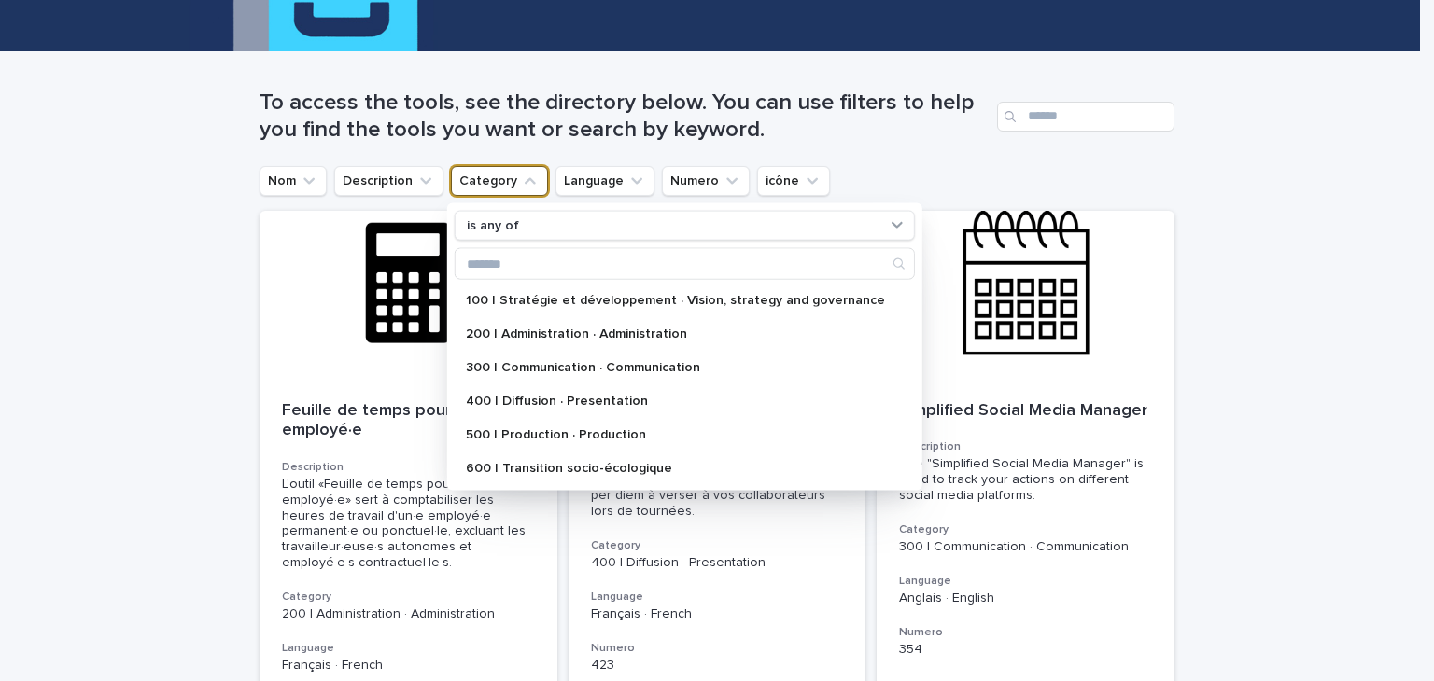
scroll to position [197, 0]
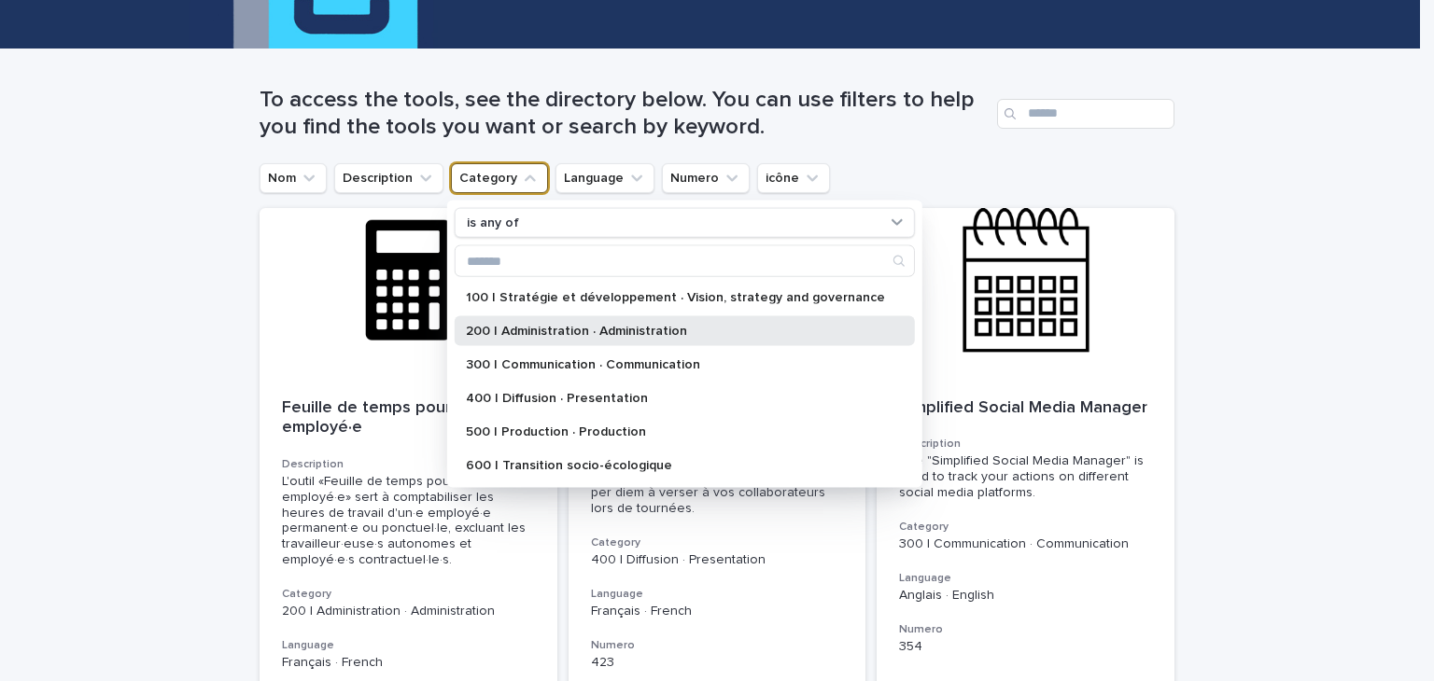
click at [574, 327] on p "200 | Administration · Administration" at bounding box center [675, 331] width 419 height 13
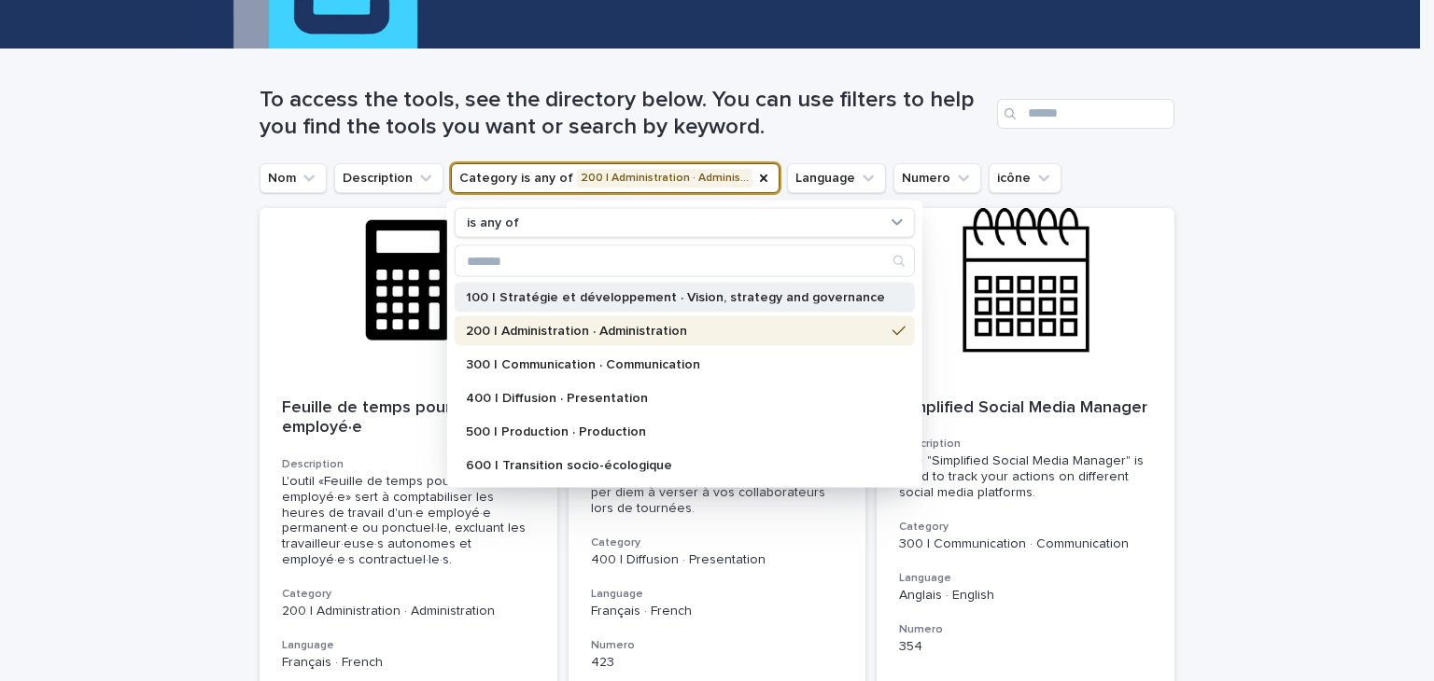
click at [595, 301] on p "100 | Stratégie et développement · Vision, strategy and governance" at bounding box center [675, 297] width 419 height 13
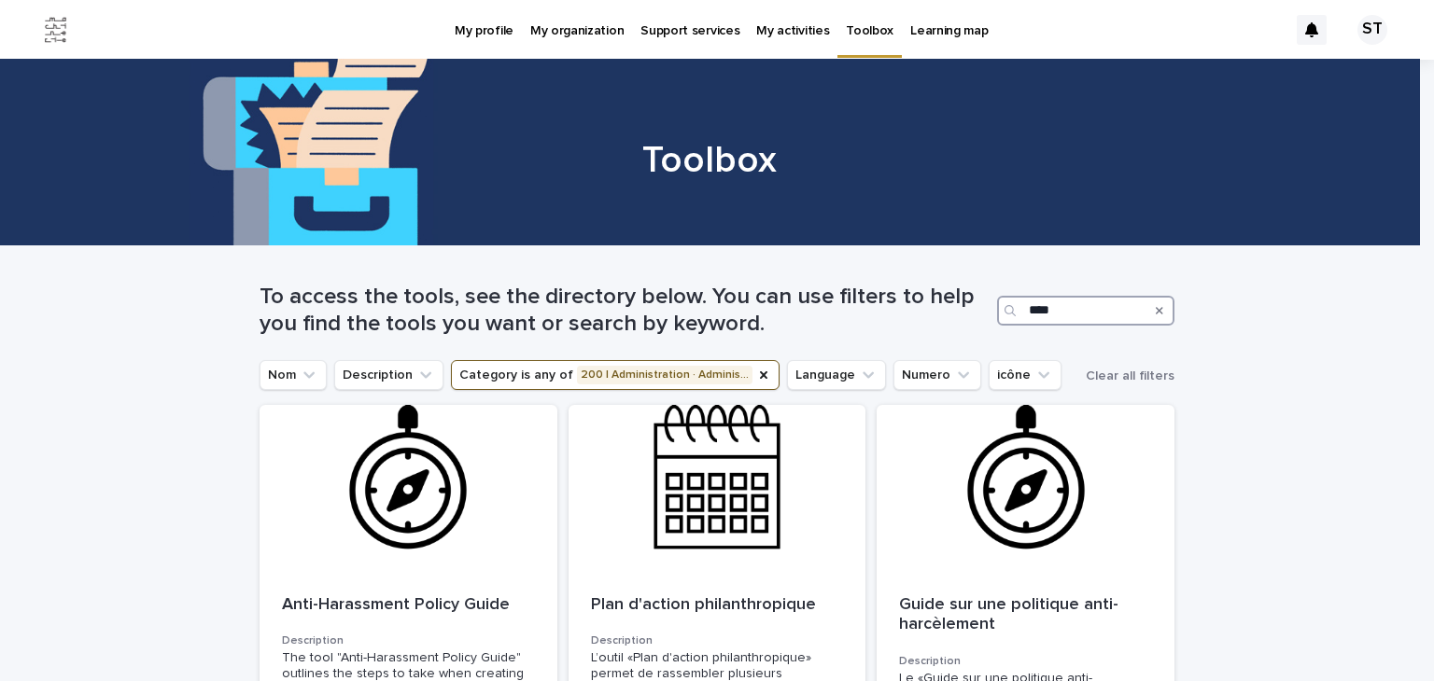
scroll to position [359, 0]
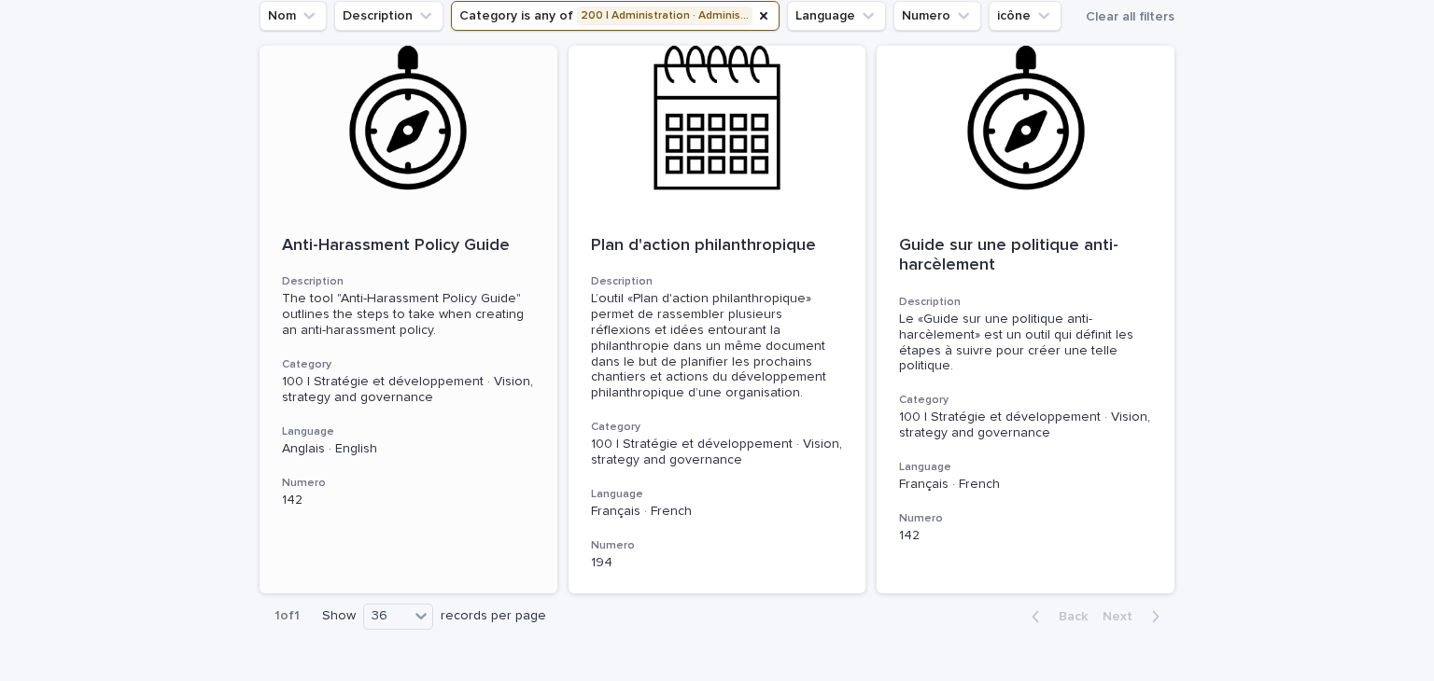
type input "****"
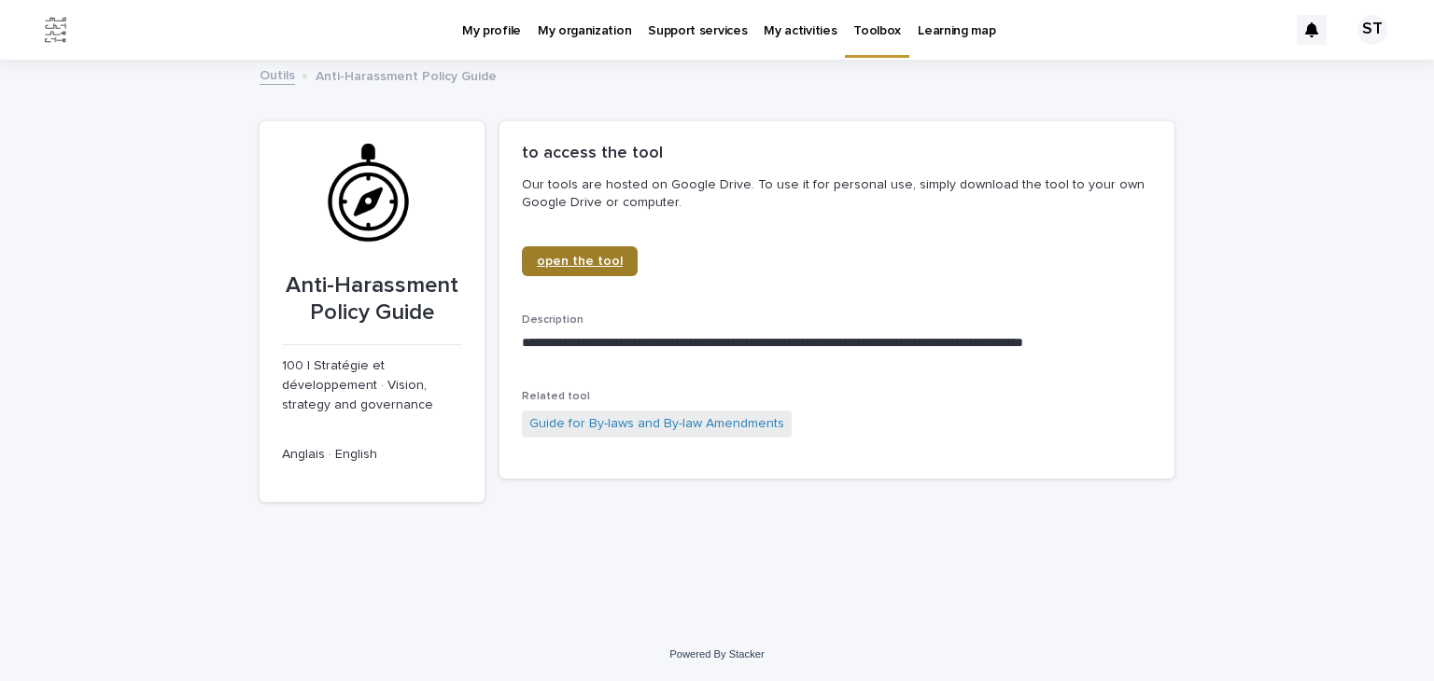
click at [605, 259] on span "open the tool" at bounding box center [580, 261] width 86 height 13
